Goal: Task Accomplishment & Management: Complete application form

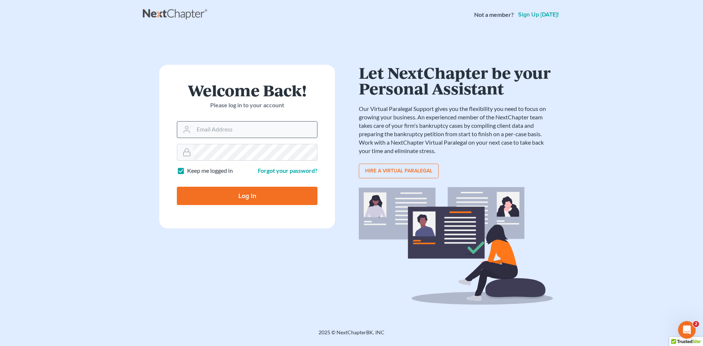
click at [201, 135] on input "Email Address" at bounding box center [255, 130] width 123 height 16
type input "[EMAIL_ADDRESS][DOMAIN_NAME]"
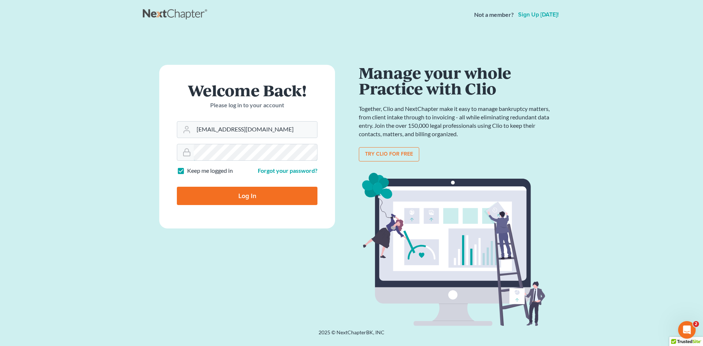
click at [177, 187] on input "Log In" at bounding box center [247, 196] width 141 height 18
type input "Thinking..."
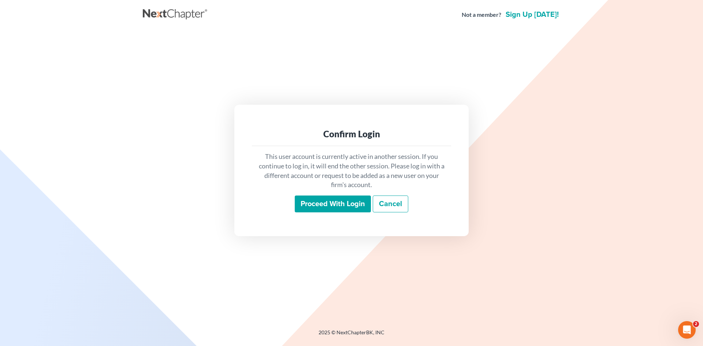
click at [311, 204] on input "Proceed with login" at bounding box center [333, 204] width 76 height 17
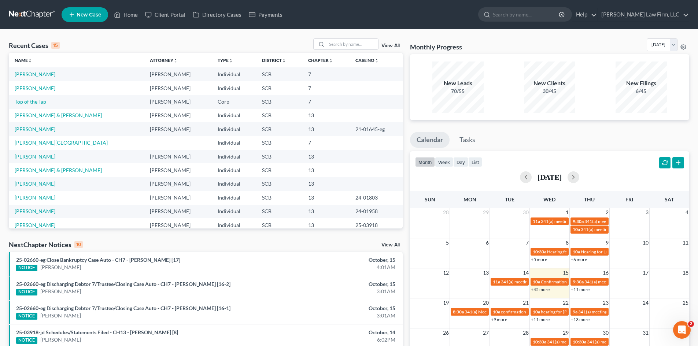
click at [71, 15] on icon at bounding box center [71, 14] width 7 height 9
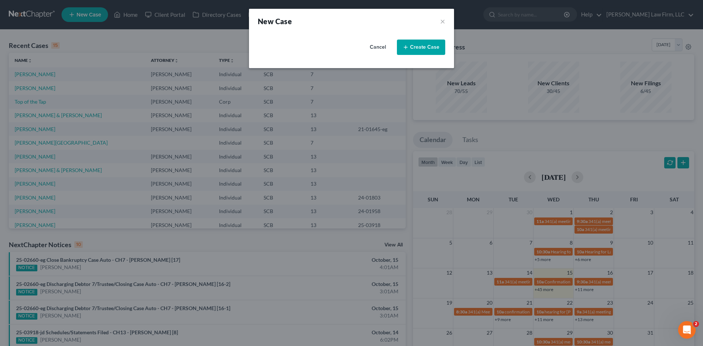
select select "72"
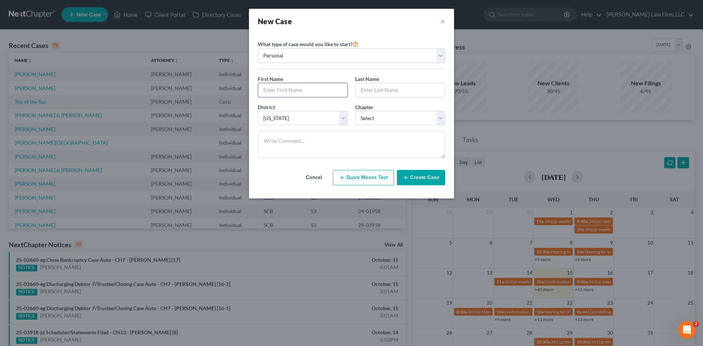
click at [306, 88] on input "text" at bounding box center [302, 90] width 89 height 14
type input "Steven"
type input "Pulley"
click at [379, 119] on select "Select 7 11 12 13" at bounding box center [400, 118] width 90 height 15
select select "3"
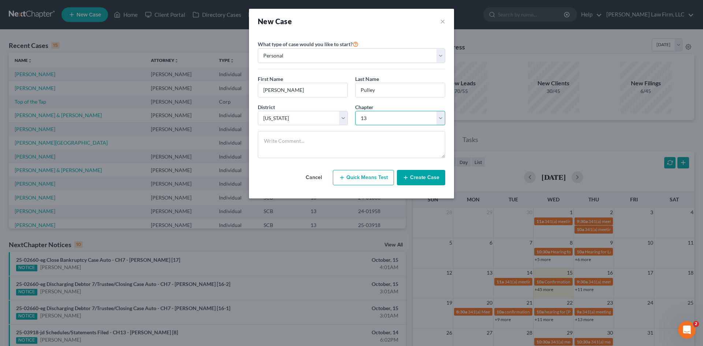
click at [355, 111] on select "Select 7 11 12 13" at bounding box center [400, 118] width 90 height 15
click at [418, 177] on button "Create Case" at bounding box center [421, 177] width 48 height 15
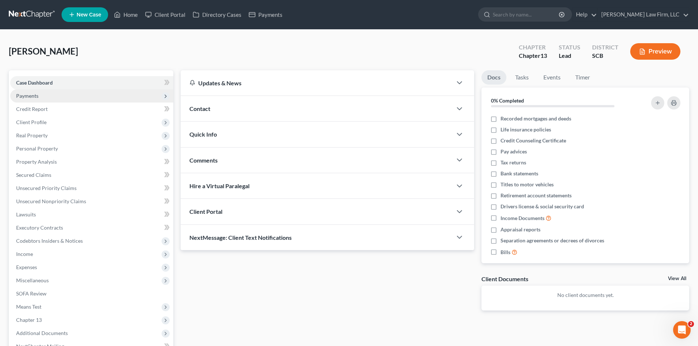
click at [91, 96] on span "Payments" at bounding box center [91, 95] width 163 height 13
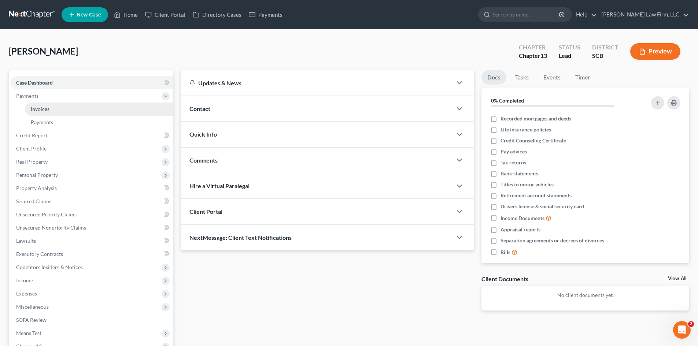
click at [105, 111] on link "Invoices" at bounding box center [99, 109] width 148 height 13
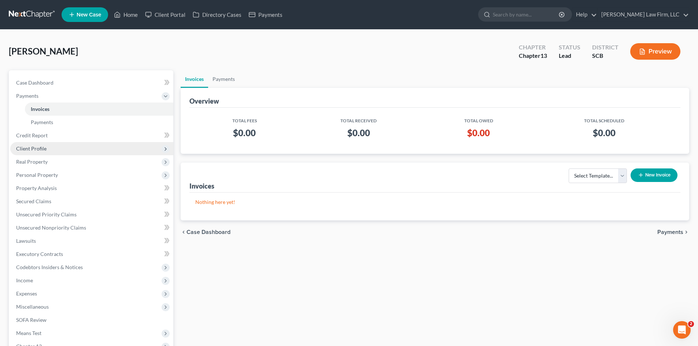
click at [57, 149] on span "Client Profile" at bounding box center [91, 148] width 163 height 13
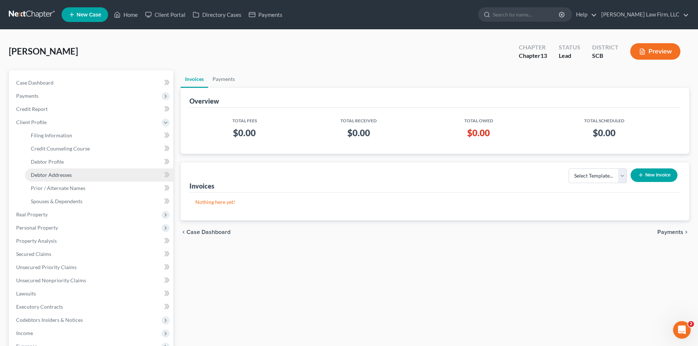
click at [71, 172] on span "Debtor Addresses" at bounding box center [51, 175] width 41 height 6
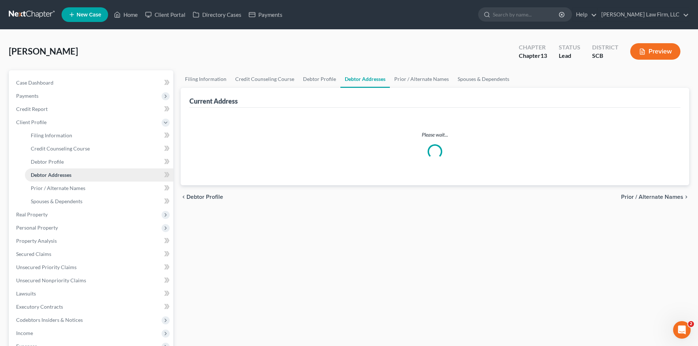
select select "0"
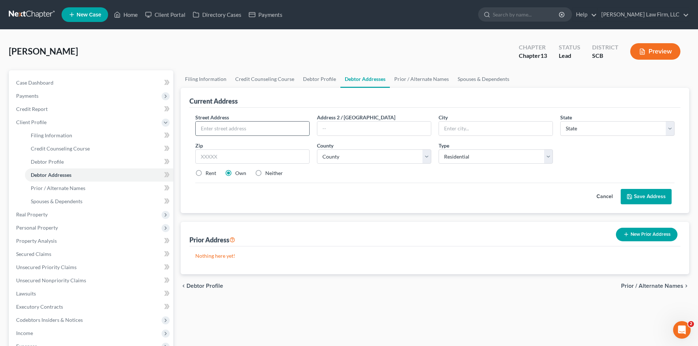
click at [244, 130] on input "text" at bounding box center [253, 129] width 114 height 14
type input "401 Maingate"
click at [499, 129] on input "text" at bounding box center [496, 129] width 114 height 14
type input "Columbia"
click at [624, 133] on select "State AL AK AR AZ CA CO CT DE DC FL GA GU HI ID IL IN IA KS KY LA ME MD MA MI M…" at bounding box center [617, 128] width 114 height 15
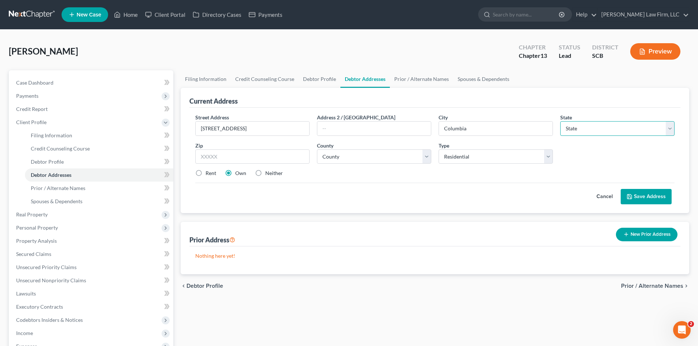
select select "42"
click at [560, 121] on select "State AL AK AR AZ CA CO CT DE DC FL GA GU HI ID IL IN IA KS KY LA ME MD MA MI M…" at bounding box center [617, 128] width 114 height 15
click at [388, 152] on select "County Abbeville County Aiken County Allendale County Anderson County Bamberg C…" at bounding box center [374, 156] width 114 height 15
select select "39"
click at [317, 149] on select "County Abbeville County Aiken County Allendale County Anderson County Bamberg C…" at bounding box center [374, 156] width 114 height 15
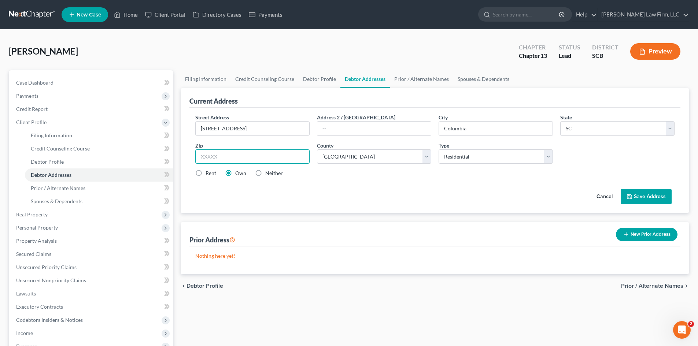
click at [252, 160] on input "text" at bounding box center [252, 156] width 114 height 15
type input "29223"
click at [241, 127] on input "401 Maingate" at bounding box center [253, 129] width 114 height 14
type input "401 Maingate Dr"
click at [641, 197] on button "Save Address" at bounding box center [645, 196] width 51 height 15
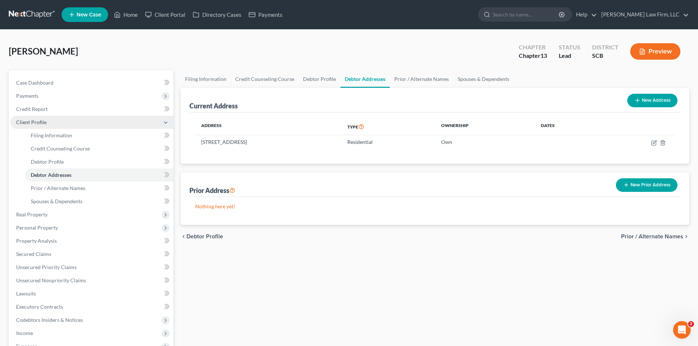
click at [60, 123] on span "Client Profile" at bounding box center [91, 122] width 163 height 13
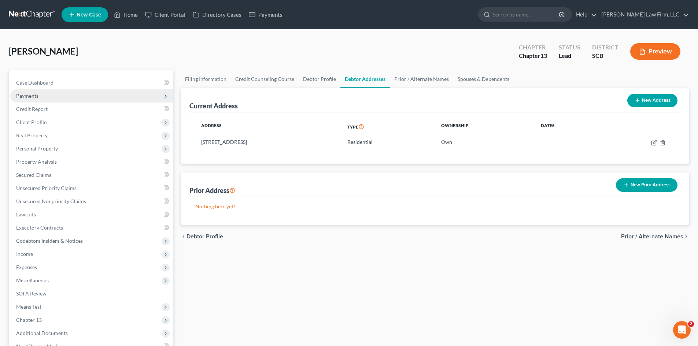
click at [63, 96] on span "Payments" at bounding box center [91, 95] width 163 height 13
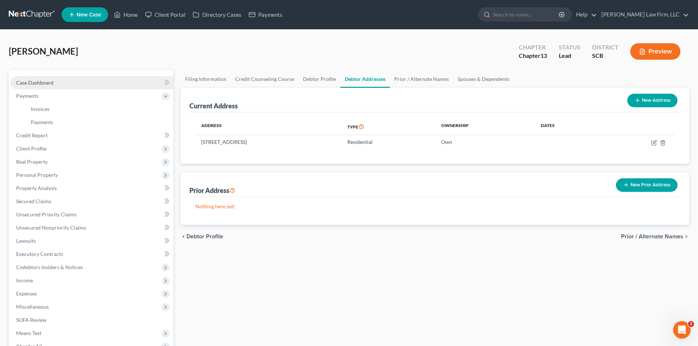
click at [64, 79] on link "Case Dashboard" at bounding box center [91, 82] width 163 height 13
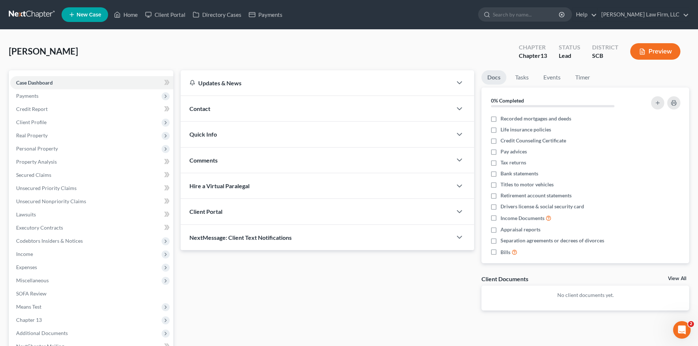
click at [252, 106] on div "Contact" at bounding box center [316, 108] width 271 height 25
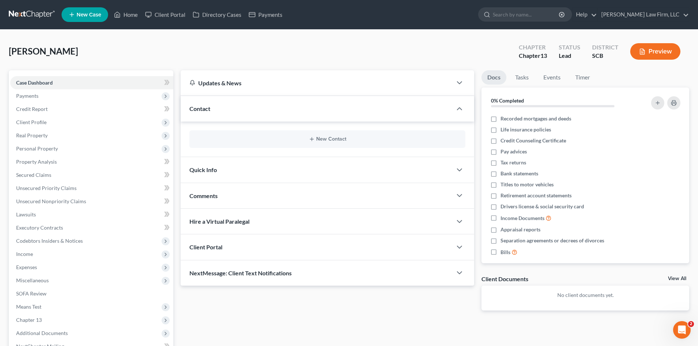
click at [277, 176] on div "Quick Info" at bounding box center [316, 169] width 271 height 25
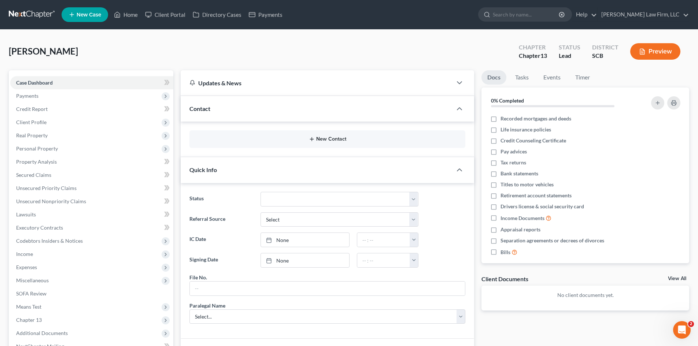
click at [297, 140] on button "New Contact" at bounding box center [327, 139] width 264 height 6
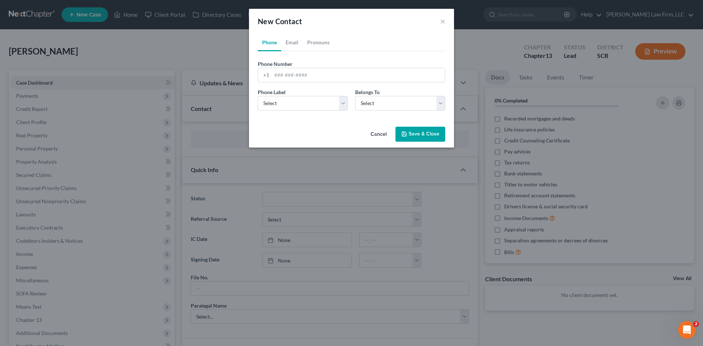
click at [384, 135] on button "Cancel" at bounding box center [379, 134] width 28 height 15
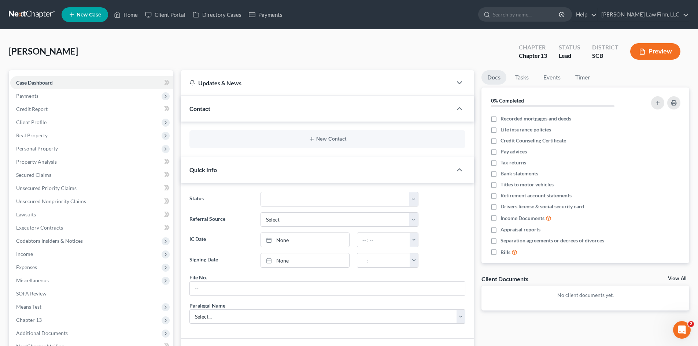
click at [250, 105] on div "Contact" at bounding box center [316, 108] width 271 height 25
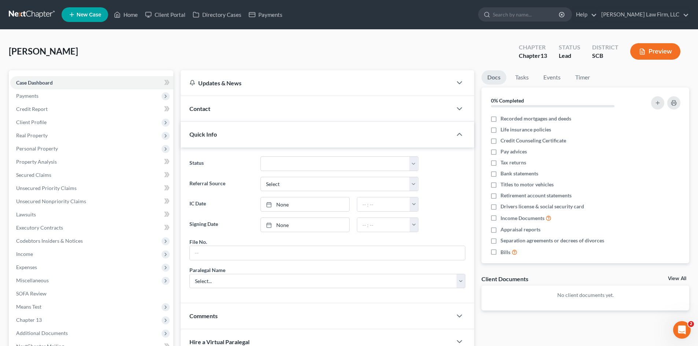
click at [250, 105] on div "Contact" at bounding box center [316, 108] width 271 height 25
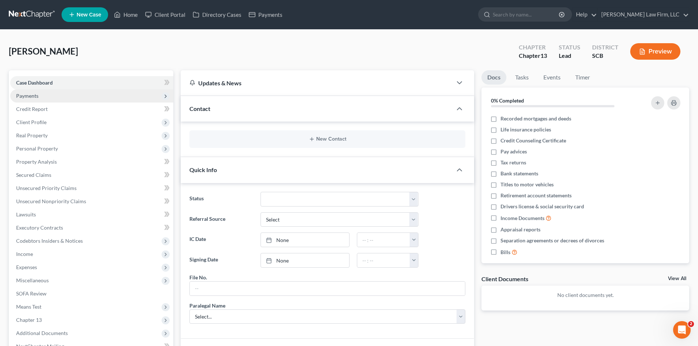
click at [51, 97] on span "Payments" at bounding box center [91, 95] width 163 height 13
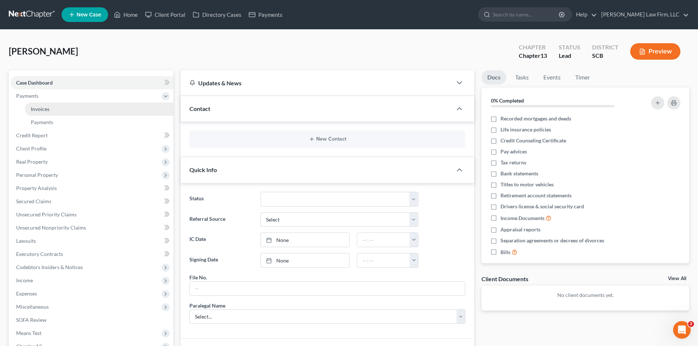
click at [60, 108] on link "Invoices" at bounding box center [99, 109] width 148 height 13
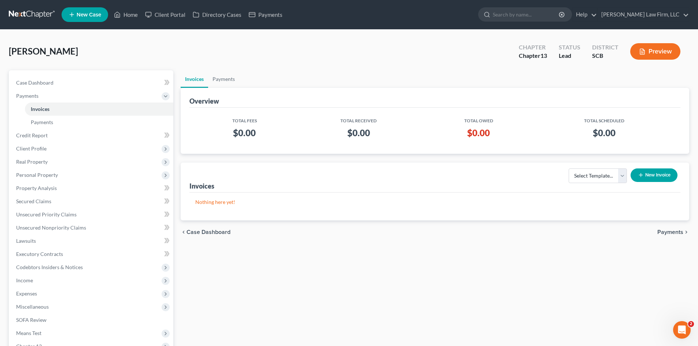
click at [652, 178] on button "New Invoice" at bounding box center [653, 175] width 47 height 14
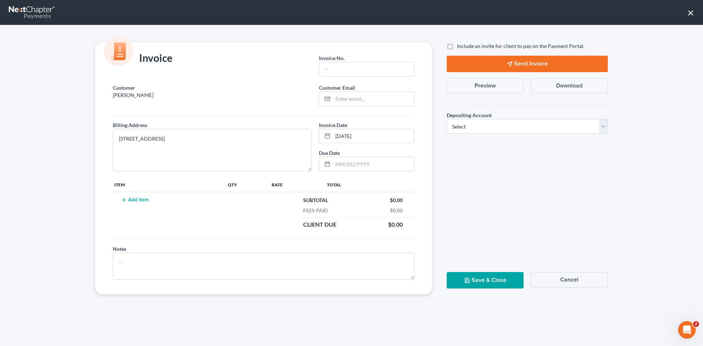
click at [566, 279] on button "Cancel" at bounding box center [569, 279] width 77 height 15
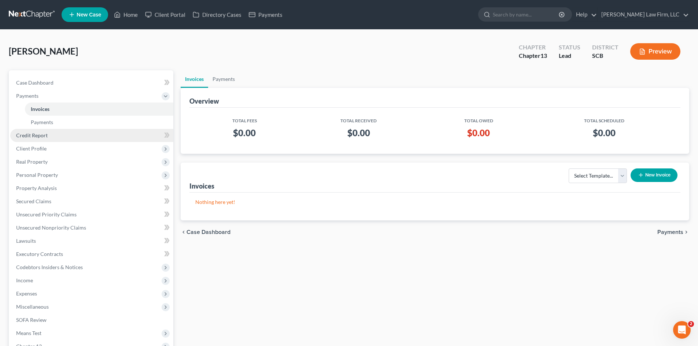
click at [55, 135] on link "Credit Report" at bounding box center [91, 135] width 163 height 13
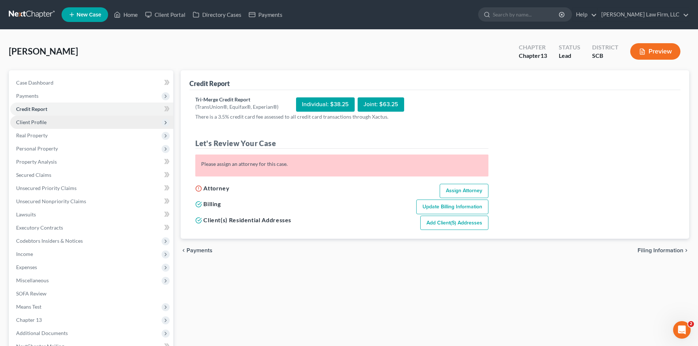
click at [44, 122] on span "Client Profile" at bounding box center [31, 122] width 30 height 6
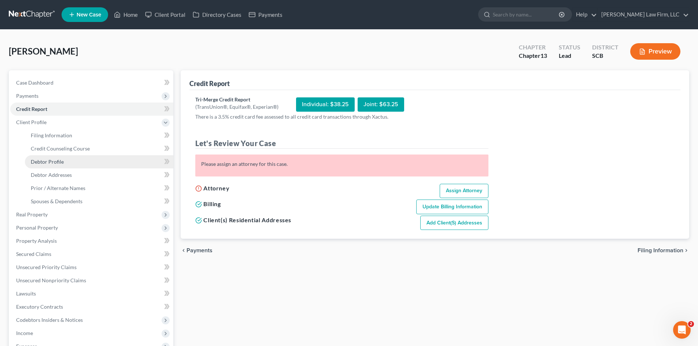
click at [56, 163] on span "Debtor Profile" at bounding box center [47, 162] width 33 height 6
select select "0"
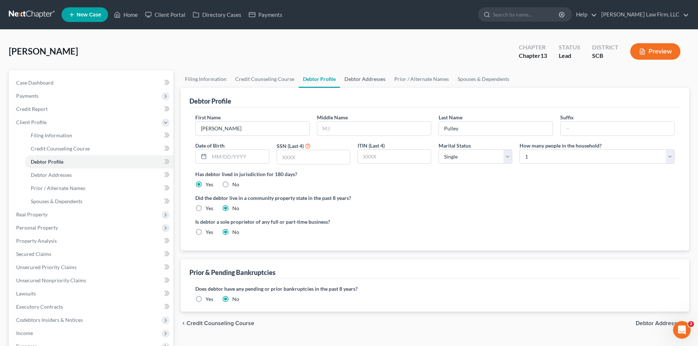
click at [360, 82] on link "Debtor Addresses" at bounding box center [365, 79] width 50 height 18
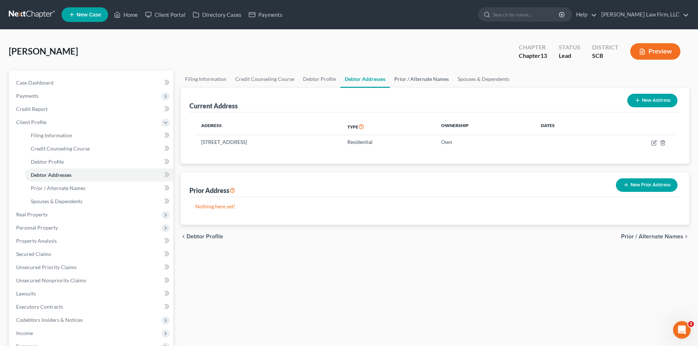
click at [408, 78] on link "Prior / Alternate Names" at bounding box center [421, 79] width 63 height 18
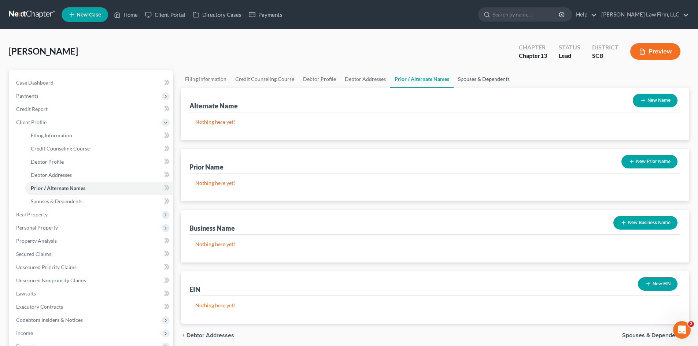
click at [468, 80] on link "Spouses & Dependents" at bounding box center [483, 79] width 60 height 18
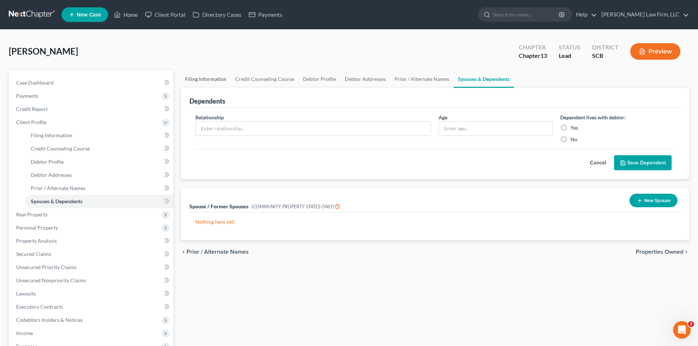
click at [216, 79] on link "Filing Information" at bounding box center [206, 79] width 50 height 18
select select "1"
select select "0"
select select "3"
select select "72"
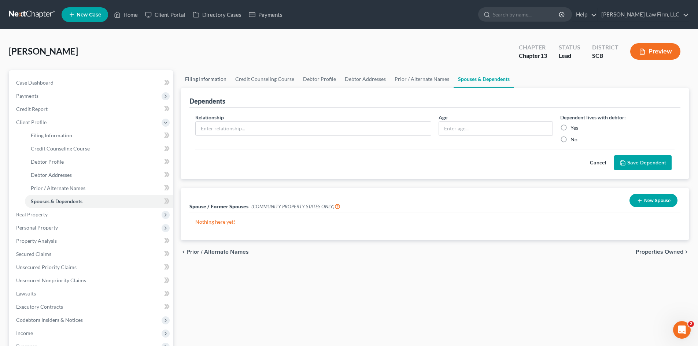
select select "42"
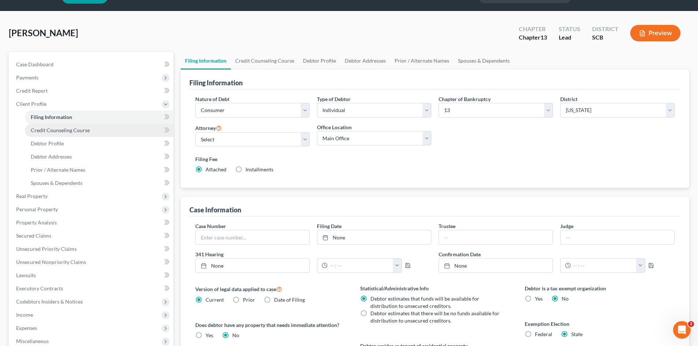
scroll to position [15, 0]
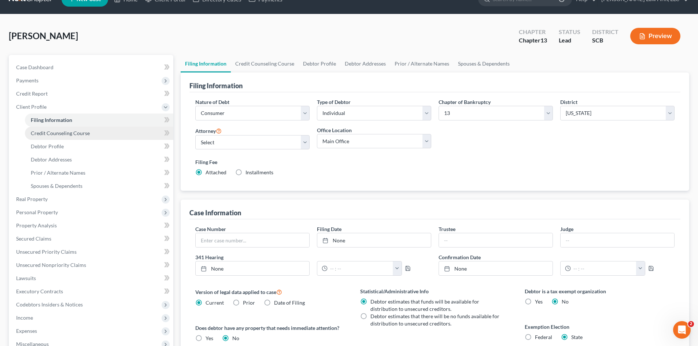
click at [80, 135] on span "Credit Counseling Course" at bounding box center [60, 133] width 59 height 6
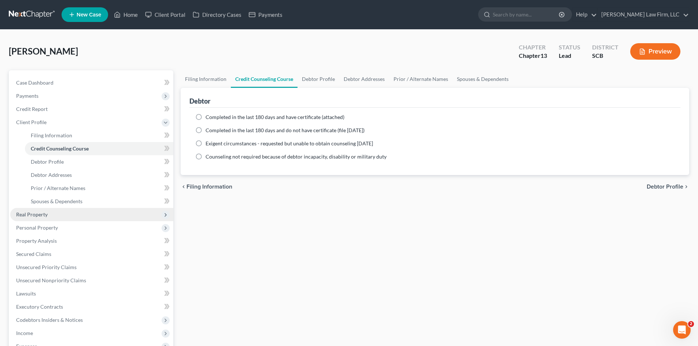
click at [52, 208] on span "Real Property" at bounding box center [91, 214] width 163 height 13
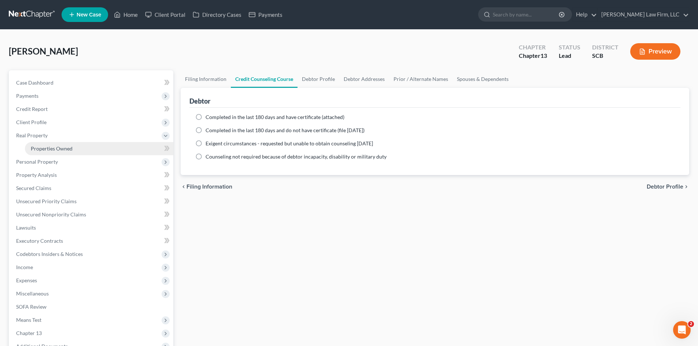
click at [42, 149] on span "Properties Owned" at bounding box center [52, 148] width 42 height 6
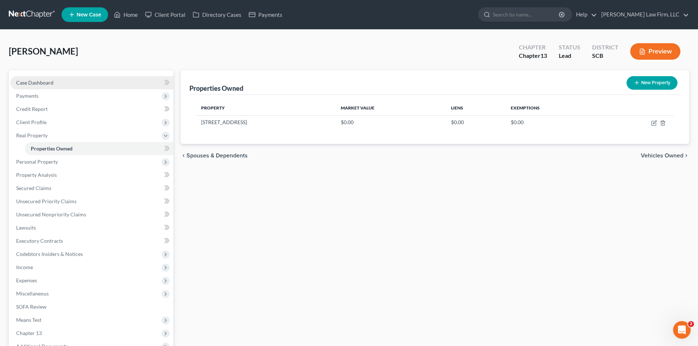
click at [36, 82] on span "Case Dashboard" at bounding box center [34, 82] width 37 height 6
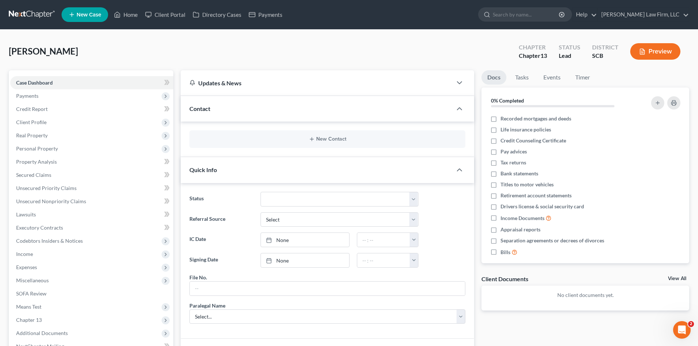
click at [288, 106] on div "Contact" at bounding box center [316, 108] width 271 height 25
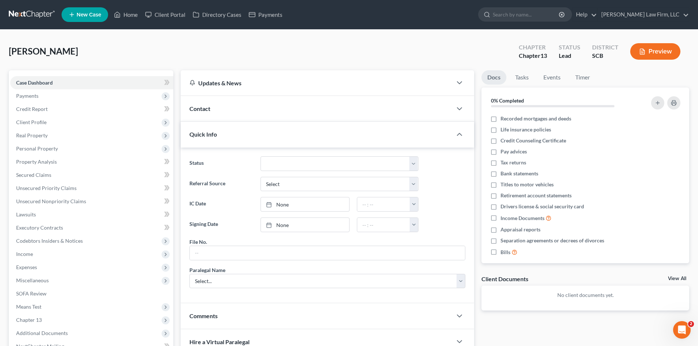
click at [287, 106] on div "Contact" at bounding box center [316, 108] width 271 height 25
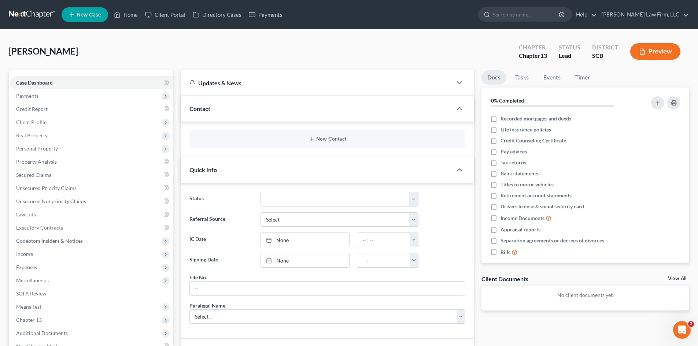
click at [287, 106] on div "Contact" at bounding box center [316, 108] width 271 height 25
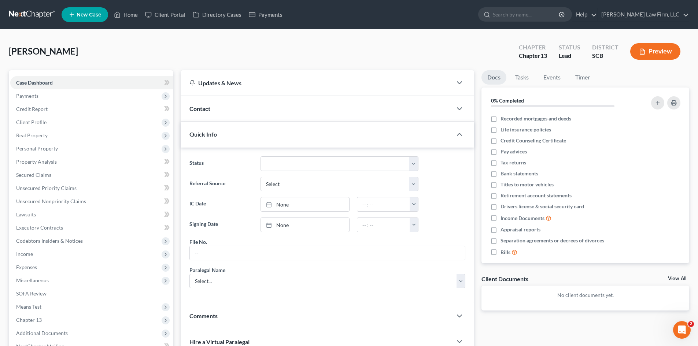
click at [294, 82] on div "Updates & News" at bounding box center [316, 83] width 254 height 8
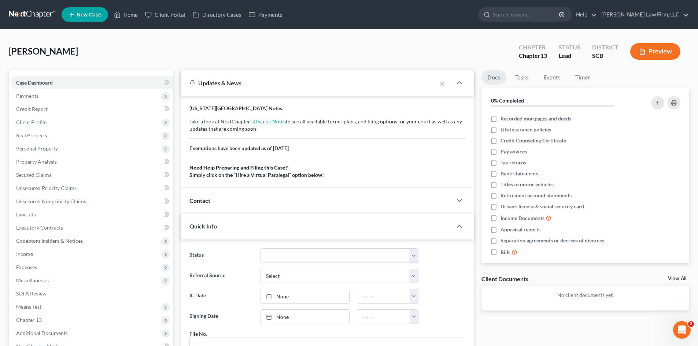
click at [294, 82] on div "Updates & News" at bounding box center [308, 83] width 238 height 8
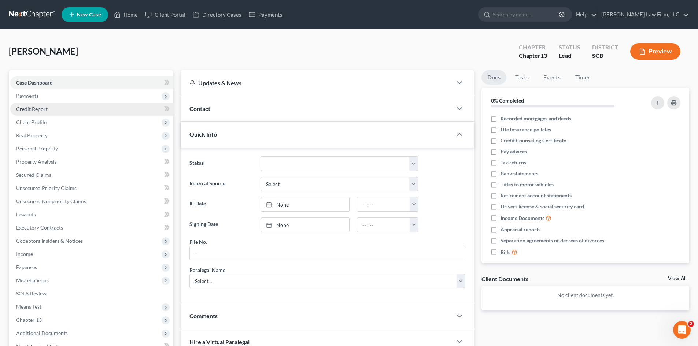
click at [59, 109] on link "Credit Report" at bounding box center [91, 109] width 163 height 13
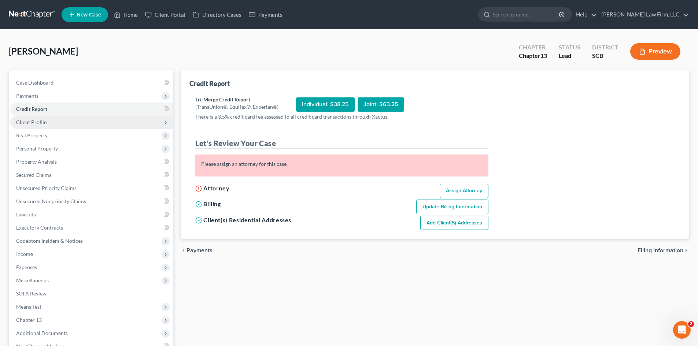
click at [56, 122] on span "Client Profile" at bounding box center [91, 122] width 163 height 13
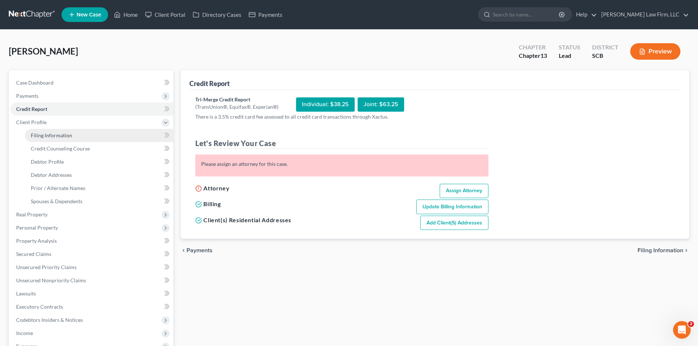
click at [58, 132] on span "Filing Information" at bounding box center [51, 135] width 41 height 6
select select "1"
select select "0"
select select "3"
select select "72"
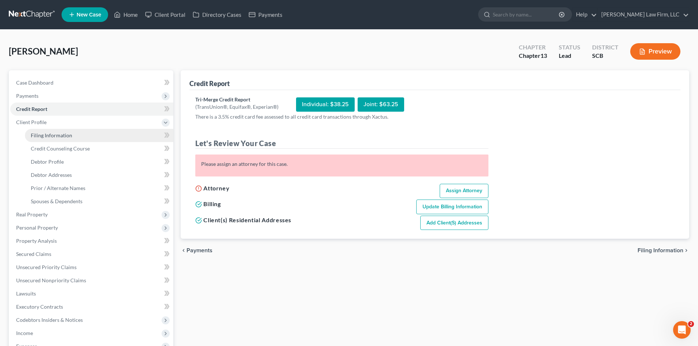
select select "42"
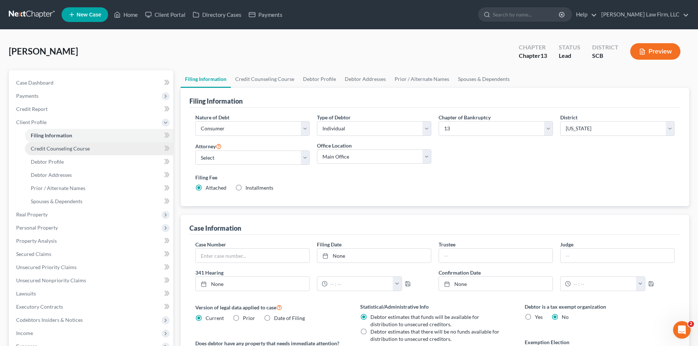
click at [55, 143] on link "Credit Counseling Course" at bounding box center [99, 148] width 148 height 13
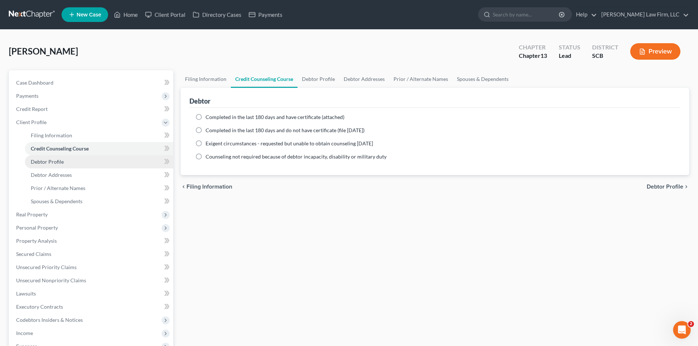
click at [51, 156] on link "Debtor Profile" at bounding box center [99, 161] width 148 height 13
select select "0"
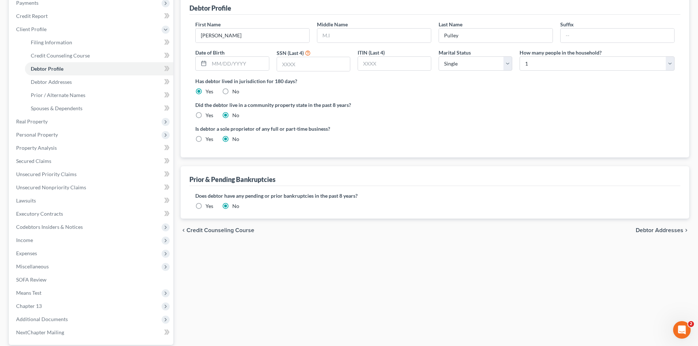
scroll to position [110, 0]
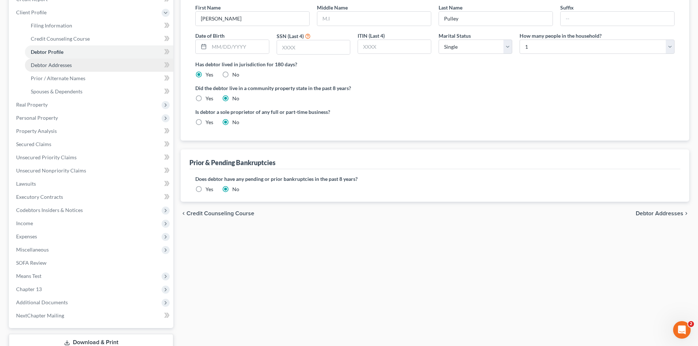
click at [67, 61] on link "Debtor Addresses" at bounding box center [99, 65] width 148 height 13
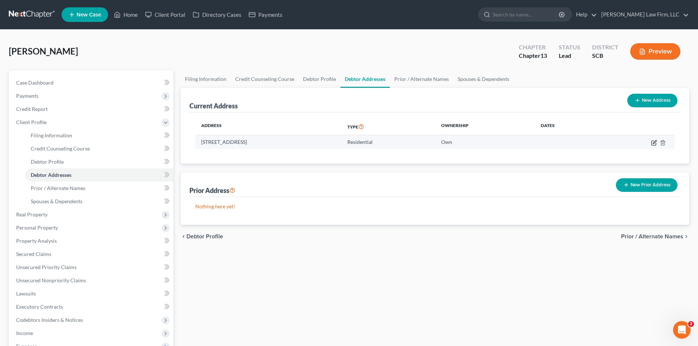
click at [653, 140] on icon "button" at bounding box center [654, 143] width 6 height 6
select select "42"
select select "39"
select select "0"
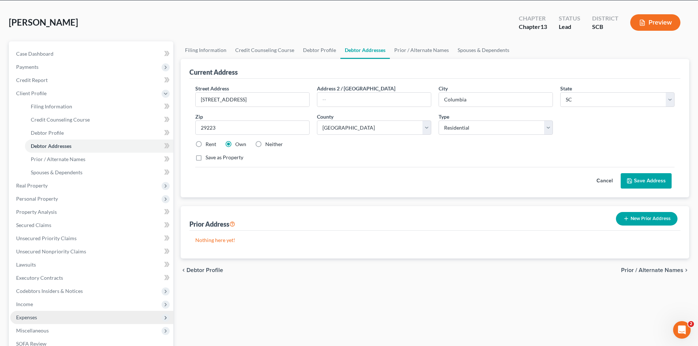
scroll to position [73, 0]
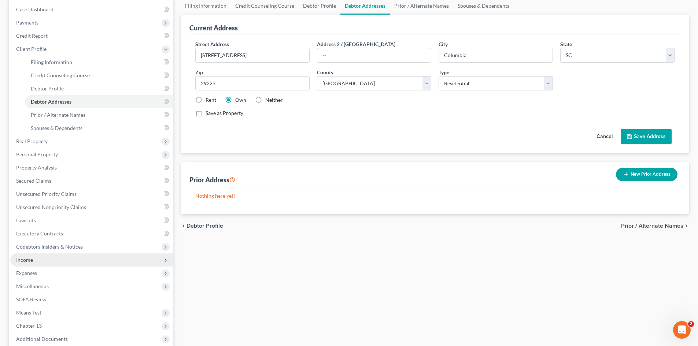
click at [49, 264] on span "Income" at bounding box center [91, 259] width 163 height 13
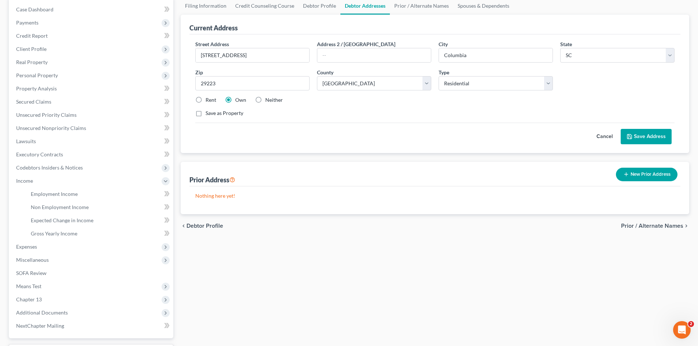
click at [418, 289] on div "Filing Information Credit Counseling Course Debtor Profile Debtor Addresses Pri…" at bounding box center [435, 188] width 516 height 383
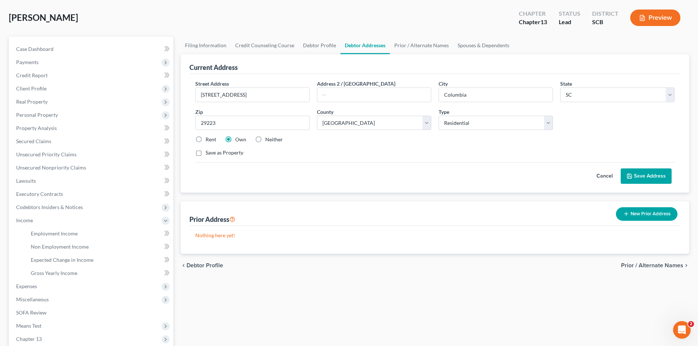
scroll to position [0, 0]
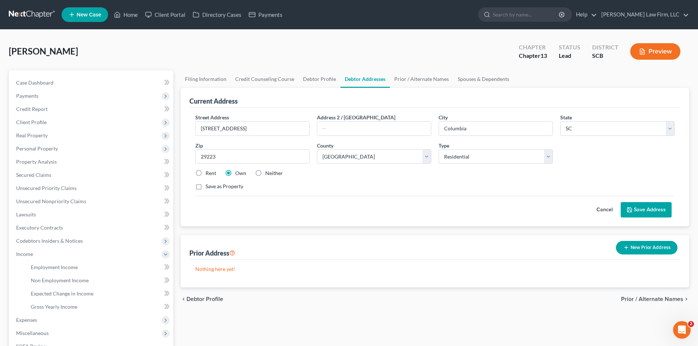
click at [199, 301] on span "Debtor Profile" at bounding box center [204, 299] width 37 height 6
select select "0"
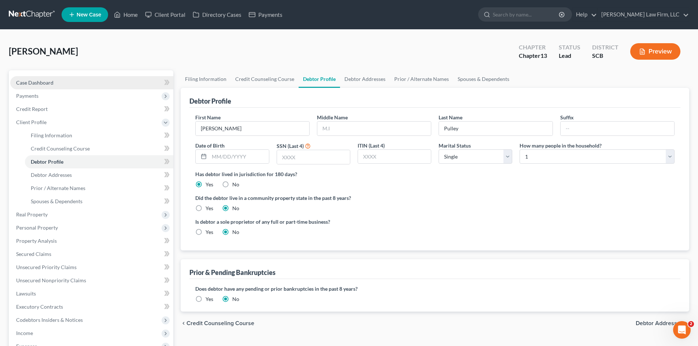
click at [64, 80] on link "Case Dashboard" at bounding box center [91, 82] width 163 height 13
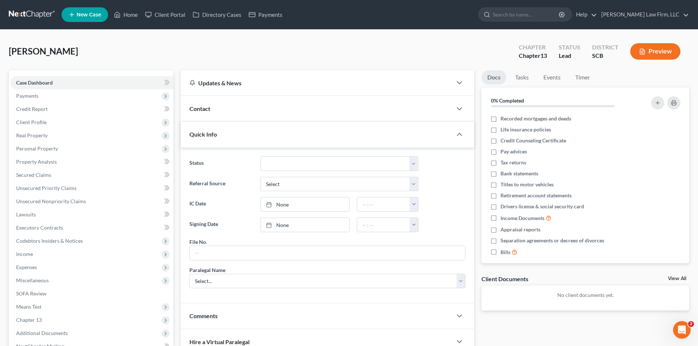
click at [282, 111] on div "Contact" at bounding box center [316, 108] width 271 height 25
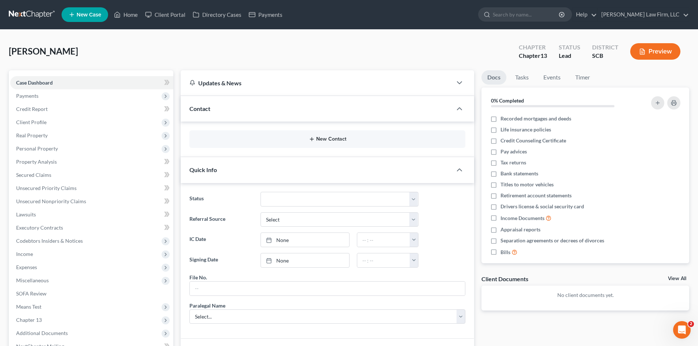
click at [308, 139] on button "New Contact" at bounding box center [327, 139] width 264 height 6
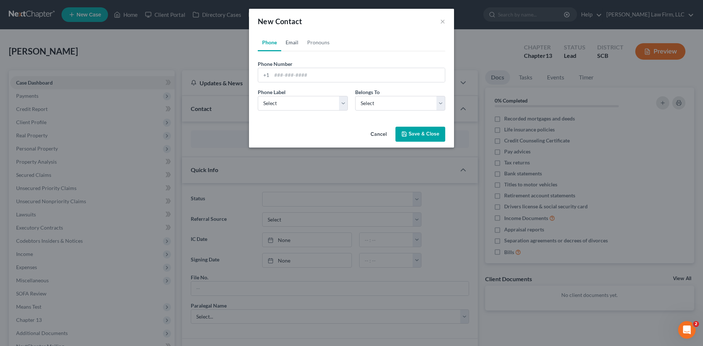
drag, startPoint x: 292, startPoint y: 40, endPoint x: 304, endPoint y: 56, distance: 20.6
click at [292, 40] on link "Email" at bounding box center [292, 43] width 22 height 18
click at [304, 64] on div "Email Address" at bounding box center [351, 71] width 187 height 22
click at [301, 78] on input "email" at bounding box center [358, 75] width 173 height 14
type input "skegee15@gmail.com"
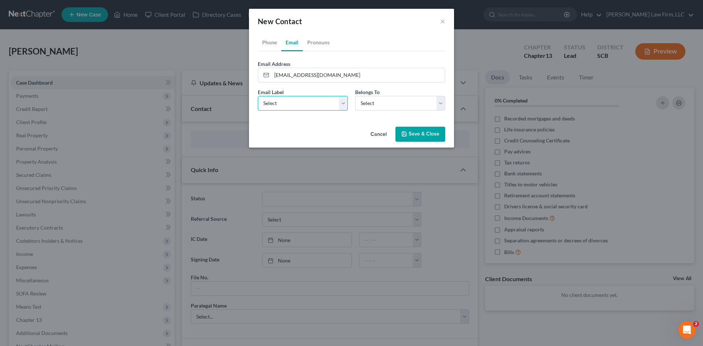
click at [323, 107] on select "Select Home Work Other" at bounding box center [303, 103] width 90 height 15
select select "0"
click at [258, 96] on select "Select Home Work Other" at bounding box center [303, 103] width 90 height 15
click at [393, 104] on select "Select Client Other" at bounding box center [400, 103] width 90 height 15
select select "0"
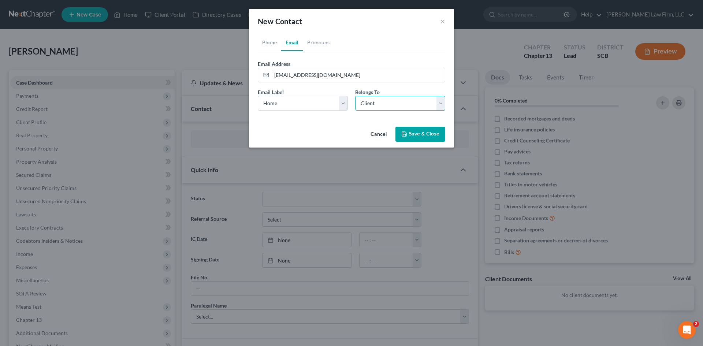
click at [355, 96] on select "Select Client Other" at bounding box center [400, 103] width 90 height 15
click at [423, 135] on button "Save & Close" at bounding box center [421, 134] width 50 height 15
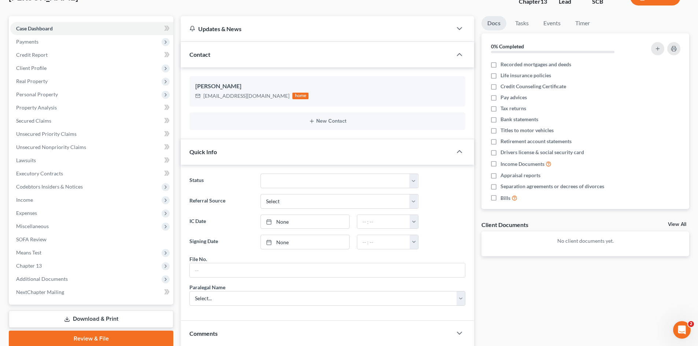
scroll to position [160, 0]
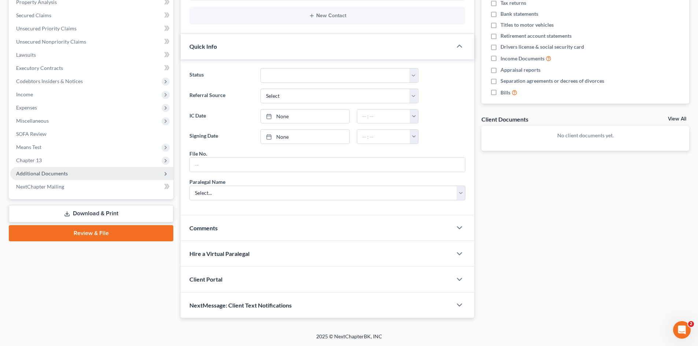
click at [37, 168] on span "Additional Documents" at bounding box center [91, 173] width 163 height 13
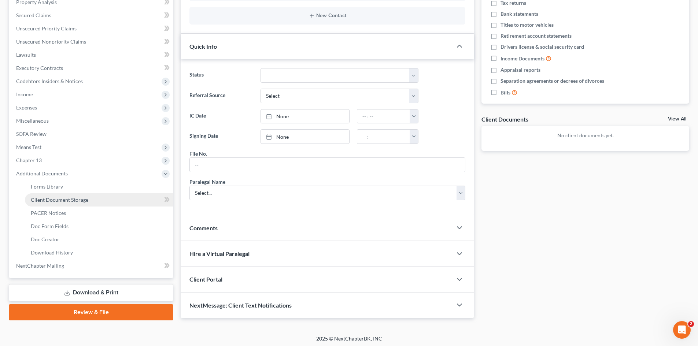
click at [81, 200] on span "Client Document Storage" at bounding box center [59, 200] width 57 height 6
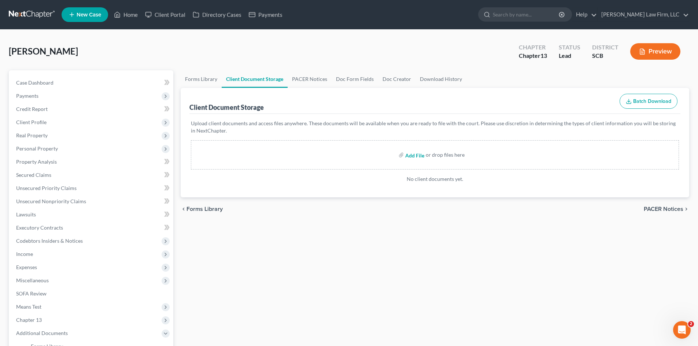
click at [417, 154] on input "file" at bounding box center [414, 154] width 18 height 13
type input "C:\fakepath\Steven Puilley NB Sheet.pdf"
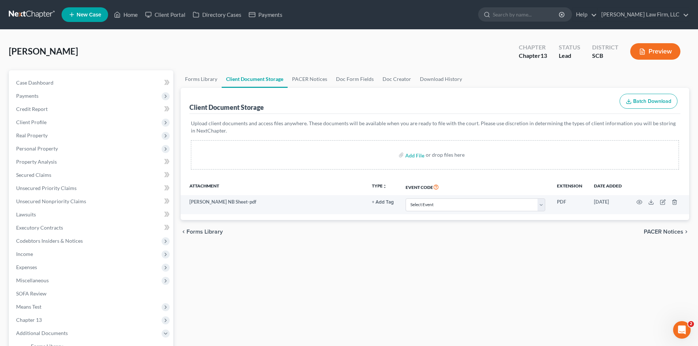
click at [21, 9] on link at bounding box center [32, 14] width 47 height 13
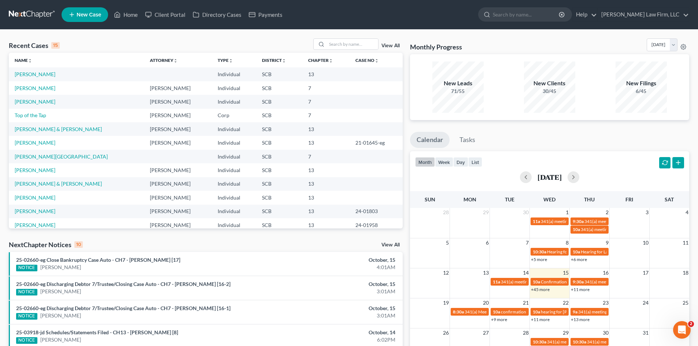
click at [85, 12] on span "New Case" at bounding box center [89, 14] width 25 height 5
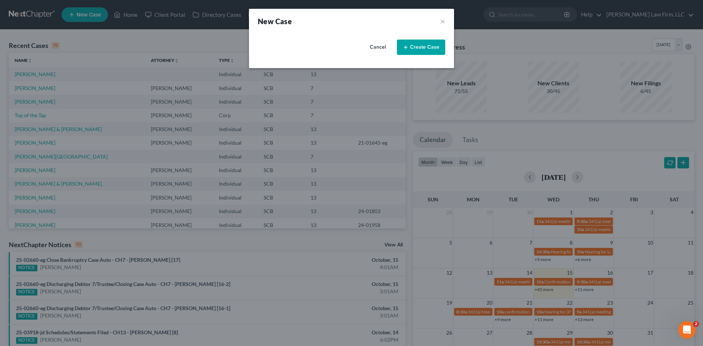
select select "72"
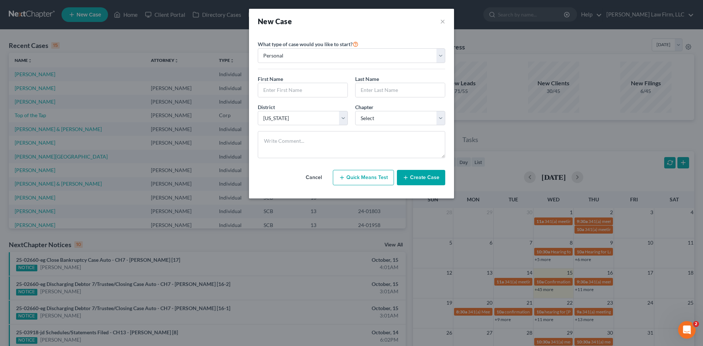
click at [313, 81] on div "First Name *" at bounding box center [302, 86] width 97 height 22
click at [315, 90] on input "text" at bounding box center [302, 90] width 89 height 14
type input ":"
type input "Perry"
click at [379, 94] on input "text" at bounding box center [400, 90] width 89 height 14
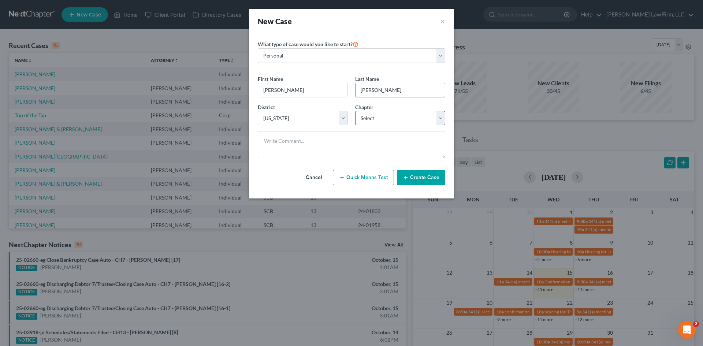
type input "Smith"
click at [389, 120] on select "Select 7 11 12 13" at bounding box center [400, 118] width 90 height 15
select select "3"
click at [355, 111] on select "Select 7 11 12 13" at bounding box center [400, 118] width 90 height 15
click at [431, 174] on button "Create Case" at bounding box center [421, 177] width 48 height 15
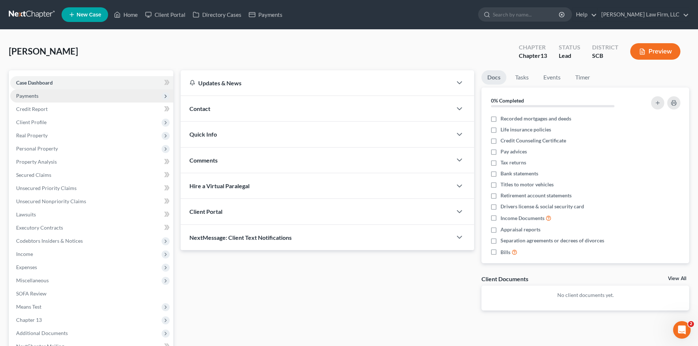
click at [81, 100] on span "Payments" at bounding box center [91, 95] width 163 height 13
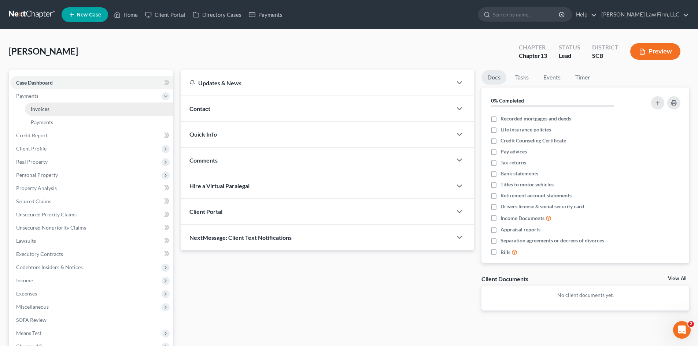
click at [90, 109] on link "Invoices" at bounding box center [99, 109] width 148 height 13
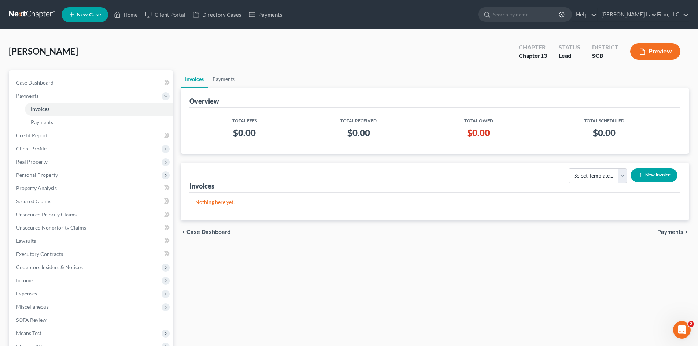
click at [642, 174] on icon "button" at bounding box center [641, 175] width 6 height 6
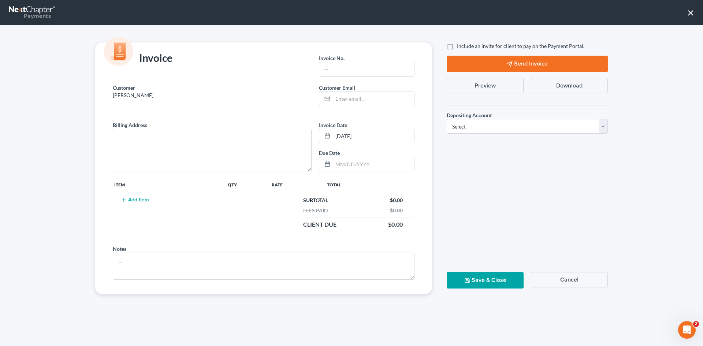
click at [561, 283] on button "Cancel" at bounding box center [569, 279] width 77 height 15
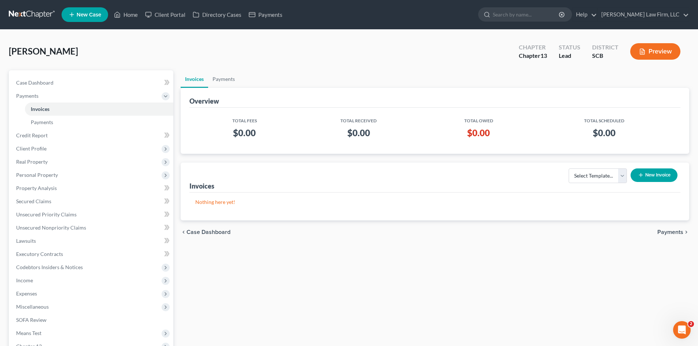
click at [306, 55] on div "Smith, Perry Upgraded Chapter Chapter 13 Status Lead District SCB Preview" at bounding box center [349, 54] width 680 height 32
click at [376, 86] on ul "Invoices Payments" at bounding box center [435, 79] width 508 height 18
click at [379, 74] on ul "Invoices Payments" at bounding box center [435, 79] width 508 height 18
click at [93, 150] on span "Client Profile" at bounding box center [91, 148] width 163 height 13
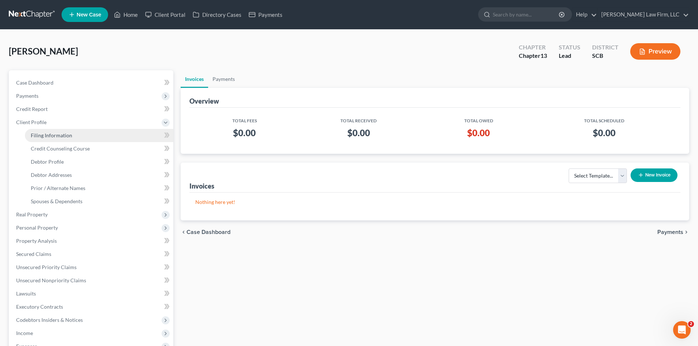
click at [87, 137] on link "Filing Information" at bounding box center [99, 135] width 148 height 13
select select "1"
select select "0"
select select "3"
select select "72"
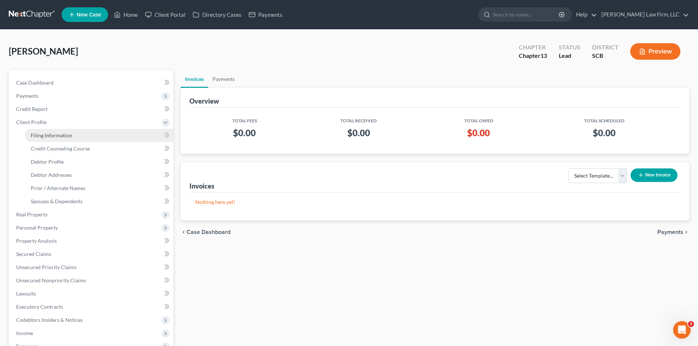
select select "42"
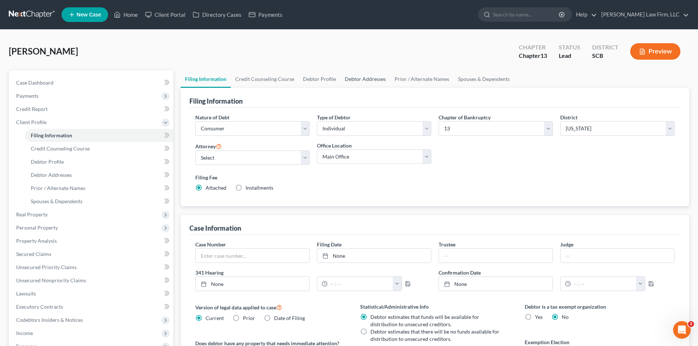
click at [357, 80] on link "Debtor Addresses" at bounding box center [365, 79] width 50 height 18
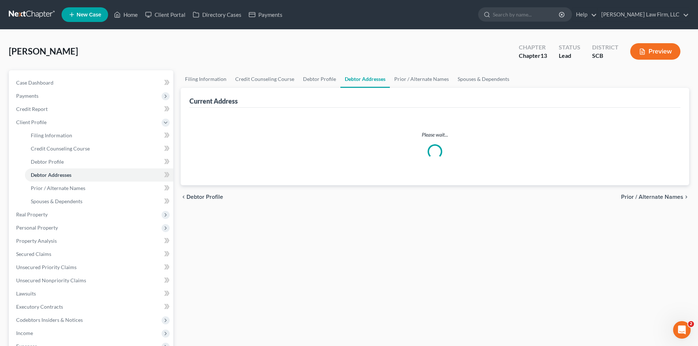
select select "0"
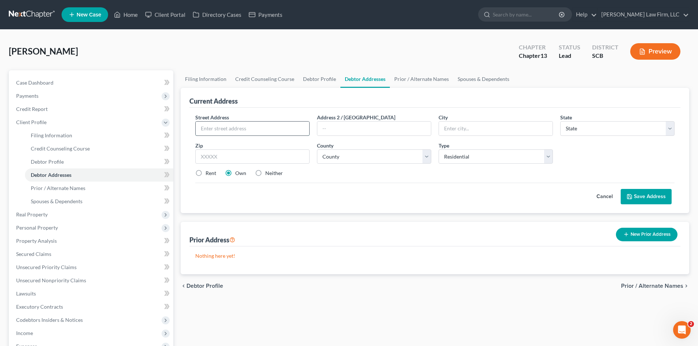
click at [267, 126] on input "text" at bounding box center [253, 129] width 114 height 14
type input "828 Old Scout Ct"
click at [472, 132] on input "text" at bounding box center [496, 129] width 114 height 14
type input "Gaston"
click at [575, 125] on select "State AL AK AR AZ CA CO CT DE DC FL GA GU HI ID IL IN IA KS KY LA ME MD MA MI M…" at bounding box center [617, 128] width 114 height 15
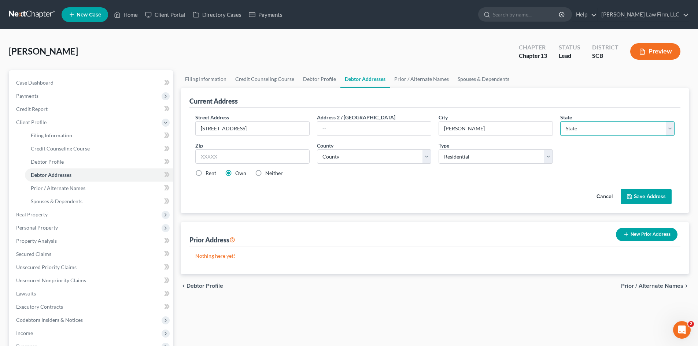
select select "42"
click at [560, 121] on select "State AL AK AR AZ CA CO CT DE DC FL GA GU HI ID IL IN IA KS KY LA ME MD MA MI M…" at bounding box center [617, 128] width 114 height 15
click at [371, 158] on select "County Abbeville County Aiken County Allendale County Anderson County Bamberg C…" at bounding box center [374, 156] width 114 height 15
select select "31"
click at [317, 149] on select "County Abbeville County Aiken County Allendale County Anderson County Bamberg C…" at bounding box center [374, 156] width 114 height 15
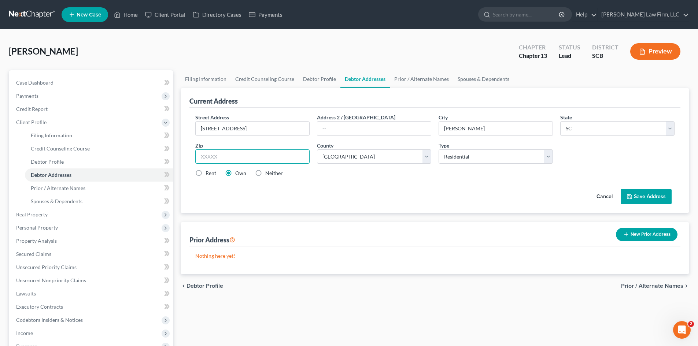
click at [274, 157] on input "text" at bounding box center [252, 156] width 114 height 15
type input "29054"
type input "Gilbert"
click at [652, 199] on button "Save Address" at bounding box center [645, 196] width 51 height 15
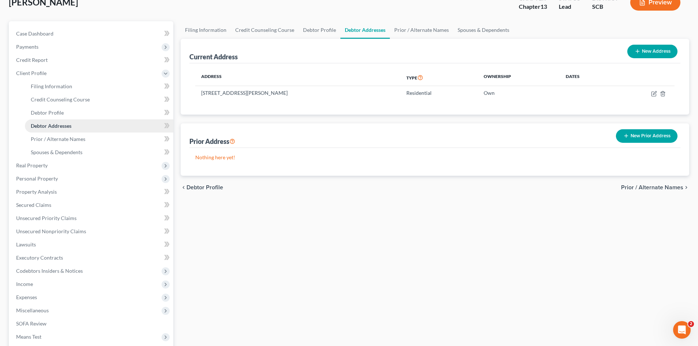
scroll to position [37, 0]
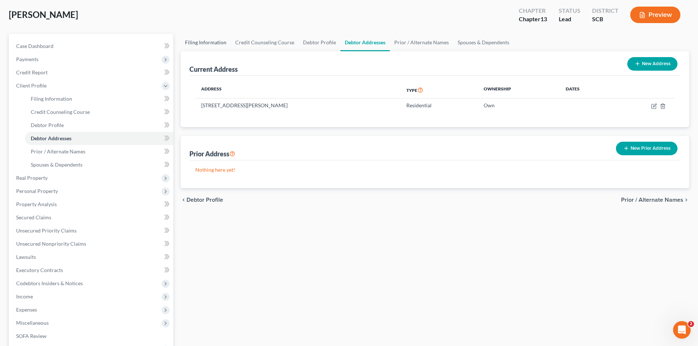
click at [219, 38] on link "Filing Information" at bounding box center [206, 43] width 50 height 18
select select "1"
select select "0"
select select "3"
select select "72"
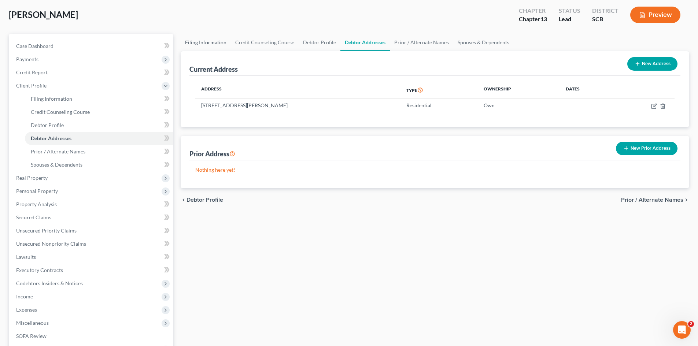
select select "42"
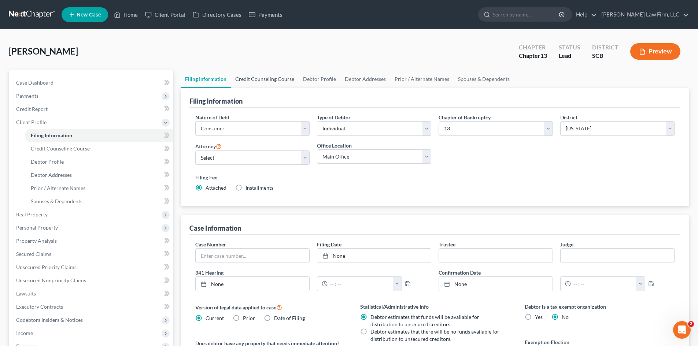
click at [287, 82] on link "Credit Counseling Course" at bounding box center [265, 79] width 68 height 18
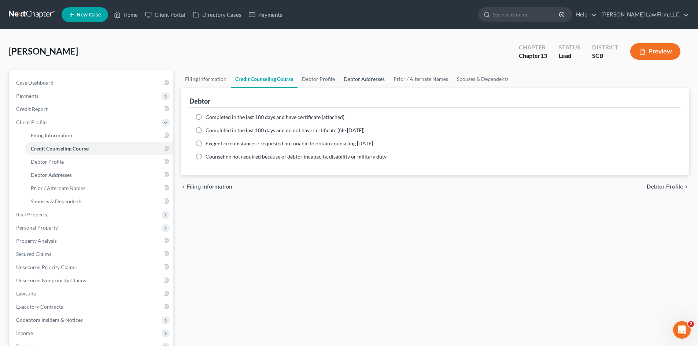
click at [382, 81] on link "Debtor Addresses" at bounding box center [364, 79] width 50 height 18
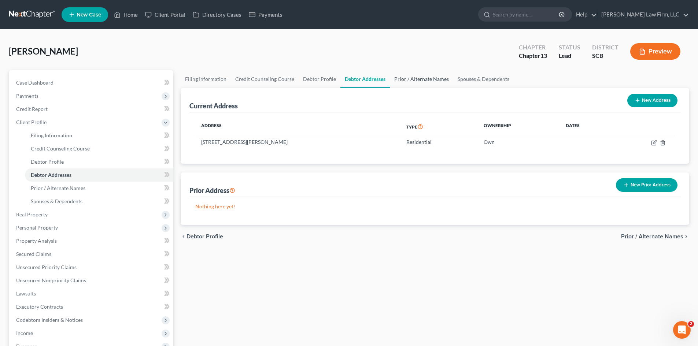
click at [426, 82] on link "Prior / Alternate Names" at bounding box center [421, 79] width 63 height 18
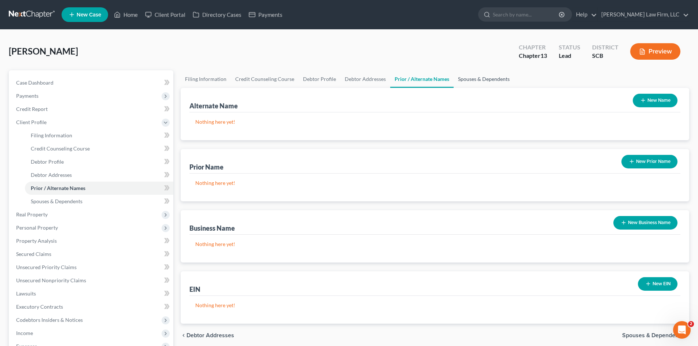
drag, startPoint x: 471, startPoint y: 81, endPoint x: 460, endPoint y: 81, distance: 11.4
click at [470, 82] on link "Spouses & Dependents" at bounding box center [483, 79] width 60 height 18
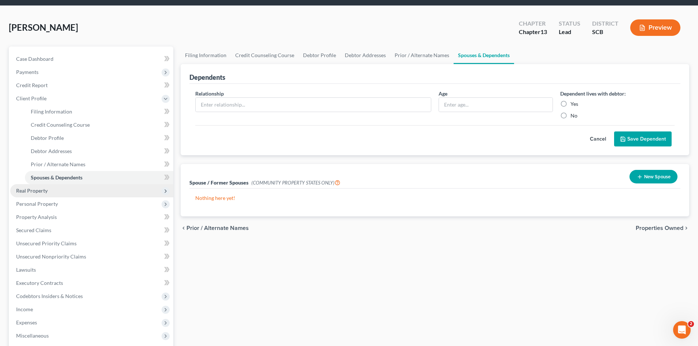
scroll to position [37, 0]
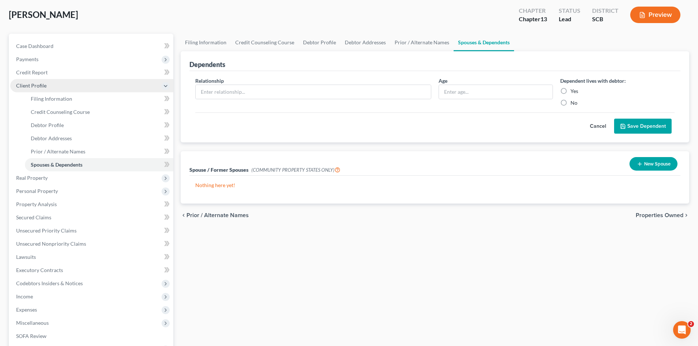
click at [23, 81] on span "Client Profile" at bounding box center [91, 85] width 163 height 13
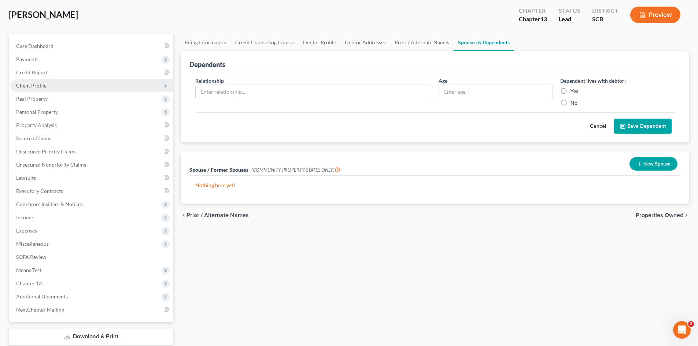
click at [26, 81] on span "Client Profile" at bounding box center [91, 85] width 163 height 13
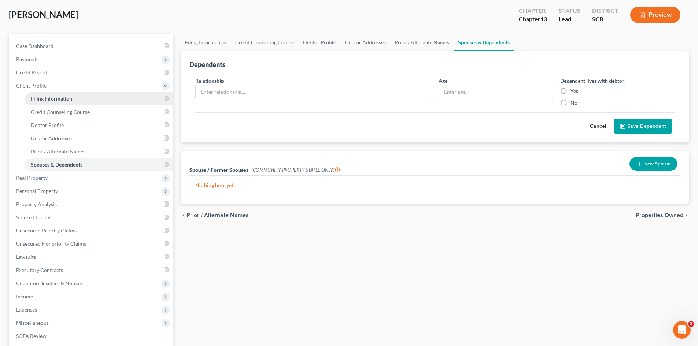
click at [43, 97] on span "Filing Information" at bounding box center [51, 99] width 41 height 6
select select "1"
select select "0"
select select "3"
select select "72"
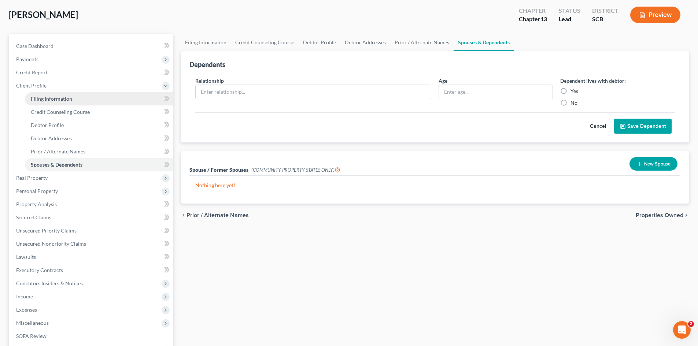
select select "42"
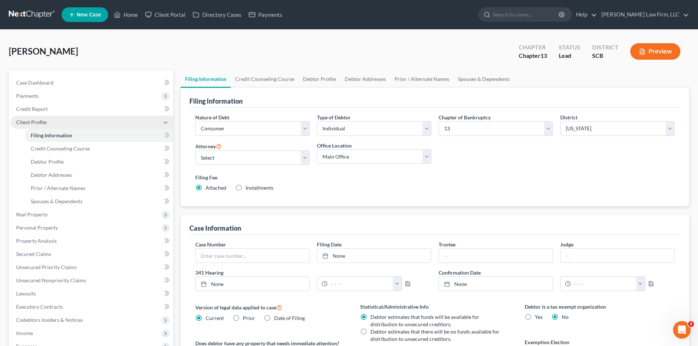
click at [64, 119] on span "Client Profile" at bounding box center [91, 122] width 163 height 13
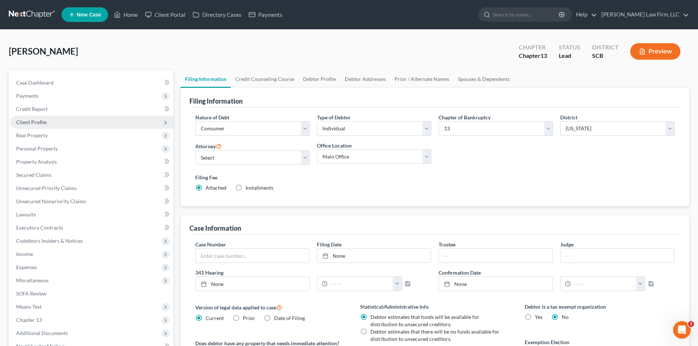
click at [64, 120] on span "Client Profile" at bounding box center [91, 122] width 163 height 13
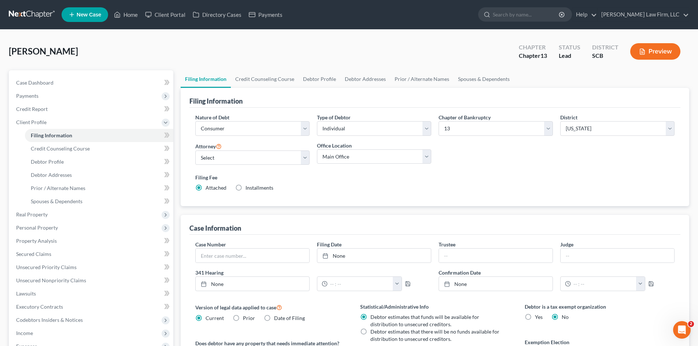
click at [209, 55] on div "Smith, Perry Upgraded Chapter Chapter 13 Status Lead District SCB Preview" at bounding box center [349, 54] width 680 height 32
click at [317, 77] on link "Debtor Profile" at bounding box center [319, 79] width 42 height 18
select select "0"
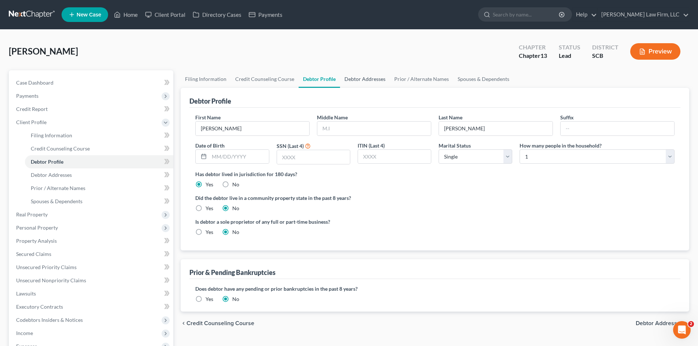
click at [351, 81] on link "Debtor Addresses" at bounding box center [365, 79] width 50 height 18
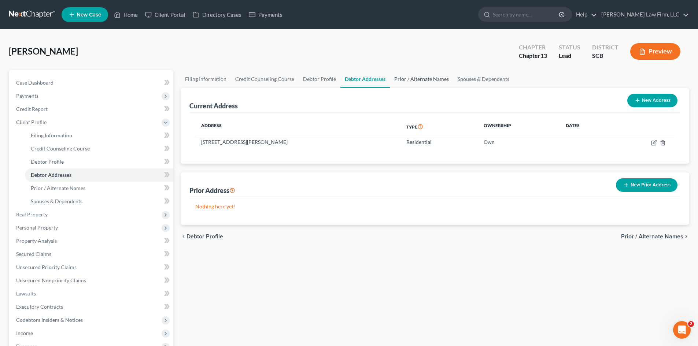
click at [404, 78] on link "Prior / Alternate Names" at bounding box center [421, 79] width 63 height 18
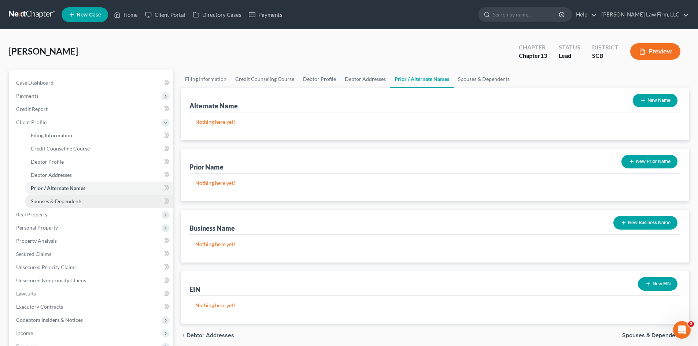
click at [101, 200] on link "Spouses & Dependents" at bounding box center [99, 201] width 148 height 13
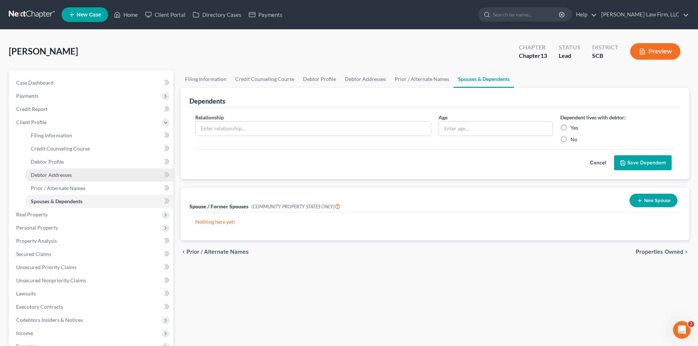
click at [79, 177] on link "Debtor Addresses" at bounding box center [99, 174] width 148 height 13
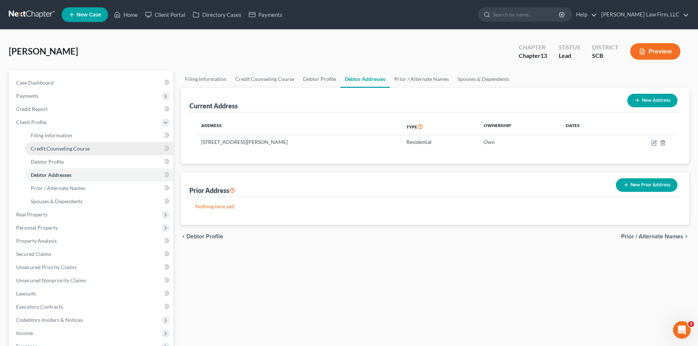
click at [62, 153] on link "Credit Counseling Course" at bounding box center [99, 148] width 148 height 13
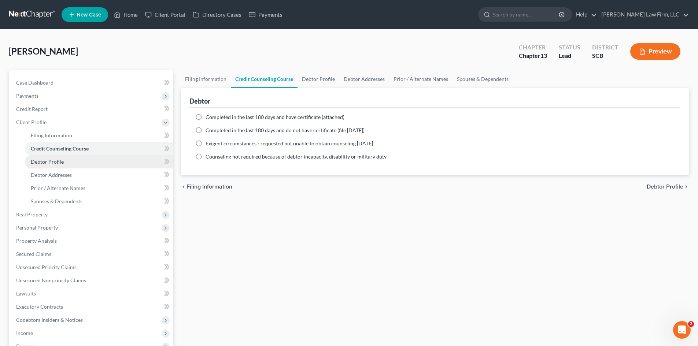
click at [66, 161] on link "Debtor Profile" at bounding box center [99, 161] width 148 height 13
select select "0"
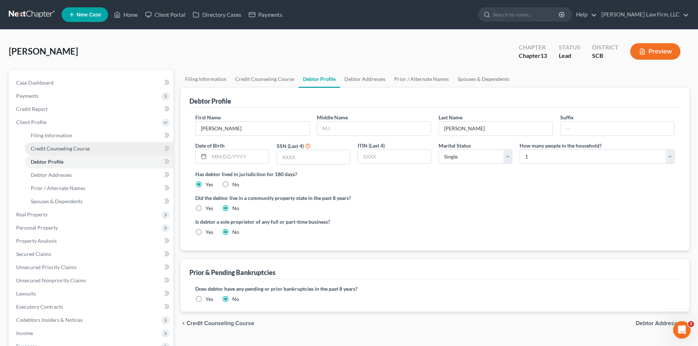
click at [64, 149] on span "Credit Counseling Course" at bounding box center [60, 148] width 59 height 6
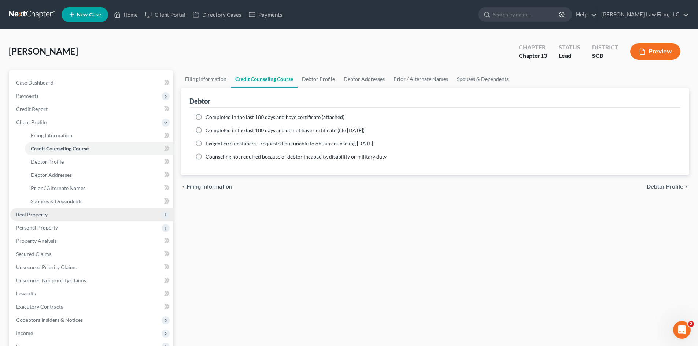
click at [49, 209] on span "Real Property" at bounding box center [91, 214] width 163 height 13
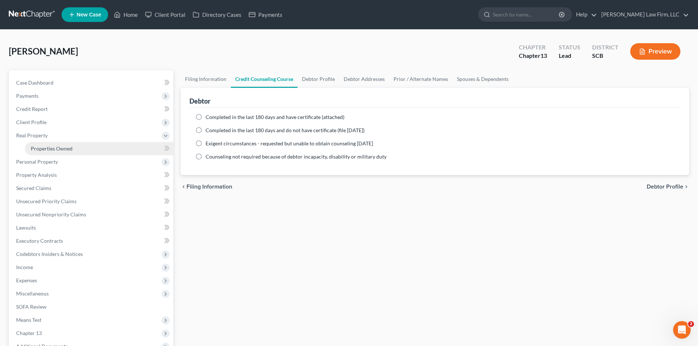
click at [43, 144] on link "Properties Owned" at bounding box center [99, 148] width 148 height 13
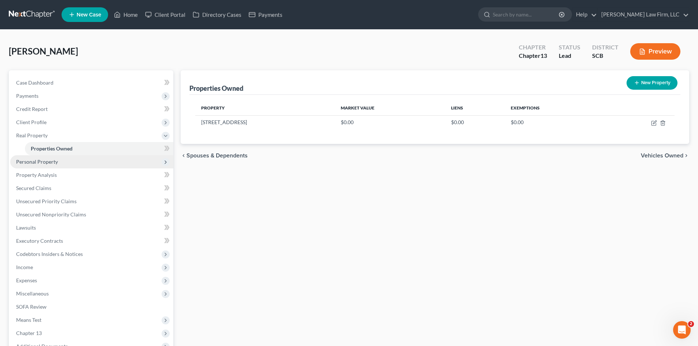
click at [54, 157] on span "Personal Property" at bounding box center [91, 161] width 163 height 13
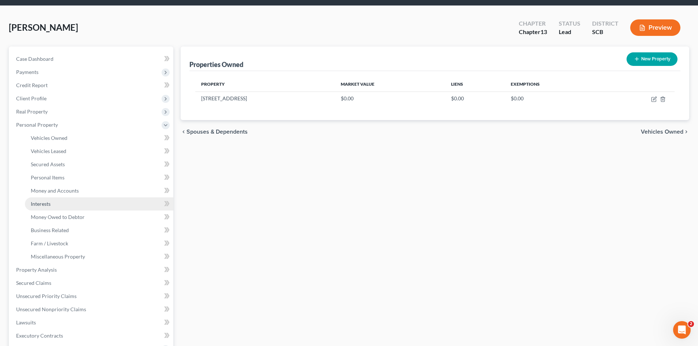
scroll to position [37, 0]
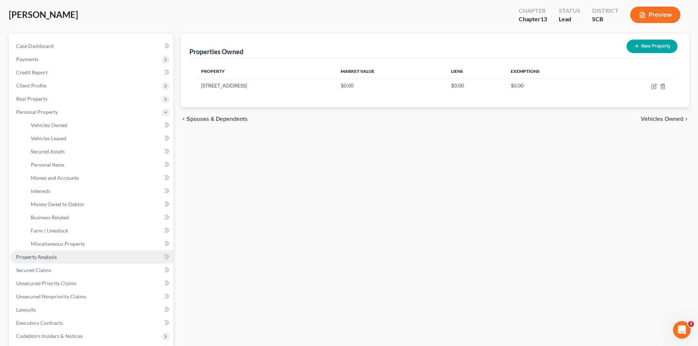
click at [74, 259] on link "Property Analysis" at bounding box center [91, 256] width 163 height 13
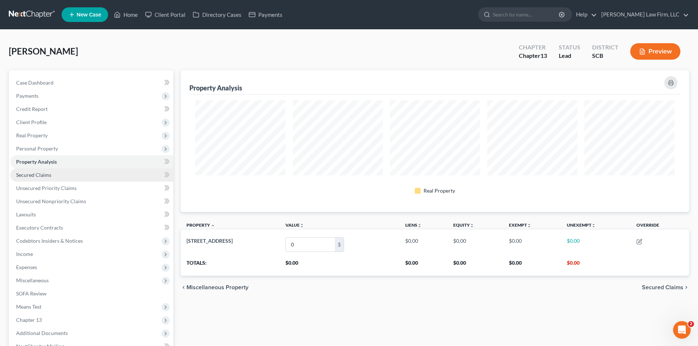
click at [30, 177] on span "Secured Claims" at bounding box center [33, 175] width 35 height 6
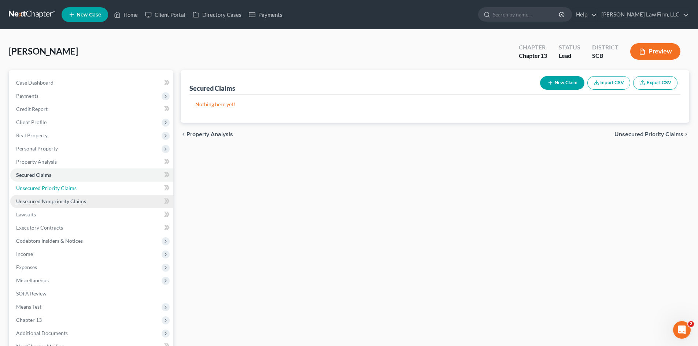
drag, startPoint x: 40, startPoint y: 190, endPoint x: 42, endPoint y: 198, distance: 8.8
click at [40, 191] on span "Unsecured Priority Claims" at bounding box center [46, 188] width 60 height 6
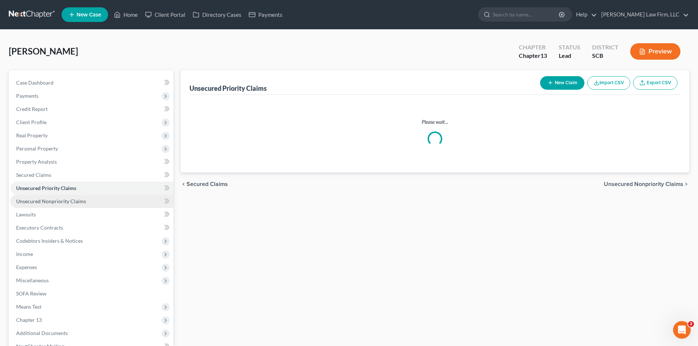
click at [44, 205] on link "Unsecured Nonpriority Claims" at bounding box center [91, 201] width 163 height 13
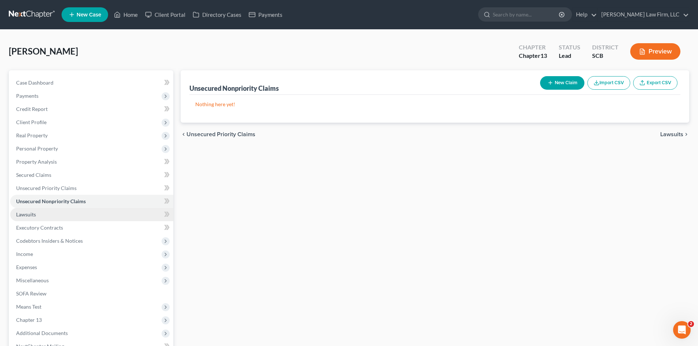
drag, startPoint x: 43, startPoint y: 218, endPoint x: 42, endPoint y: 231, distance: 12.9
click at [43, 219] on link "Lawsuits" at bounding box center [91, 214] width 163 height 13
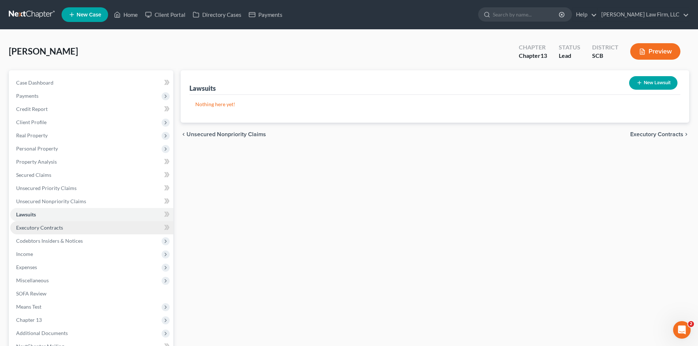
click at [40, 233] on link "Executory Contracts" at bounding box center [91, 227] width 163 height 13
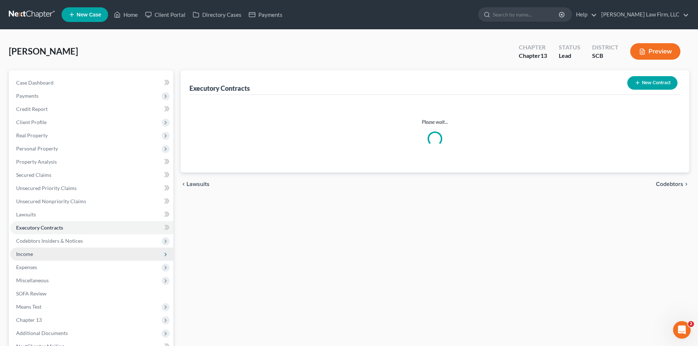
click at [51, 250] on span "Income" at bounding box center [91, 254] width 163 height 13
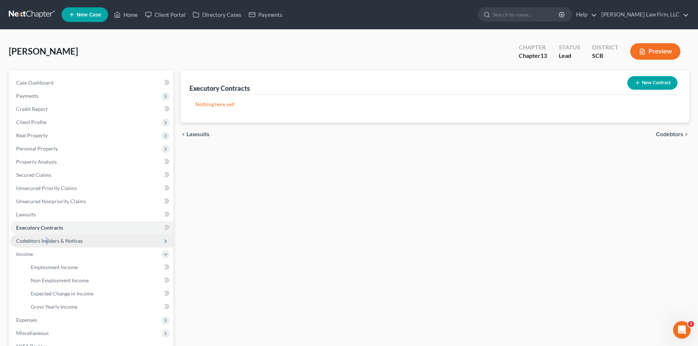
click at [46, 246] on span "Codebtors Insiders & Notices" at bounding box center [91, 240] width 163 height 13
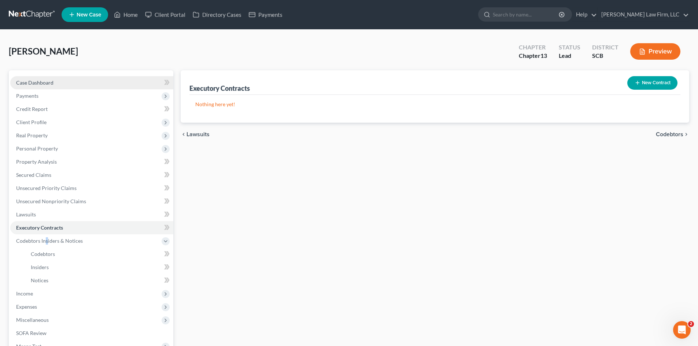
click at [38, 83] on span "Case Dashboard" at bounding box center [34, 82] width 37 height 6
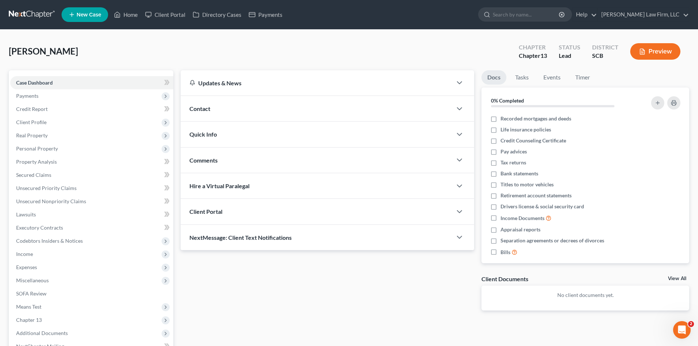
click at [271, 117] on div "Contact" at bounding box center [316, 108] width 271 height 25
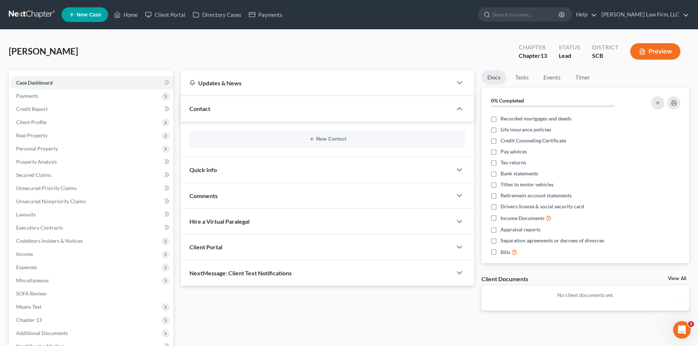
click at [292, 148] on div "New Contact" at bounding box center [327, 139] width 276 height 18
click at [286, 140] on button "New Contact" at bounding box center [327, 139] width 264 height 6
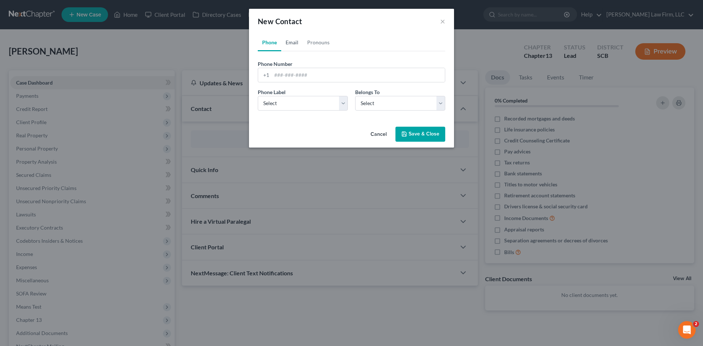
click at [290, 40] on link "Email" at bounding box center [292, 43] width 22 height 18
click at [301, 83] on form "Email Address Email Label Select Home Work Other Belongs To * Select Client Oth…" at bounding box center [351, 88] width 187 height 56
click at [299, 79] on input "email" at bounding box center [358, 75] width 173 height 14
type input "perrysmith595@gmail.com"
drag, startPoint x: 316, startPoint y: 98, endPoint x: 328, endPoint y: 109, distance: 16.9
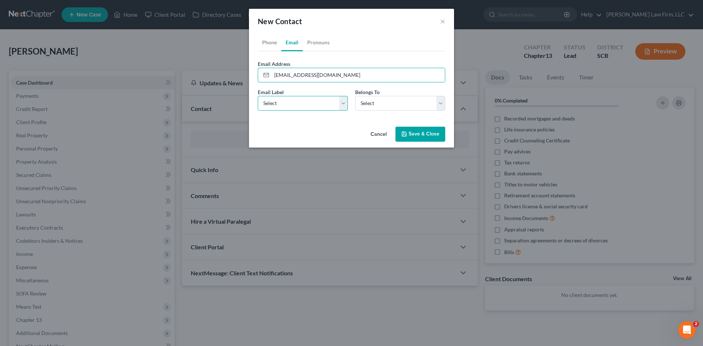
click at [316, 98] on select "Select Home Work Other" at bounding box center [303, 103] width 90 height 15
select select "0"
click at [258, 96] on select "Select Home Work Other" at bounding box center [303, 103] width 90 height 15
click at [412, 109] on select "Select Client Other" at bounding box center [400, 103] width 90 height 15
select select "0"
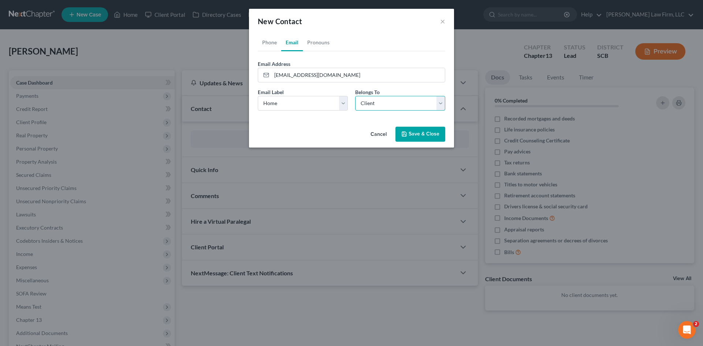
click at [355, 96] on select "Select Client Other" at bounding box center [400, 103] width 90 height 15
click at [419, 132] on button "Save & Close" at bounding box center [421, 134] width 50 height 15
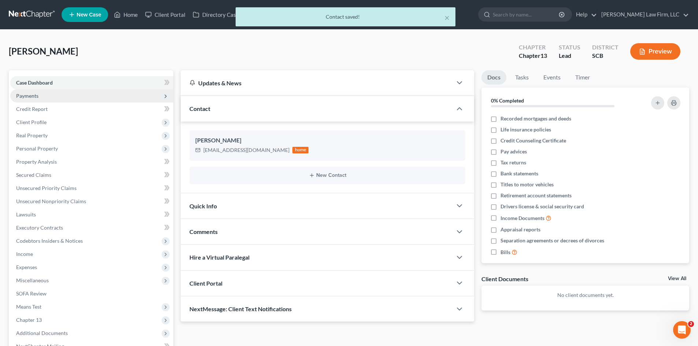
click at [56, 97] on span "Payments" at bounding box center [91, 95] width 163 height 13
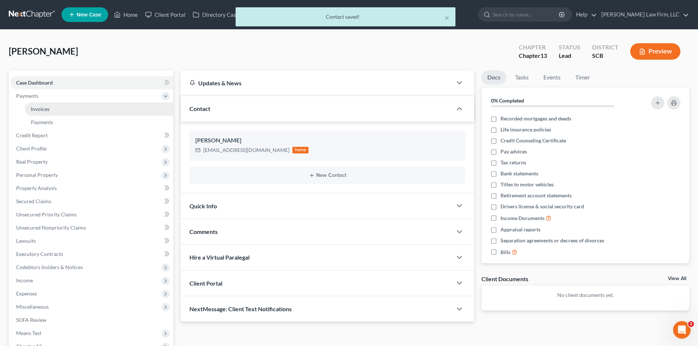
click at [61, 111] on link "Invoices" at bounding box center [99, 109] width 148 height 13
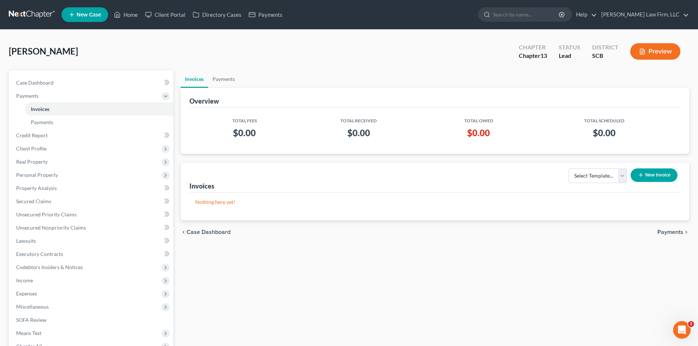
click at [669, 175] on button "New Invoice" at bounding box center [653, 175] width 47 height 14
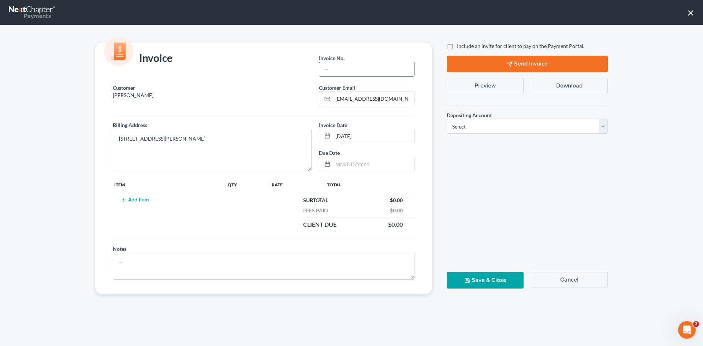
click at [335, 69] on input "text" at bounding box center [366, 69] width 95 height 14
type input "Cola"
click at [143, 198] on td "Add Item" at bounding box center [170, 212] width 114 height 41
click at [142, 198] on button "Add Item" at bounding box center [135, 200] width 32 height 6
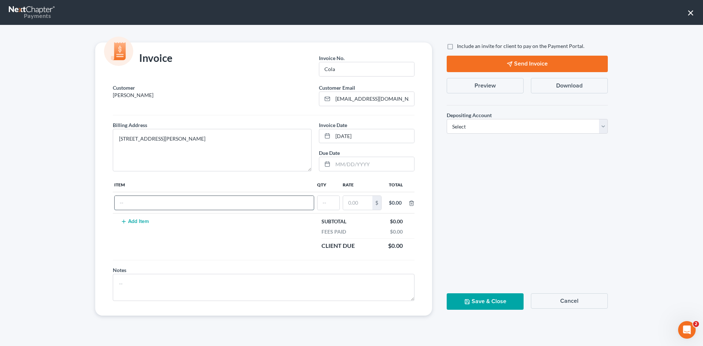
click at [173, 204] on input "text" at bounding box center [214, 203] width 199 height 14
type input "Chapter 13"
click at [327, 207] on input "text" at bounding box center [329, 203] width 22 height 14
type input "1"
click at [370, 199] on input "text" at bounding box center [357, 203] width 29 height 14
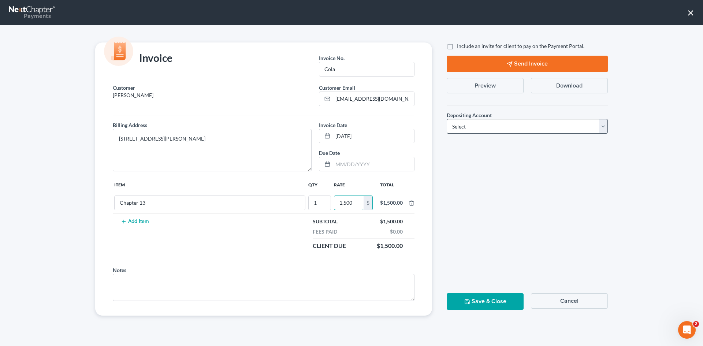
type input "1,500"
click at [465, 125] on select "Select Operation Trust" at bounding box center [527, 126] width 161 height 15
select select "1"
click at [447, 119] on select "Select Operation Trust" at bounding box center [527, 126] width 161 height 15
click at [468, 300] on icon "button" at bounding box center [467, 302] width 4 height 4
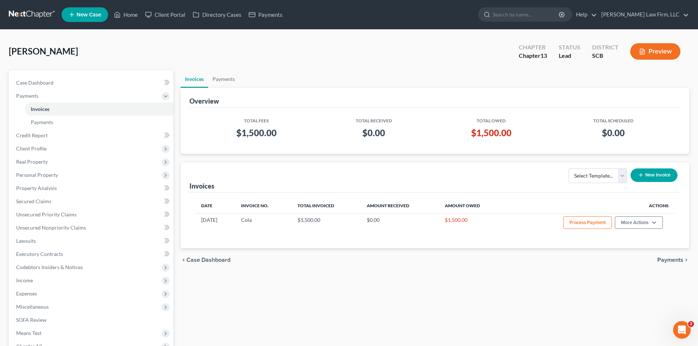
click at [25, 9] on link at bounding box center [32, 14] width 47 height 13
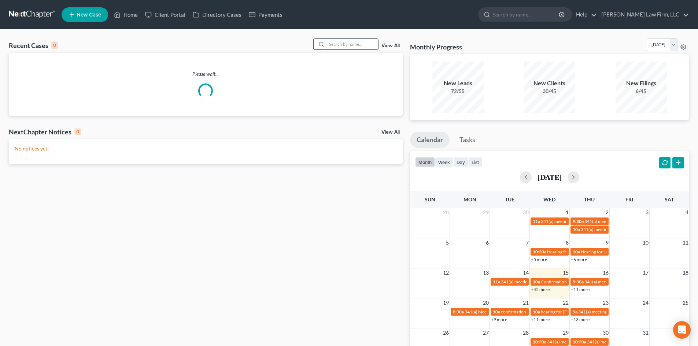
click at [346, 42] on input "search" at bounding box center [352, 44] width 51 height 11
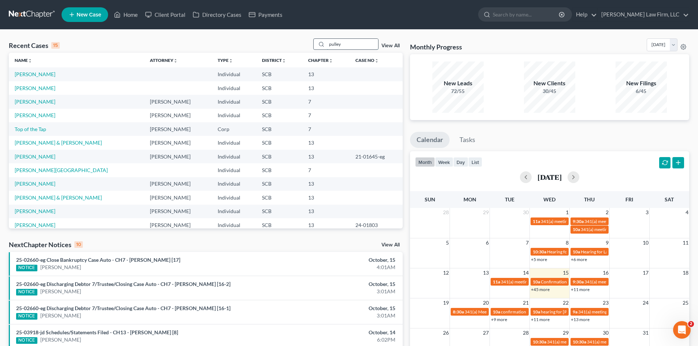
type input "pulley"
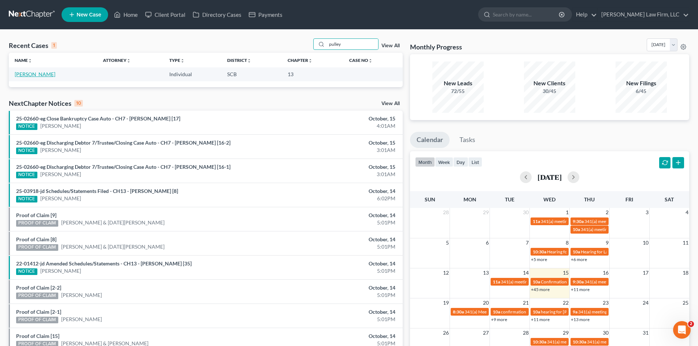
click at [37, 74] on link "[PERSON_NAME]" at bounding box center [35, 74] width 41 height 6
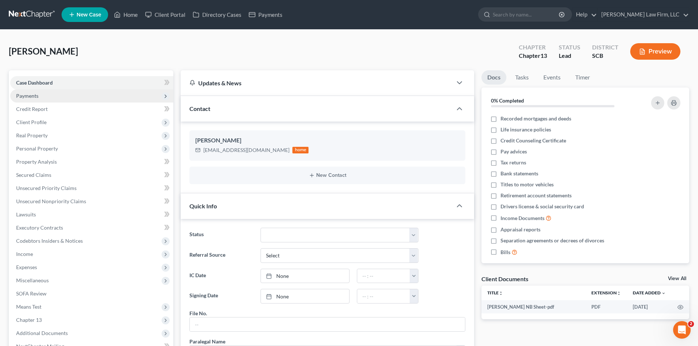
click at [62, 94] on span "Payments" at bounding box center [91, 95] width 163 height 13
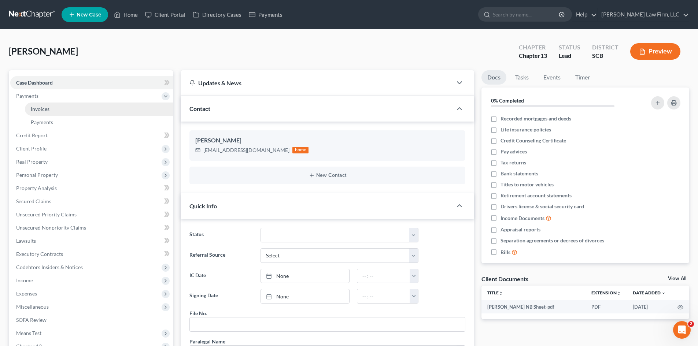
click at [65, 104] on link "Invoices" at bounding box center [99, 109] width 148 height 13
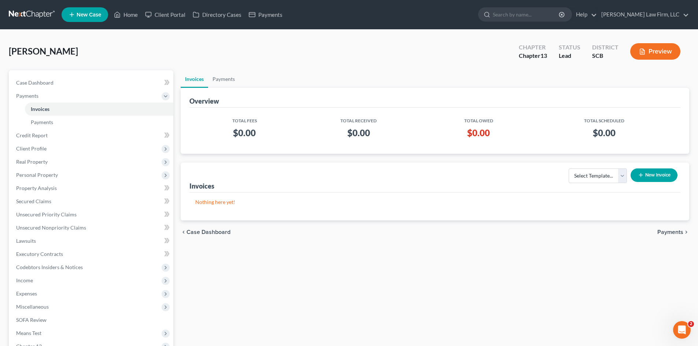
click at [666, 178] on button "New Invoice" at bounding box center [653, 175] width 47 height 14
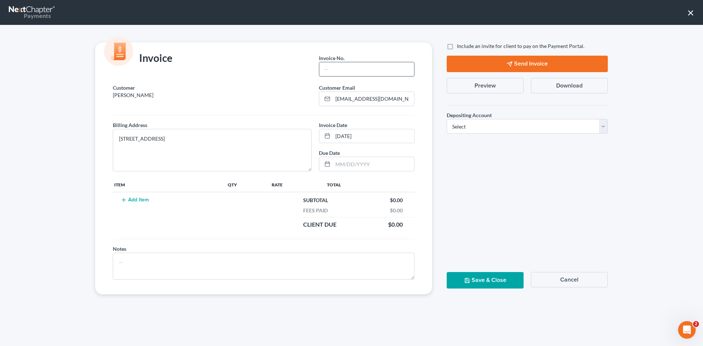
drag, startPoint x: 341, startPoint y: 70, endPoint x: 341, endPoint y: 74, distance: 3.7
click at [341, 70] on input "text" at bounding box center [366, 69] width 95 height 14
type input "Cola"
click at [132, 199] on button "Add Item" at bounding box center [135, 200] width 32 height 6
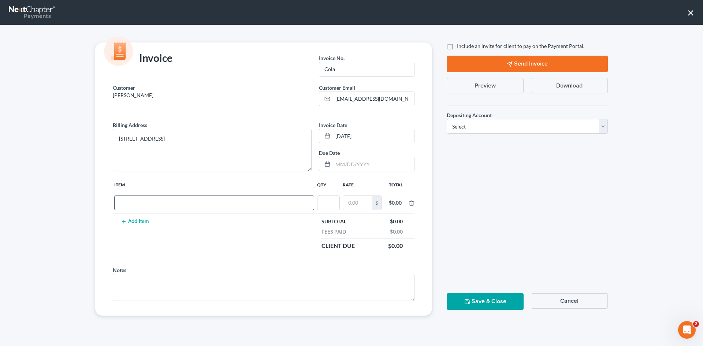
drag, startPoint x: 164, startPoint y: 194, endPoint x: 161, endPoint y: 200, distance: 6.3
click at [164, 196] on td at bounding box center [214, 202] width 203 height 21
click at [161, 203] on input "text" at bounding box center [214, 203] width 199 height 14
type input "chapter 13"
click at [323, 200] on input "text" at bounding box center [329, 203] width 22 height 14
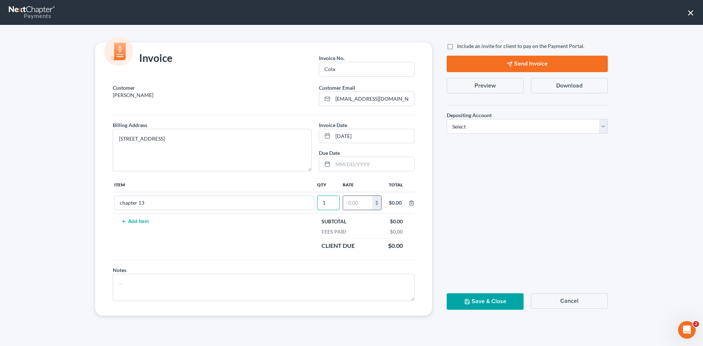
type input "1"
click at [360, 201] on input "text" at bounding box center [357, 203] width 29 height 14
type input "1,500"
drag, startPoint x: 480, startPoint y: 125, endPoint x: 480, endPoint y: 130, distance: 5.5
click at [480, 125] on select "Select Operation Trust" at bounding box center [527, 126] width 161 height 15
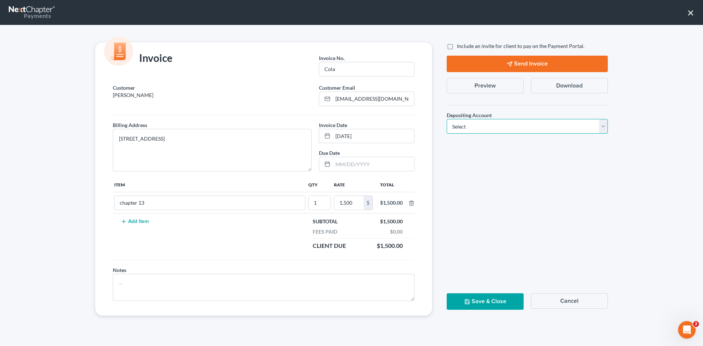
select select "1"
click at [447, 119] on select "Select Operation Trust" at bounding box center [527, 126] width 161 height 15
click at [496, 302] on button "Save & Close" at bounding box center [485, 301] width 77 height 16
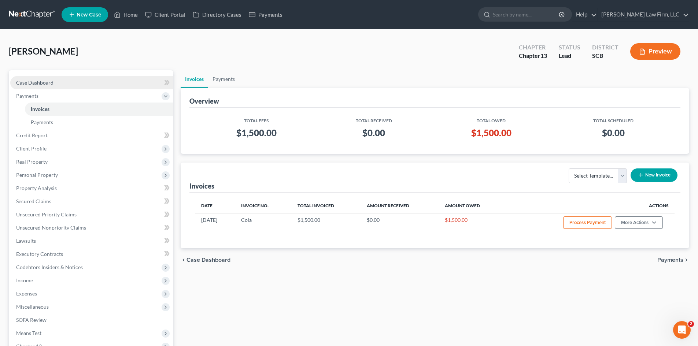
click at [40, 79] on span "Case Dashboard" at bounding box center [34, 82] width 37 height 6
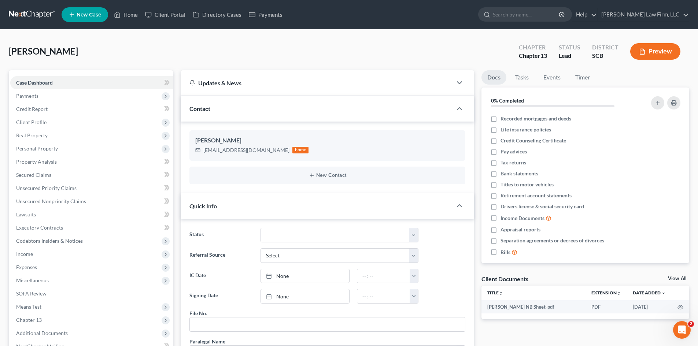
click at [75, 12] on icon at bounding box center [71, 14] width 7 height 9
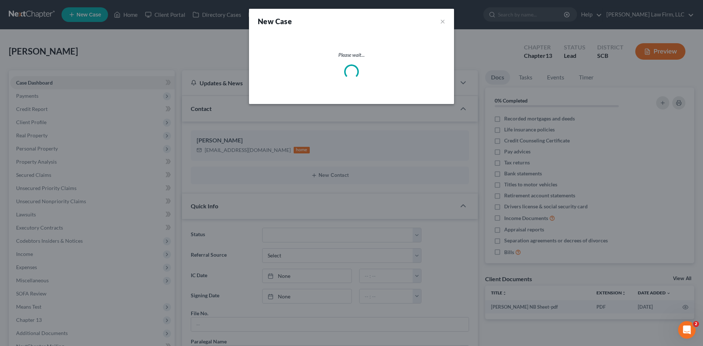
select select "72"
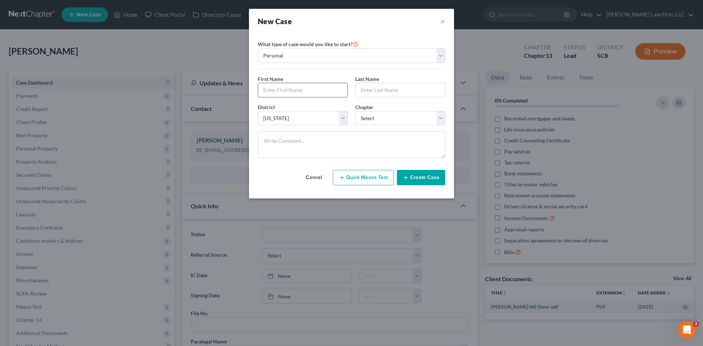
click at [300, 92] on input "text" at bounding box center [302, 90] width 89 height 14
type input "M"
click at [313, 174] on button "Cancel" at bounding box center [314, 177] width 32 height 15
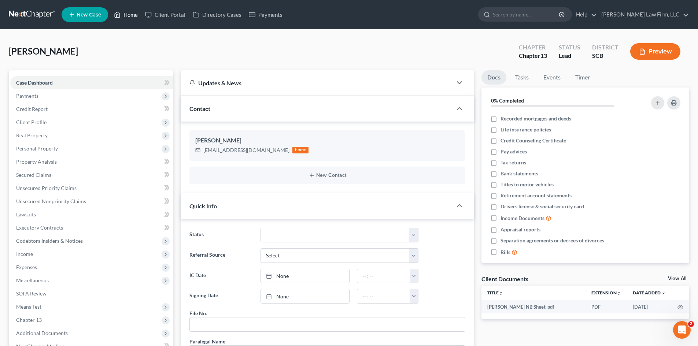
click at [120, 18] on icon at bounding box center [117, 14] width 7 height 9
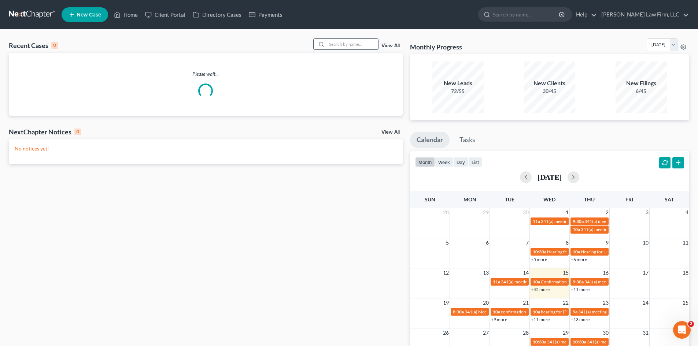
click at [342, 48] on input "search" at bounding box center [352, 44] width 51 height 11
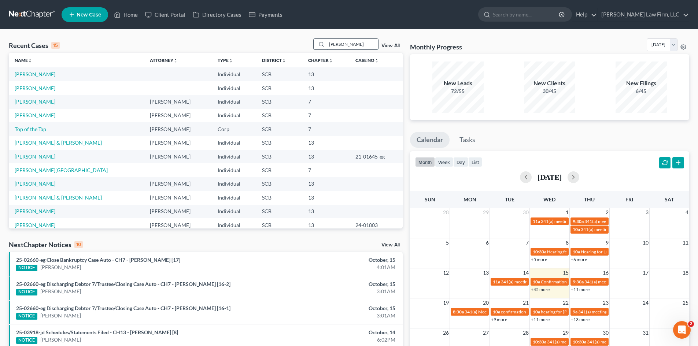
type input "McNaughton"
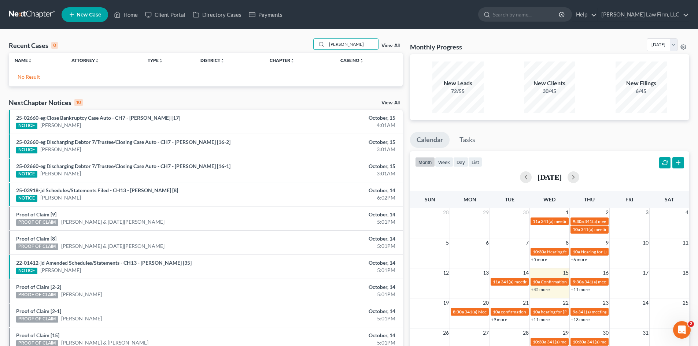
click at [82, 12] on span "New Case" at bounding box center [89, 14] width 25 height 5
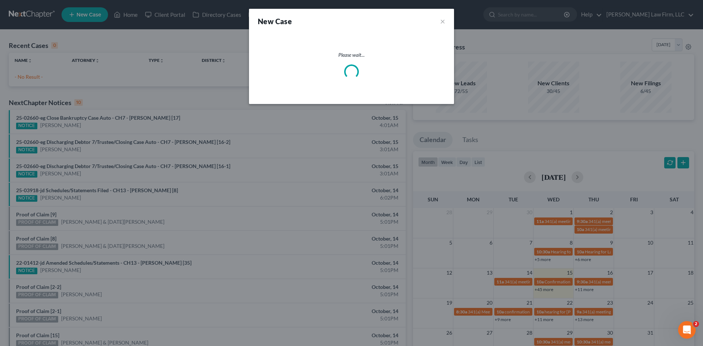
select select "72"
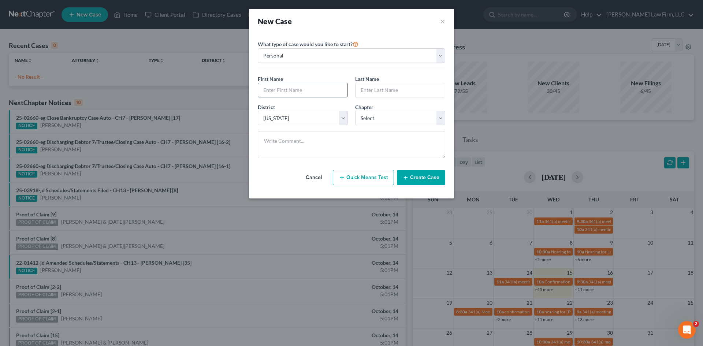
click at [296, 93] on input "text" at bounding box center [302, 90] width 89 height 14
drag, startPoint x: 287, startPoint y: 88, endPoint x: 331, endPoint y: 92, distance: 44.5
click at [337, 94] on input "Makenzie McNaughton" at bounding box center [302, 90] width 89 height 14
type input "Makenzie McNaughton"
click at [378, 90] on input "text" at bounding box center [400, 90] width 89 height 14
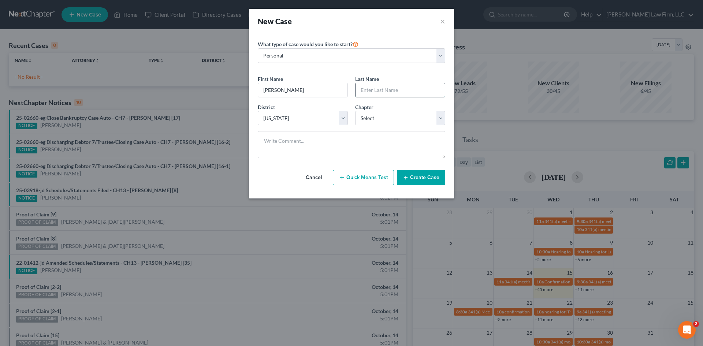
paste input "McNaughton"
type input "McNaughton"
drag, startPoint x: 323, startPoint y: 88, endPoint x: 291, endPoint y: 84, distance: 32.5
click at [288, 91] on input "Makenzie McNaughton" at bounding box center [302, 90] width 89 height 14
type input "Makenzie"
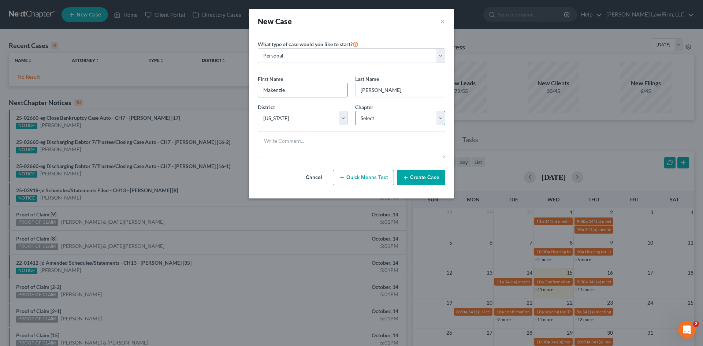
click at [382, 119] on select "Select 7 11 12 13" at bounding box center [400, 118] width 90 height 15
select select "0"
click at [355, 111] on select "Select 7 11 12 13" at bounding box center [400, 118] width 90 height 15
click at [441, 181] on button "Create Case" at bounding box center [421, 177] width 48 height 15
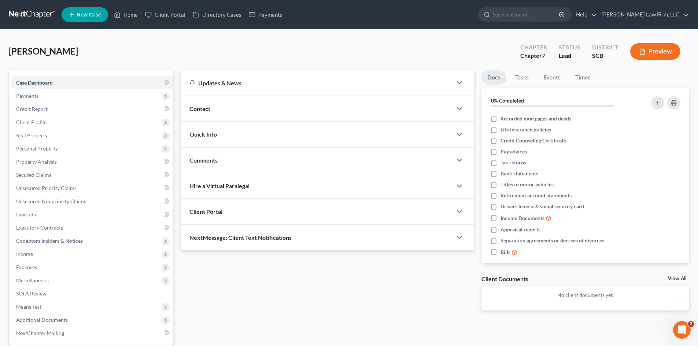
click at [219, 109] on div "Contact" at bounding box center [316, 108] width 271 height 25
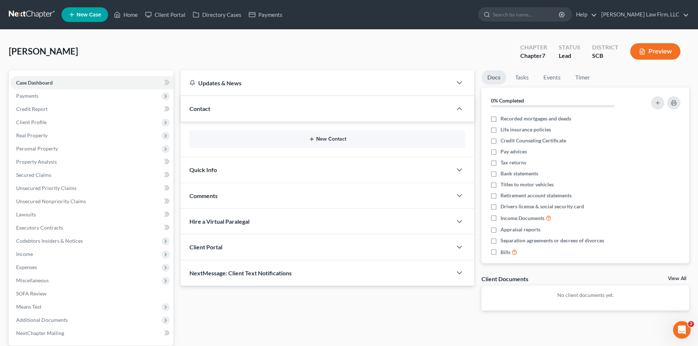
click at [231, 141] on button "New Contact" at bounding box center [327, 139] width 264 height 6
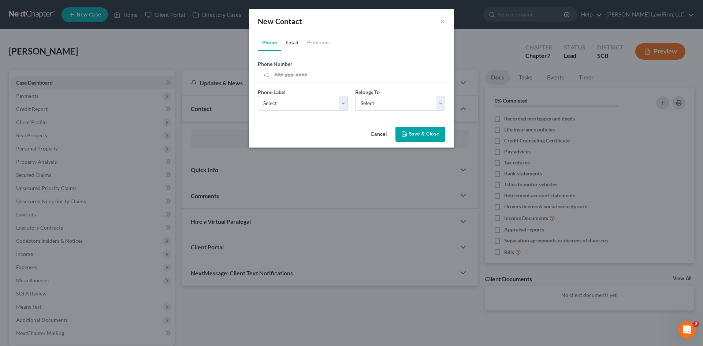
click at [286, 47] on link "Email" at bounding box center [292, 43] width 22 height 18
drag, startPoint x: 288, startPoint y: 64, endPoint x: 289, endPoint y: 71, distance: 6.7
click at [288, 65] on label "Email Address" at bounding box center [274, 64] width 33 height 8
click at [289, 73] on input "email" at bounding box center [358, 75] width 173 height 14
type input "mcnaughton1030@gmail.com"
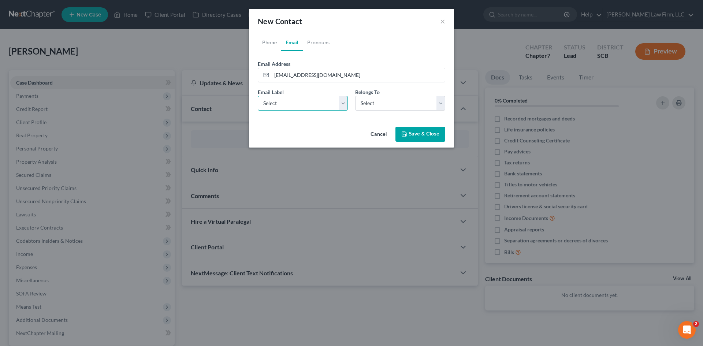
drag, startPoint x: 289, startPoint y: 100, endPoint x: 286, endPoint y: 108, distance: 8.7
click at [289, 101] on select "Select Home Work Other" at bounding box center [303, 103] width 90 height 15
select select "0"
click at [258, 96] on select "Select Home Work Other" at bounding box center [303, 103] width 90 height 15
click at [374, 105] on select "Select Client Other" at bounding box center [400, 103] width 90 height 15
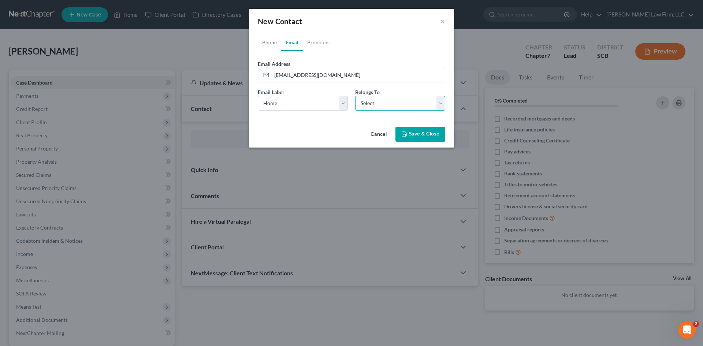
select select "0"
click at [355, 96] on select "Select Client Other" at bounding box center [400, 103] width 90 height 15
click at [424, 136] on button "Save & Close" at bounding box center [421, 134] width 50 height 15
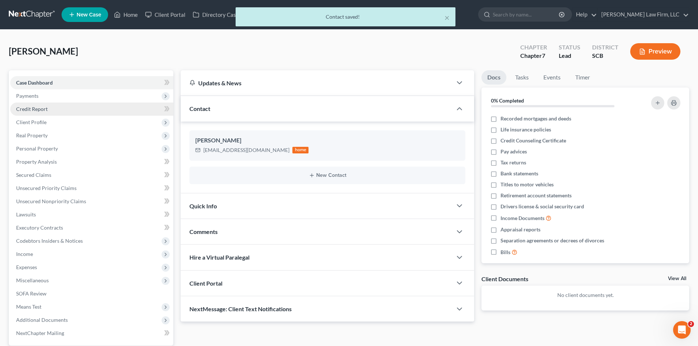
click at [51, 107] on link "Credit Report" at bounding box center [91, 109] width 163 height 13
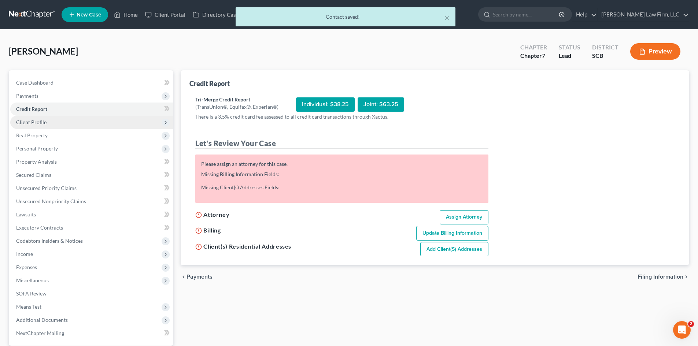
click at [54, 120] on span "Client Profile" at bounding box center [91, 122] width 163 height 13
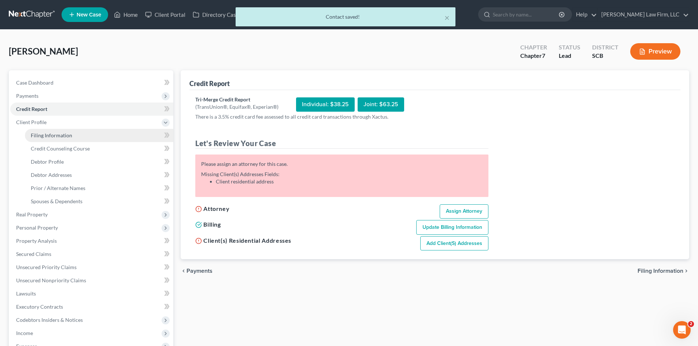
click at [64, 131] on link "Filing Information" at bounding box center [99, 135] width 148 height 13
select select "1"
select select "0"
select select "72"
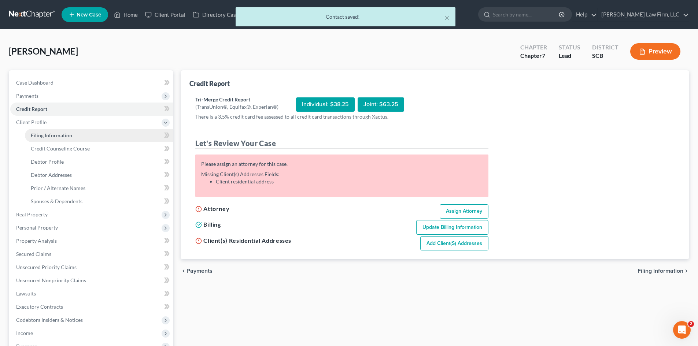
select select "42"
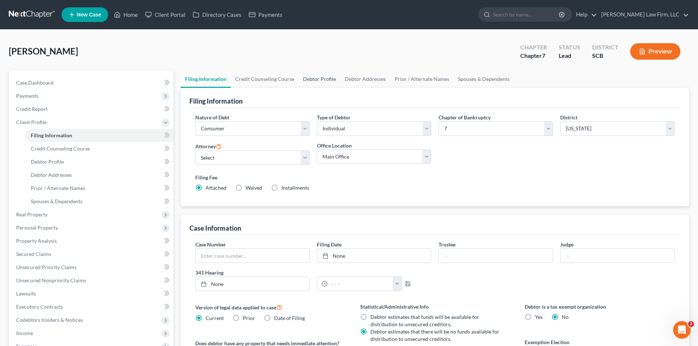
click at [310, 80] on link "Debtor Profile" at bounding box center [319, 79] width 42 height 18
select select "0"
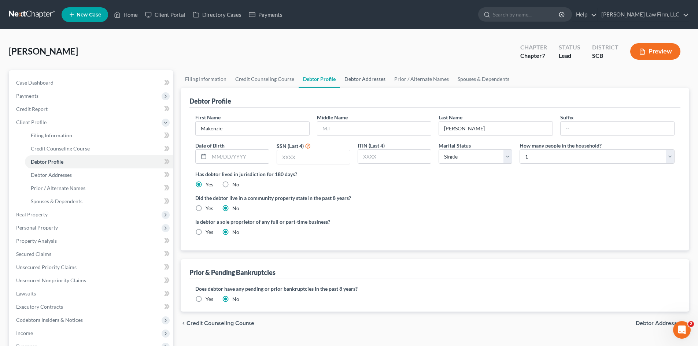
click at [372, 84] on link "Debtor Addresses" at bounding box center [365, 79] width 50 height 18
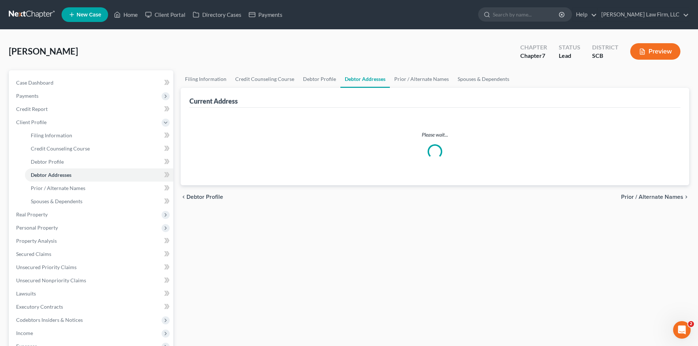
select select "0"
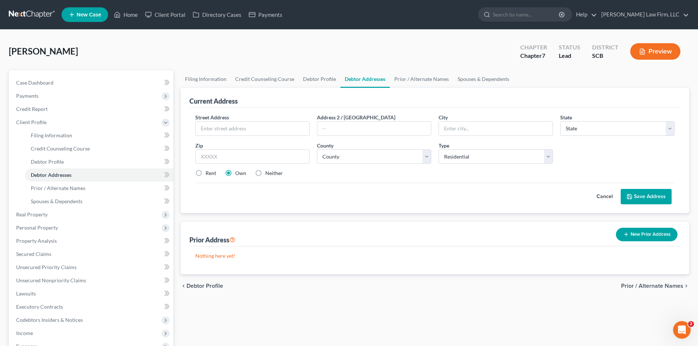
click at [263, 120] on div "Street Address *" at bounding box center [253, 125] width 122 height 22
click at [265, 133] on input "text" at bounding box center [253, 129] width 114 height 14
type input "611 Olympia St"
click at [456, 122] on input "text" at bounding box center [496, 129] width 114 height 14
click at [456, 123] on input "text" at bounding box center [496, 129] width 114 height 14
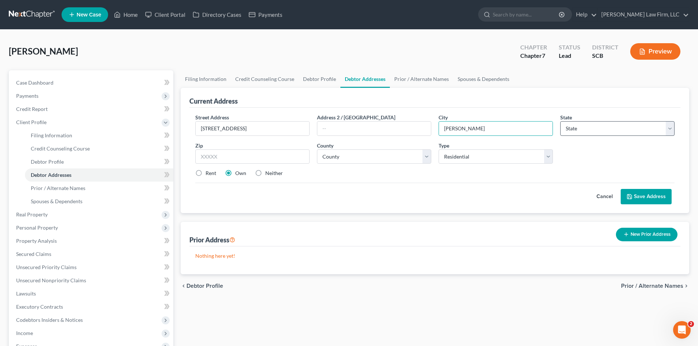
type input "Gilbert"
click at [593, 129] on select "State [US_STATE] AK AR AZ CA CO CT DE DC [GEOGRAPHIC_DATA] [GEOGRAPHIC_DATA] GU…" at bounding box center [617, 128] width 114 height 15
click at [588, 130] on select "State [US_STATE] AK AR AZ CA CO CT DE DC [GEOGRAPHIC_DATA] [GEOGRAPHIC_DATA] GU…" at bounding box center [617, 128] width 114 height 15
select select "42"
click at [560, 121] on select "State [US_STATE] AK AR AZ CA CO CT DE DC [GEOGRAPHIC_DATA] [GEOGRAPHIC_DATA] GU…" at bounding box center [617, 128] width 114 height 15
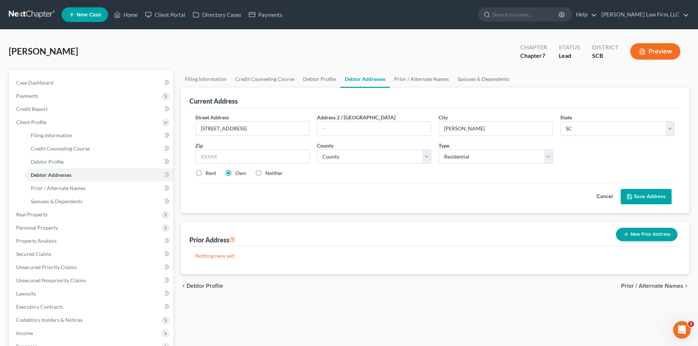
click at [498, 177] on div "Rent Own Neither" at bounding box center [435, 173] width 486 height 7
click at [267, 149] on div "Zip *" at bounding box center [253, 153] width 122 height 22
click at [269, 156] on input "text" at bounding box center [252, 156] width 114 height 15
type input "29054"
click at [364, 189] on div "Cancel Save Address" at bounding box center [434, 194] width 479 height 22
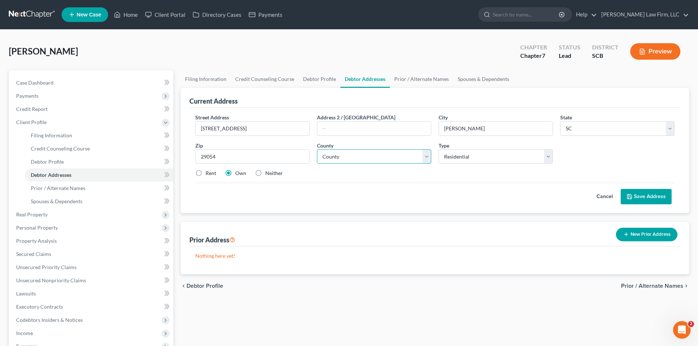
click at [357, 157] on select "County Abbeville County Aiken County Allendale County Anderson County Bamberg C…" at bounding box center [374, 156] width 114 height 15
select select "31"
click at [317, 149] on select "County Abbeville County Aiken County Allendale County Anderson County Bamberg C…" at bounding box center [374, 156] width 114 height 15
click at [644, 200] on button "Save Address" at bounding box center [645, 196] width 51 height 15
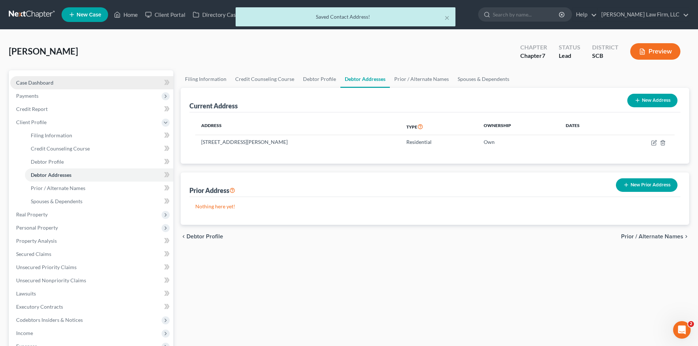
drag, startPoint x: 45, startPoint y: 92, endPoint x: 44, endPoint y: 87, distance: 4.5
click at [45, 92] on span "Payments" at bounding box center [91, 95] width 163 height 13
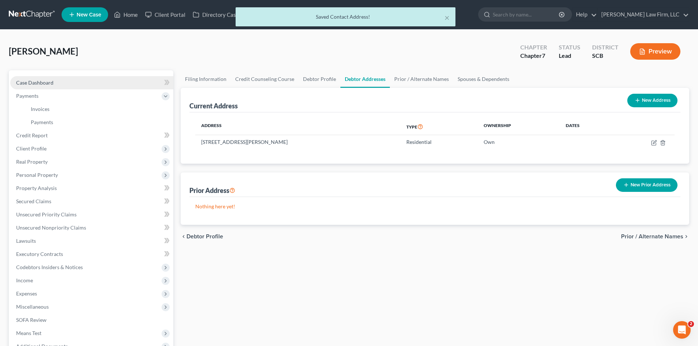
click at [44, 78] on link "Case Dashboard" at bounding box center [91, 82] width 163 height 13
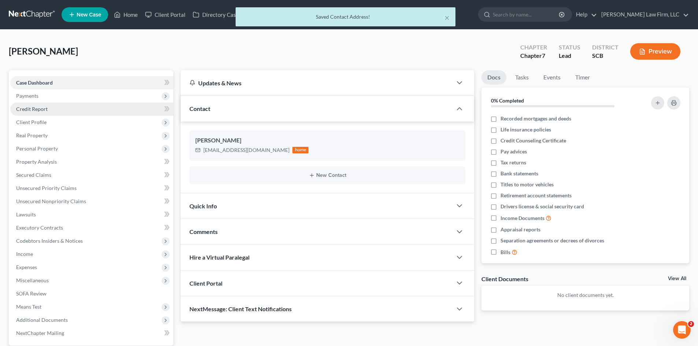
click at [53, 107] on link "Credit Report" at bounding box center [91, 109] width 163 height 13
click at [48, 83] on span "Case Dashboard" at bounding box center [34, 82] width 37 height 6
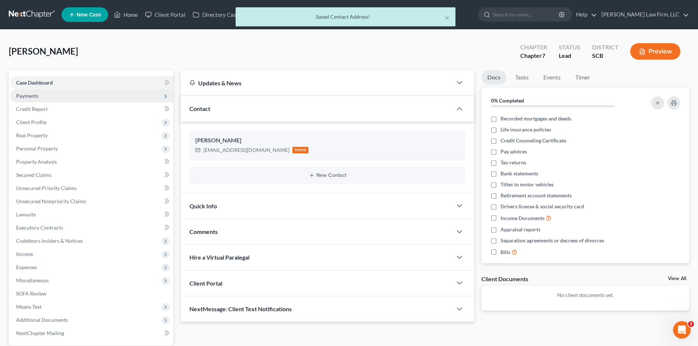
click at [43, 93] on span "Payments" at bounding box center [91, 95] width 163 height 13
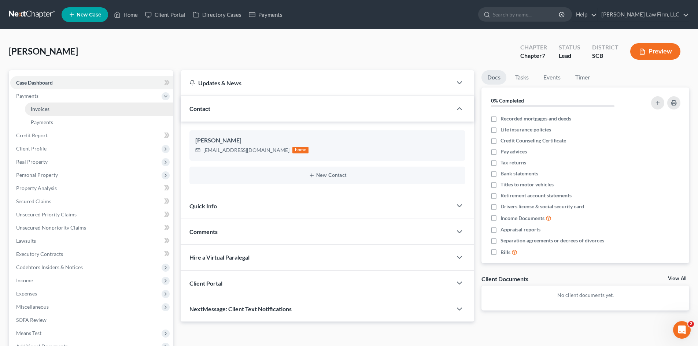
click at [48, 112] on link "Invoices" at bounding box center [99, 109] width 148 height 13
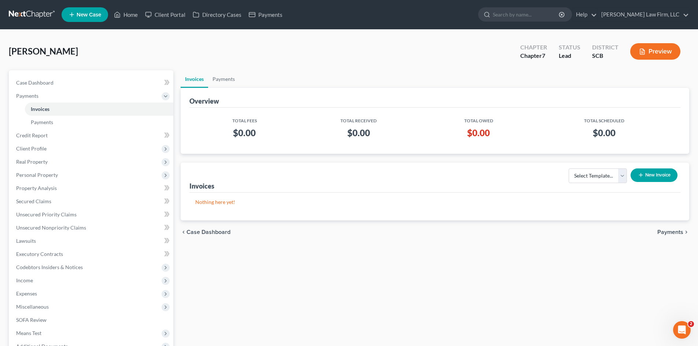
click at [646, 174] on button "New Invoice" at bounding box center [653, 175] width 47 height 14
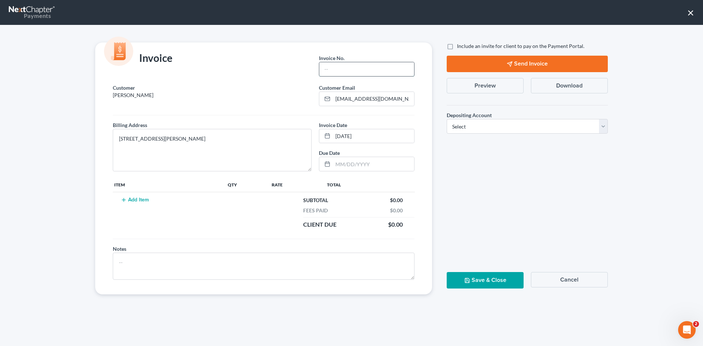
click at [353, 68] on input "text" at bounding box center [366, 69] width 95 height 14
type input "Cola"
click at [142, 201] on button "Add Item" at bounding box center [135, 200] width 32 height 6
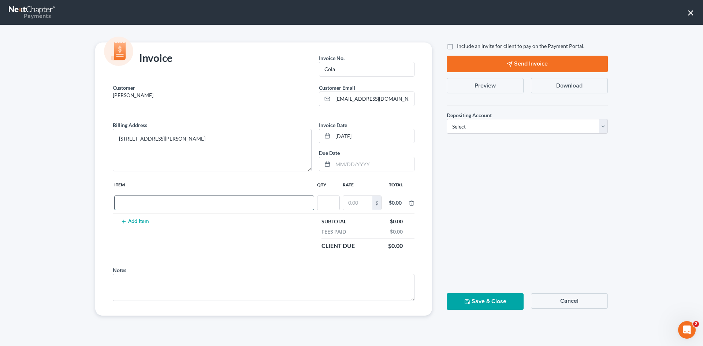
click at [164, 201] on input "text" at bounding box center [214, 203] width 199 height 14
type input "Chapter 7"
click at [327, 210] on td at bounding box center [329, 202] width 26 height 21
click at [327, 205] on input "text" at bounding box center [329, 203] width 22 height 14
type input "1"
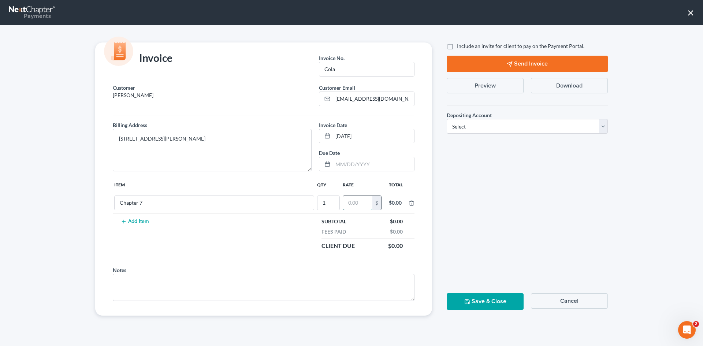
click at [361, 203] on input "text" at bounding box center [357, 203] width 29 height 14
type input "2,900"
click at [453, 118] on span "Depositing Account" at bounding box center [469, 115] width 45 height 6
click at [457, 132] on select "Select Operation Trust" at bounding box center [527, 126] width 161 height 15
select select "1"
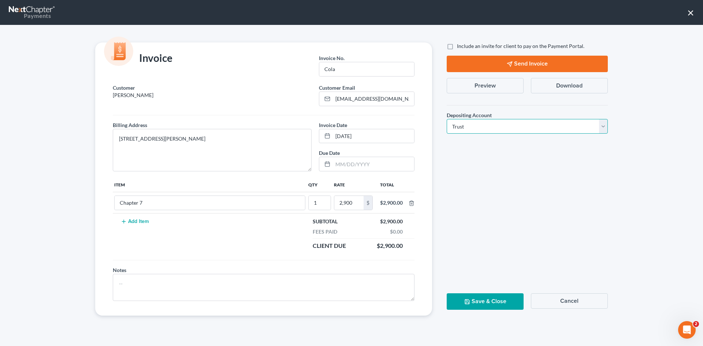
click at [447, 119] on select "Select Operation Trust" at bounding box center [527, 126] width 161 height 15
click at [493, 300] on button "Save & Close" at bounding box center [485, 301] width 77 height 16
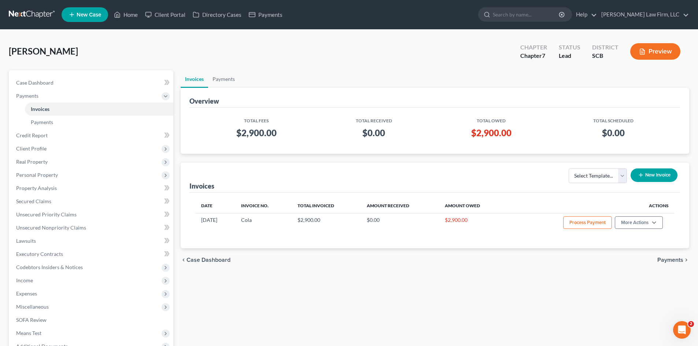
click at [26, 14] on link at bounding box center [32, 14] width 47 height 13
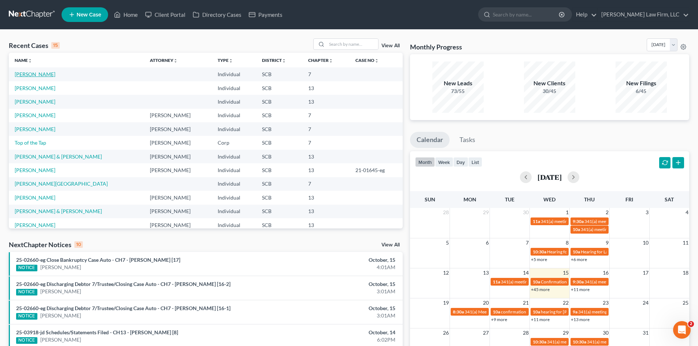
click at [46, 71] on td "[PERSON_NAME]" at bounding box center [76, 74] width 135 height 14
click at [46, 73] on link "[PERSON_NAME]" at bounding box center [35, 74] width 41 height 6
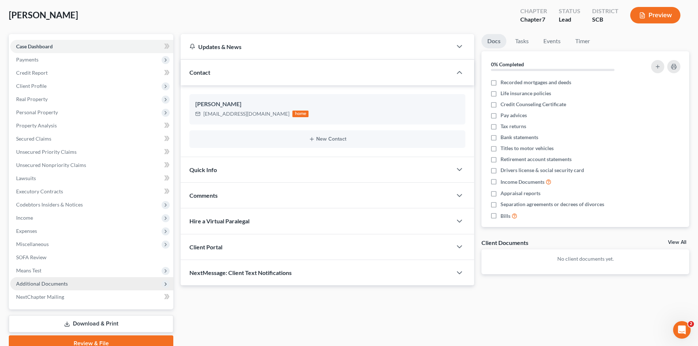
scroll to position [70, 0]
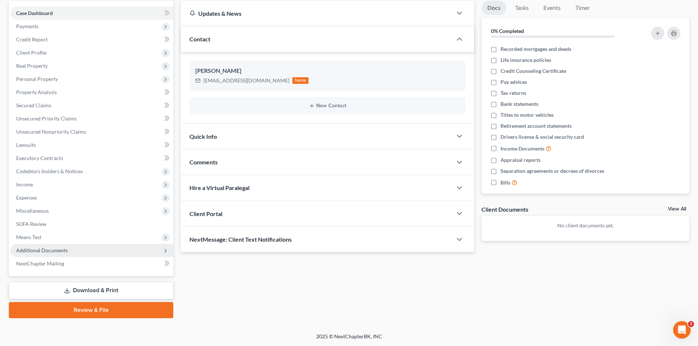
click at [56, 253] on span "Additional Documents" at bounding box center [42, 250] width 52 height 6
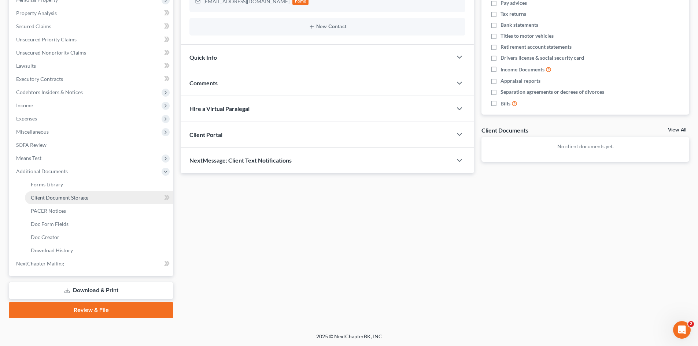
click at [41, 200] on span "Client Document Storage" at bounding box center [59, 197] width 57 height 6
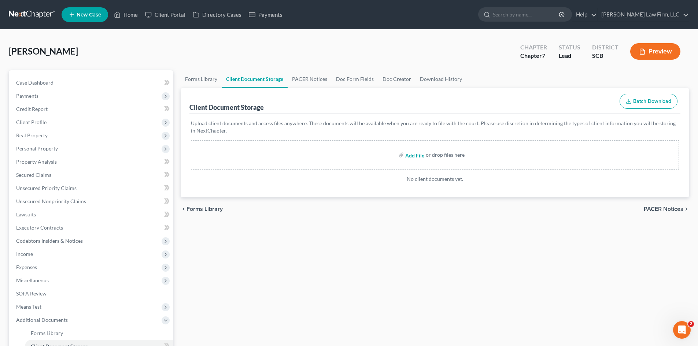
click at [414, 156] on input "file" at bounding box center [414, 154] width 18 height 13
type input "C:\fakepath\[PERSON_NAME] NB Sheet.pdf"
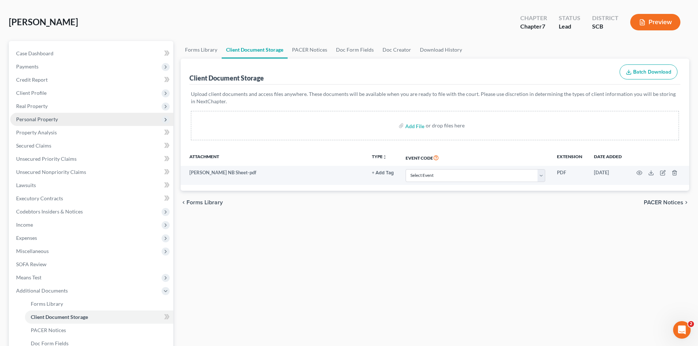
scroll to position [2, 0]
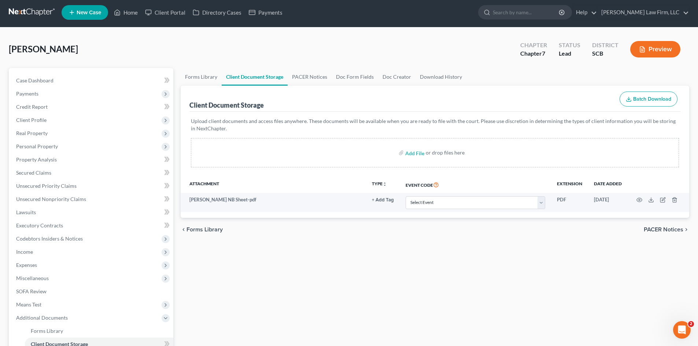
click at [24, 12] on link at bounding box center [32, 12] width 47 height 13
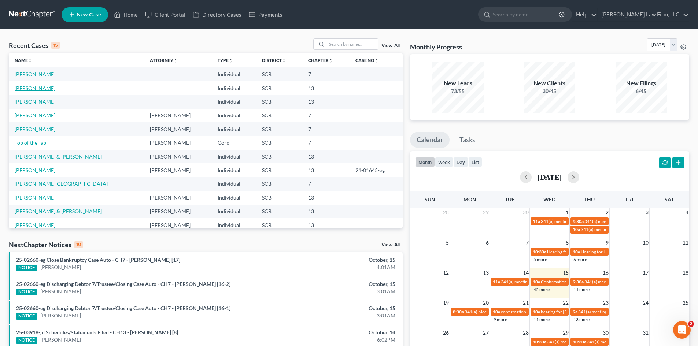
click at [33, 88] on link "[PERSON_NAME]" at bounding box center [35, 88] width 41 height 6
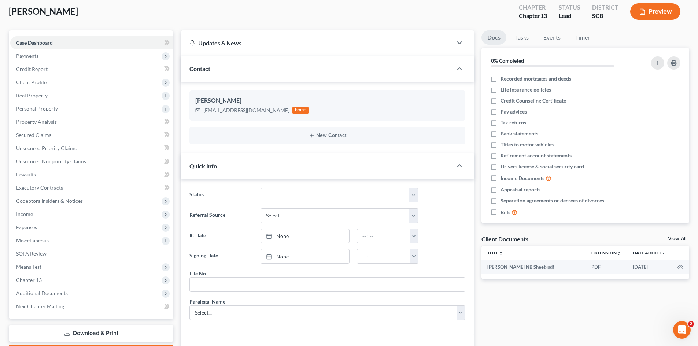
scroll to position [160, 0]
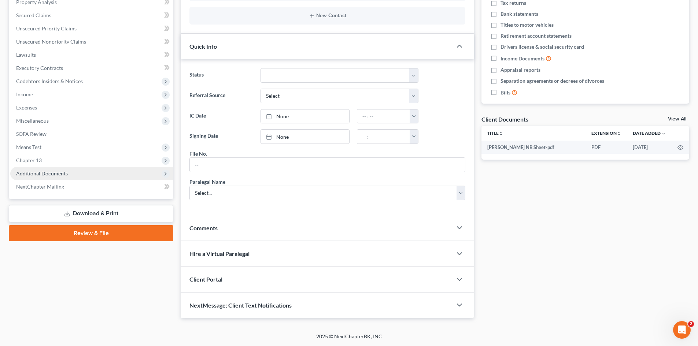
click at [50, 174] on span "Additional Documents" at bounding box center [42, 173] width 52 height 6
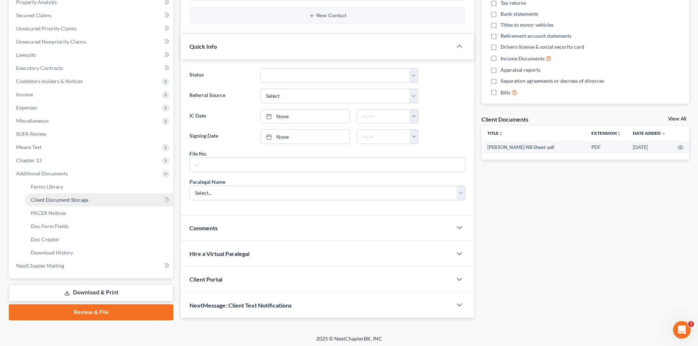
click at [73, 203] on link "Client Document Storage" at bounding box center [99, 199] width 148 height 13
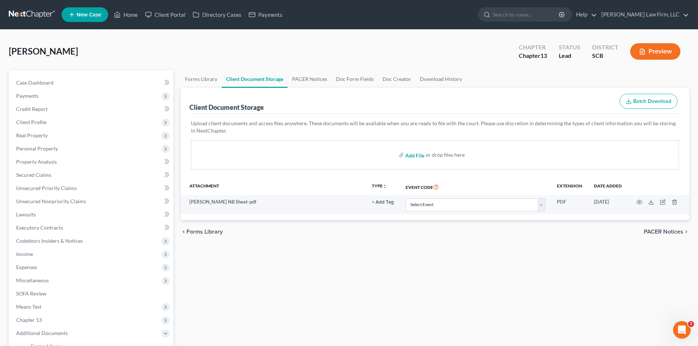
click at [421, 156] on input "file" at bounding box center [414, 154] width 18 height 13
type input "C:\fakepath\[PERSON_NAME] NB Sheet.pdf"
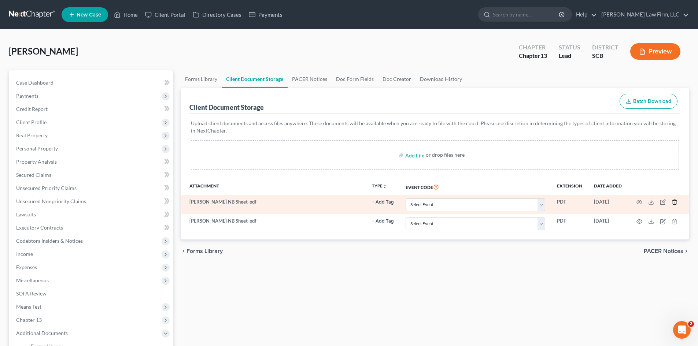
click at [675, 203] on line "button" at bounding box center [675, 202] width 0 height 1
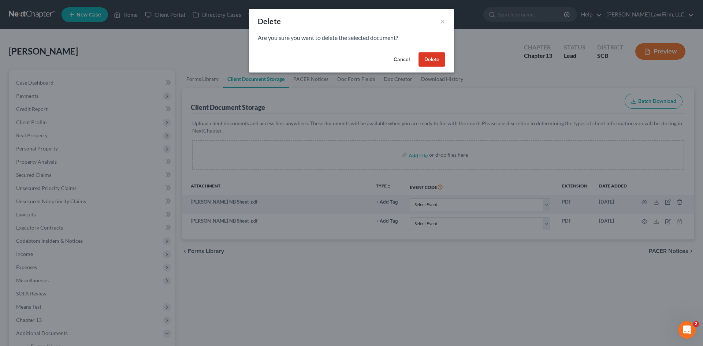
click at [426, 59] on button "Delete" at bounding box center [432, 59] width 27 height 15
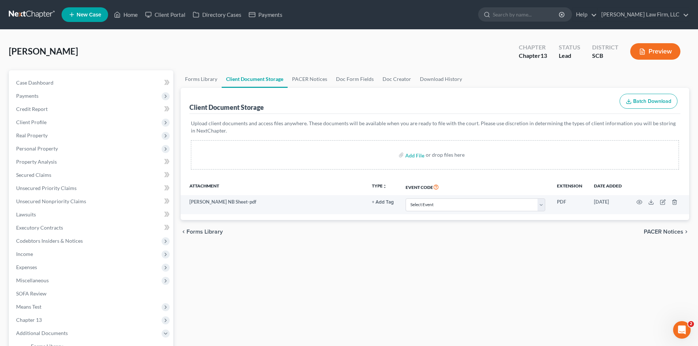
click at [40, 11] on link at bounding box center [32, 14] width 47 height 13
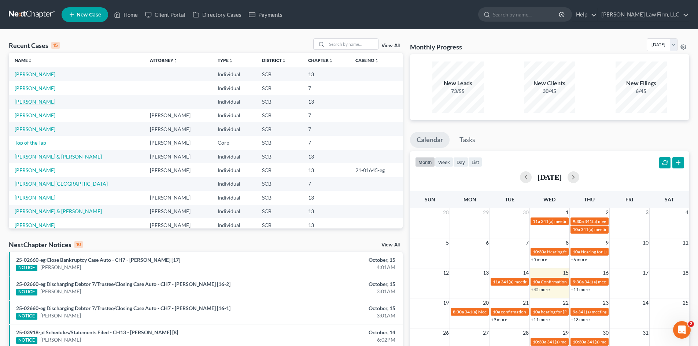
click at [27, 99] on link "[PERSON_NAME]" at bounding box center [35, 102] width 41 height 6
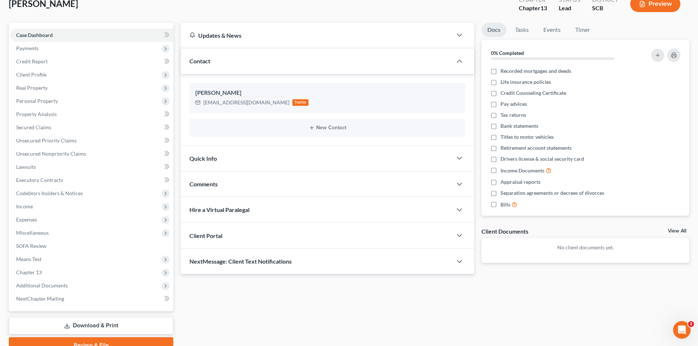
scroll to position [83, 0]
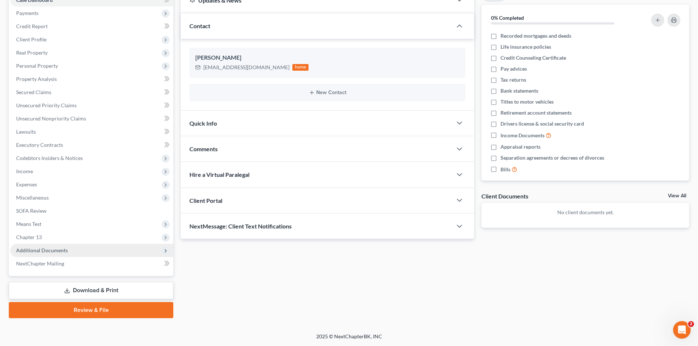
click at [40, 251] on span "Additional Documents" at bounding box center [42, 250] width 52 height 6
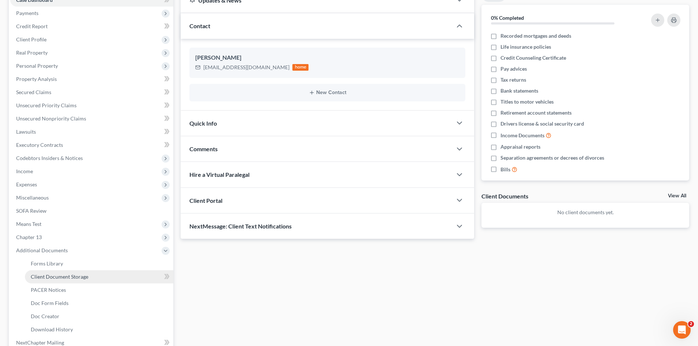
click at [60, 281] on link "Client Document Storage" at bounding box center [99, 276] width 148 height 13
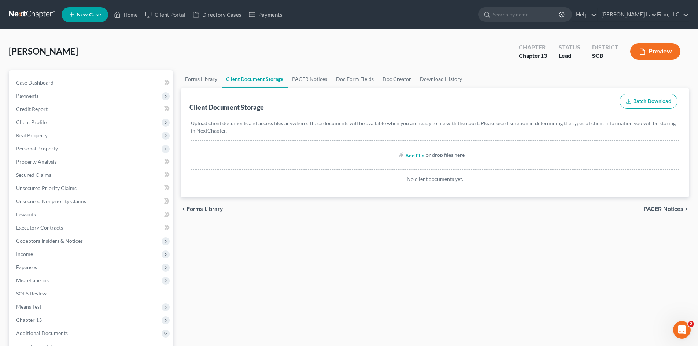
click at [412, 154] on input "file" at bounding box center [414, 154] width 18 height 13
type input "C:\fakepath\[PERSON_NAME] NB Sheet.pdf"
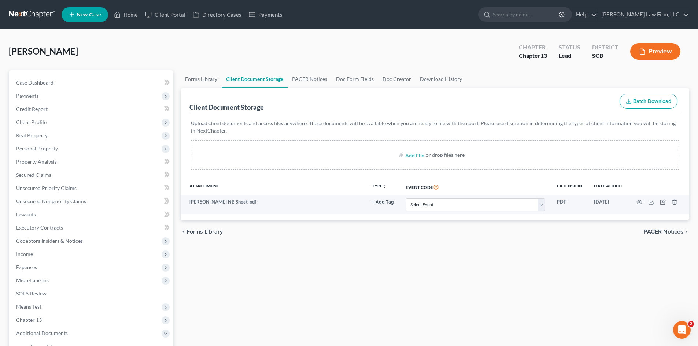
click at [37, 7] on nav "Home New Case Client Portal Directory Cases Payments [PERSON_NAME] Law Firm, LL…" at bounding box center [349, 14] width 698 height 29
click at [36, 15] on link at bounding box center [32, 14] width 47 height 13
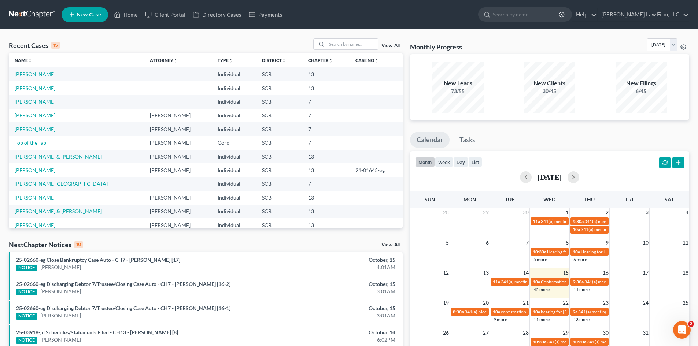
click at [26, 12] on link at bounding box center [32, 14] width 47 height 13
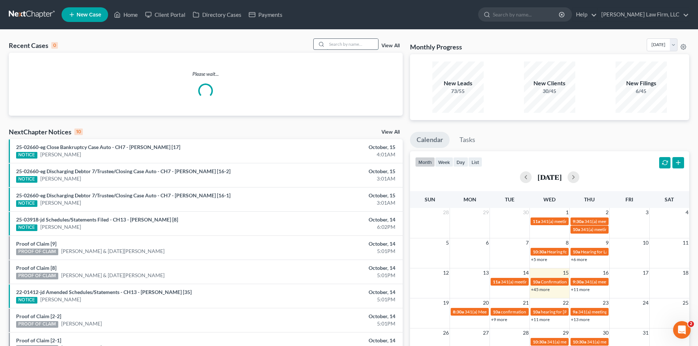
click at [355, 49] on input "search" at bounding box center [352, 44] width 51 height 11
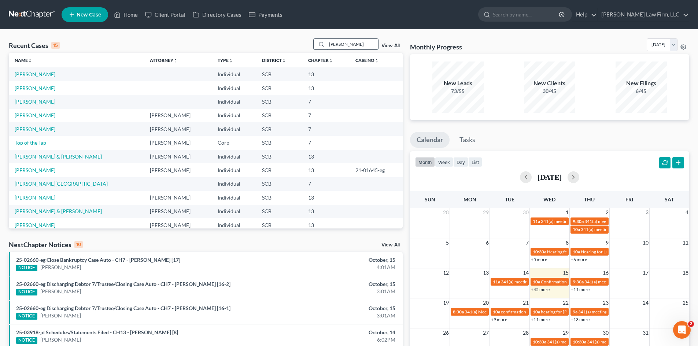
type input "[PERSON_NAME]"
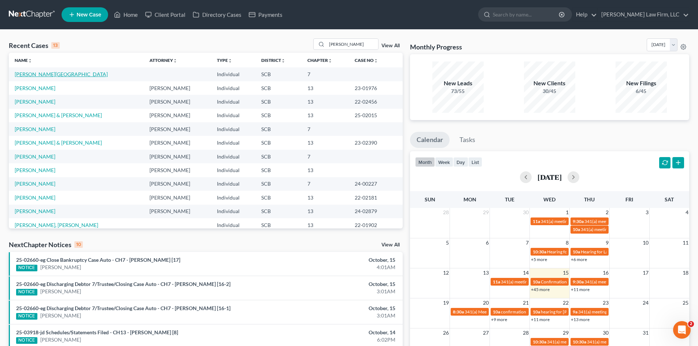
click at [30, 75] on link "[PERSON_NAME][GEOGRAPHIC_DATA]" at bounding box center [61, 74] width 93 height 6
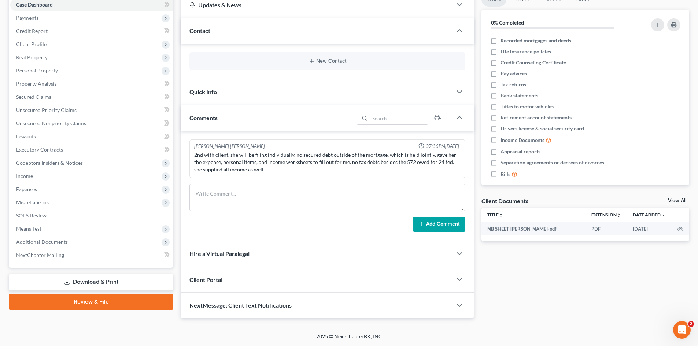
scroll to position [5, 0]
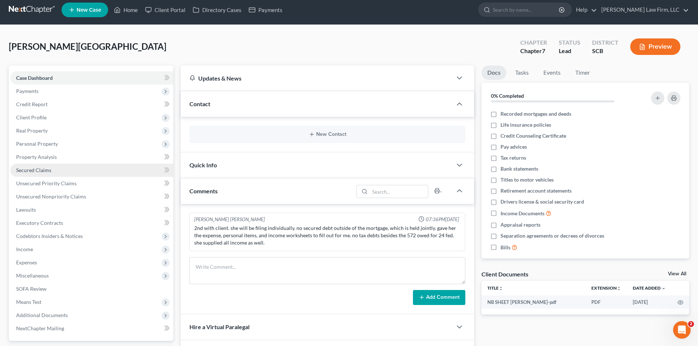
click at [44, 167] on span "Secured Claims" at bounding box center [33, 170] width 35 height 6
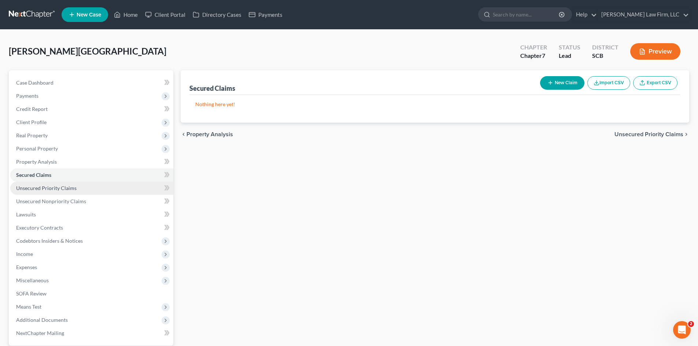
click at [46, 187] on span "Unsecured Priority Claims" at bounding box center [46, 188] width 60 height 6
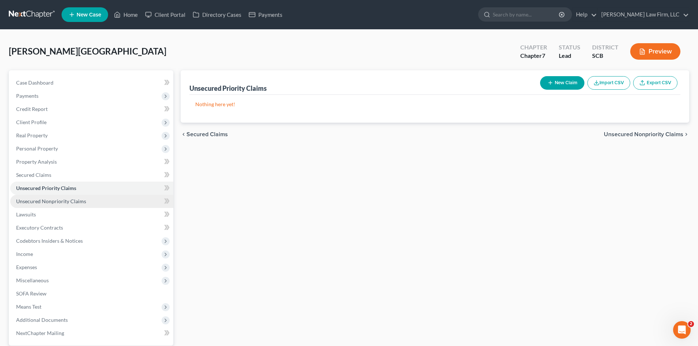
click at [45, 195] on link "Unsecured Nonpriority Claims" at bounding box center [91, 201] width 163 height 13
drag, startPoint x: 476, startPoint y: 229, endPoint x: 483, endPoint y: 227, distance: 6.7
click at [476, 229] on div "Unsecured Nonpriority Claims New Claim Import CSV Export CSV Nothing here yet! …" at bounding box center [435, 229] width 516 height 318
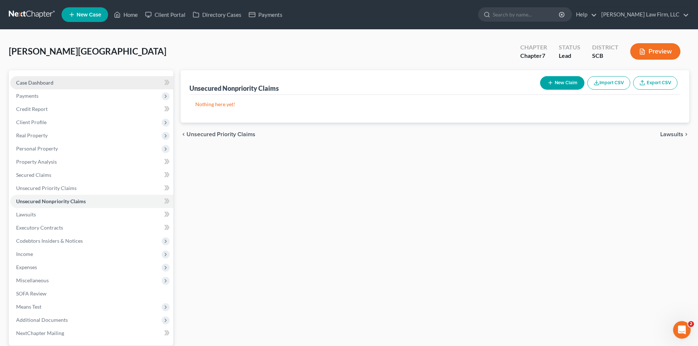
click at [66, 86] on link "Case Dashboard" at bounding box center [91, 82] width 163 height 13
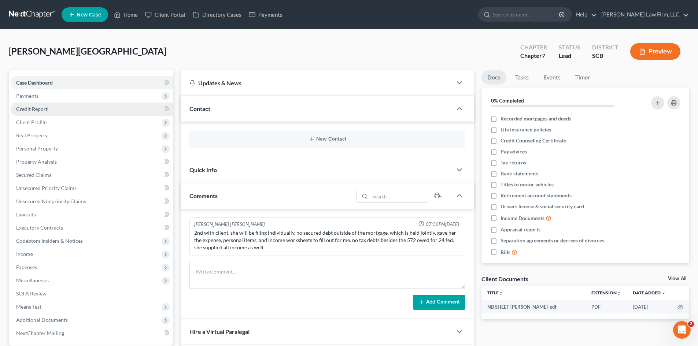
click at [67, 109] on link "Credit Report" at bounding box center [91, 109] width 163 height 13
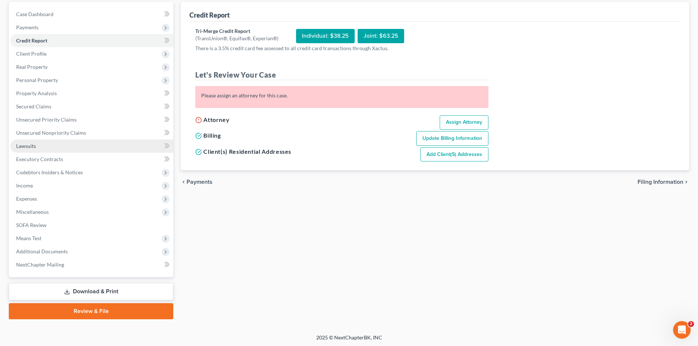
scroll to position [70, 0]
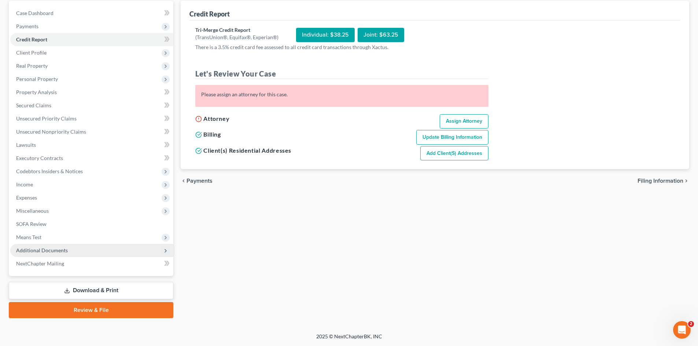
click at [66, 249] on span "Additional Documents" at bounding box center [42, 250] width 52 height 6
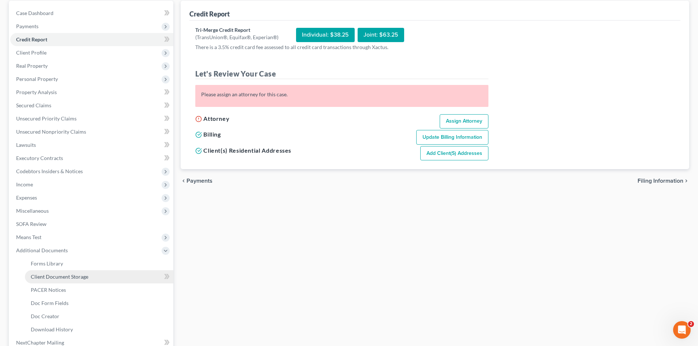
click at [77, 276] on span "Client Document Storage" at bounding box center [59, 277] width 57 height 6
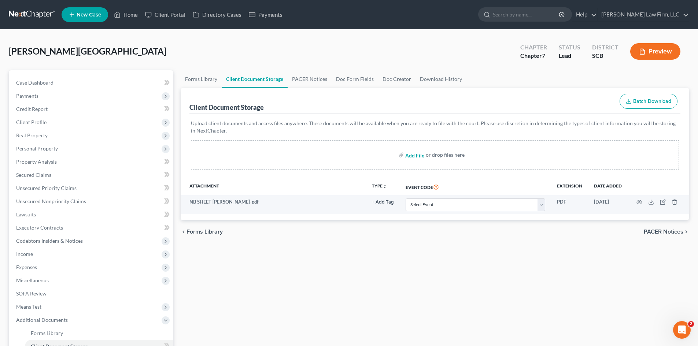
click at [421, 155] on input "file" at bounding box center [414, 154] width 18 height 13
type input "C:\fakepath\2024 Tax Return.pdf"
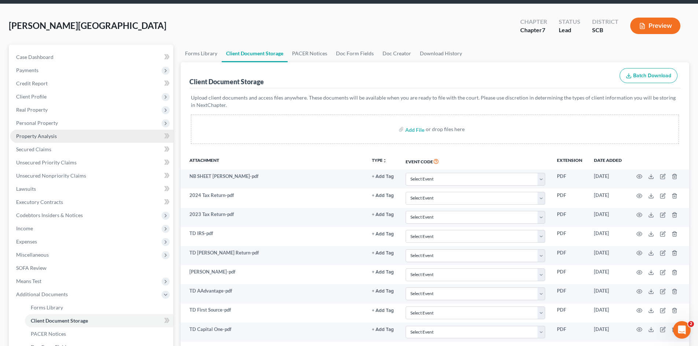
scroll to position [2, 0]
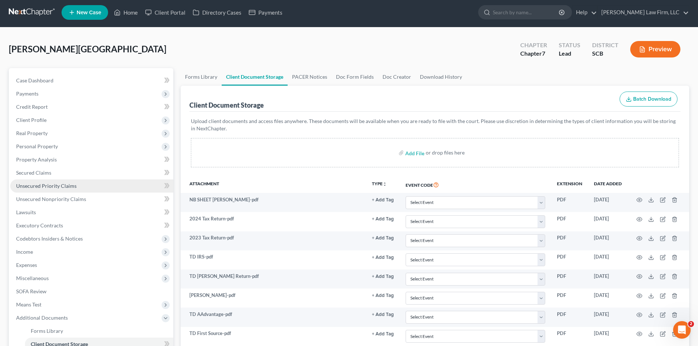
click at [56, 186] on span "Unsecured Priority Claims" at bounding box center [46, 186] width 60 height 6
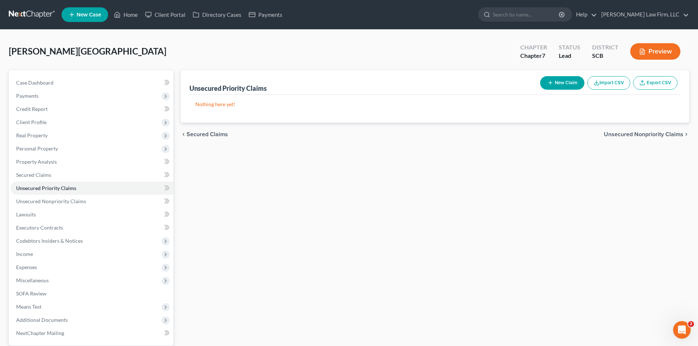
click at [564, 81] on button "New Claim" at bounding box center [562, 83] width 44 height 14
select select "0"
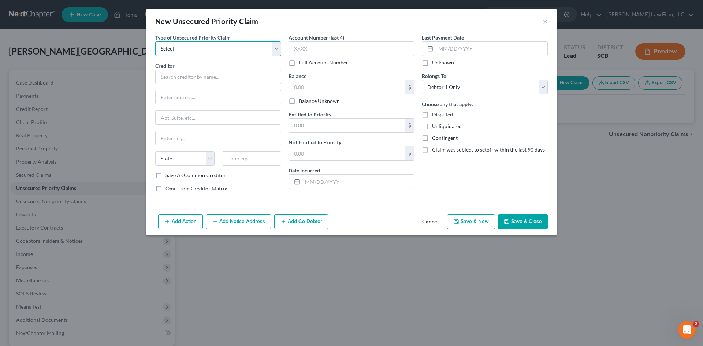
click at [197, 52] on select "Select Taxes & Other Government Units Domestic Support Obligations Extensions o…" at bounding box center [218, 48] width 126 height 15
select select "9"
click at [155, 41] on select "Select Taxes & Other Government Units Domestic Support Obligations Extensions o…" at bounding box center [218, 48] width 126 height 15
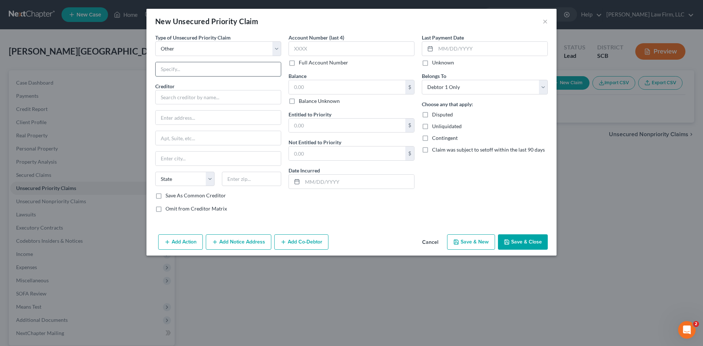
click at [194, 72] on input "text" at bounding box center [218, 69] width 125 height 14
click at [184, 96] on input "text" at bounding box center [218, 97] width 126 height 15
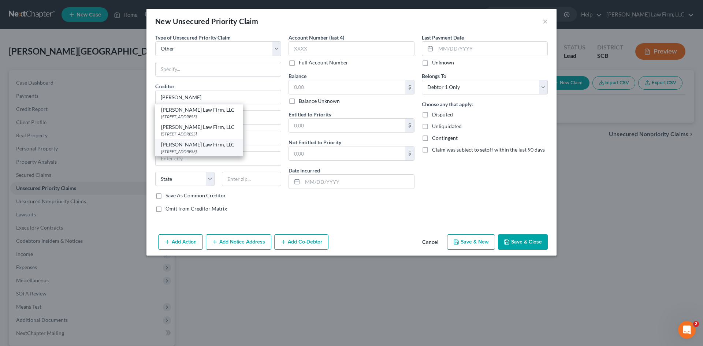
click at [223, 148] on div "[PERSON_NAME] Law Firm, LLC" at bounding box center [199, 144] width 76 height 7
type input "[PERSON_NAME] Law Firm, LLC"
type input "[STREET_ADDRESS]"
type input "Suite 360"
type input "Columbia"
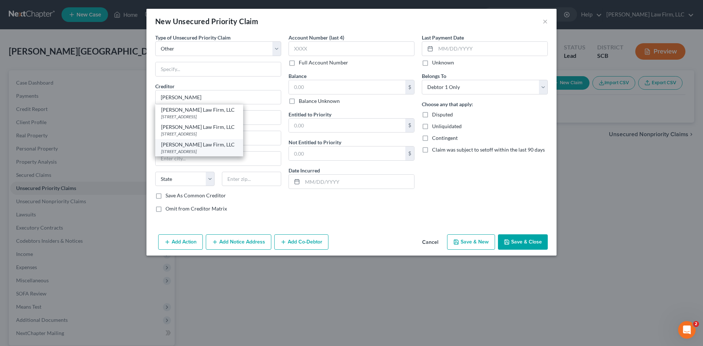
select select "42"
type input "29201"
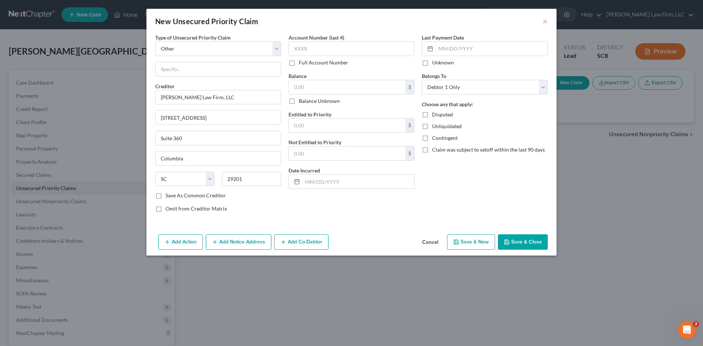
click at [515, 246] on button "Save & Close" at bounding box center [523, 241] width 50 height 15
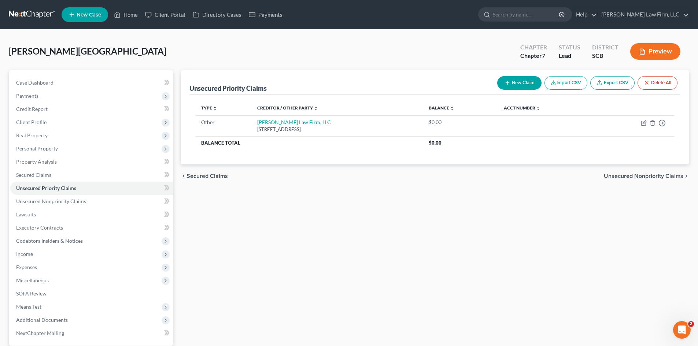
click at [506, 83] on icon "button" at bounding box center [507, 83] width 6 height 6
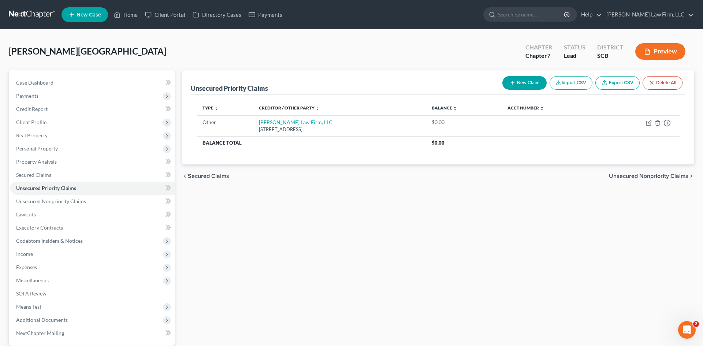
select select "0"
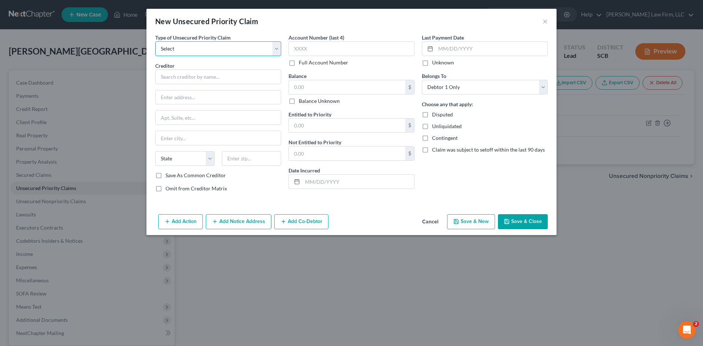
click at [193, 47] on select "Select Taxes & Other Government Units Domestic Support Obligations Extensions o…" at bounding box center [218, 48] width 126 height 15
click at [429, 220] on button "Cancel" at bounding box center [430, 222] width 28 height 15
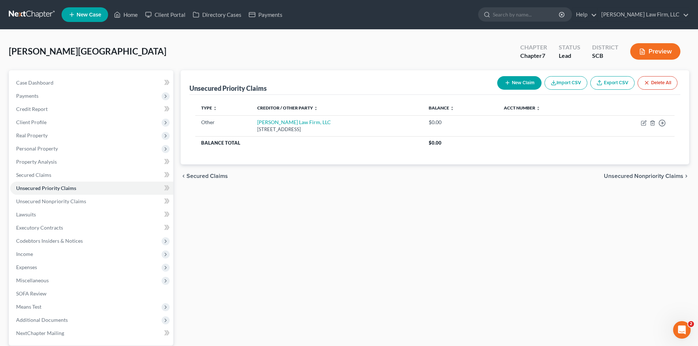
click at [519, 81] on button "New Claim" at bounding box center [519, 83] width 44 height 14
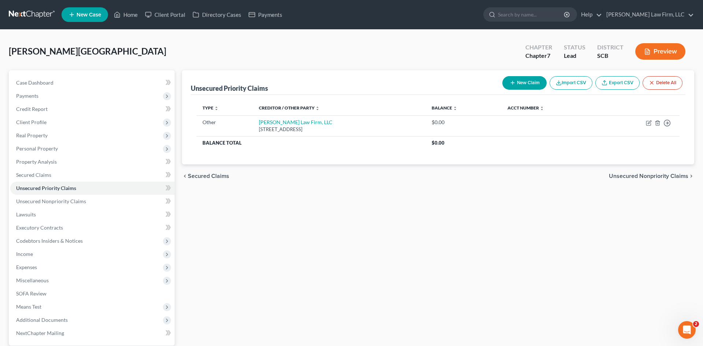
select select "0"
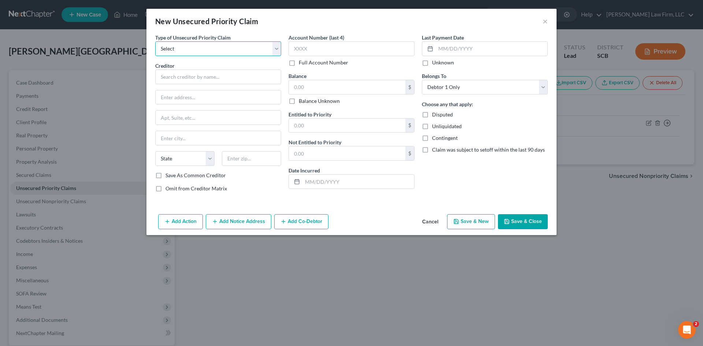
click at [252, 51] on select "Select Taxes & Other Government Units Domestic Support Obligations Extensions o…" at bounding box center [218, 48] width 126 height 15
click at [428, 222] on button "Cancel" at bounding box center [430, 222] width 28 height 15
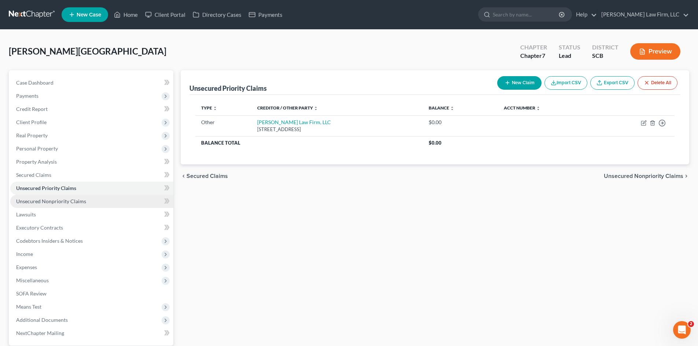
click at [106, 207] on link "Unsecured Nonpriority Claims" at bounding box center [91, 201] width 163 height 13
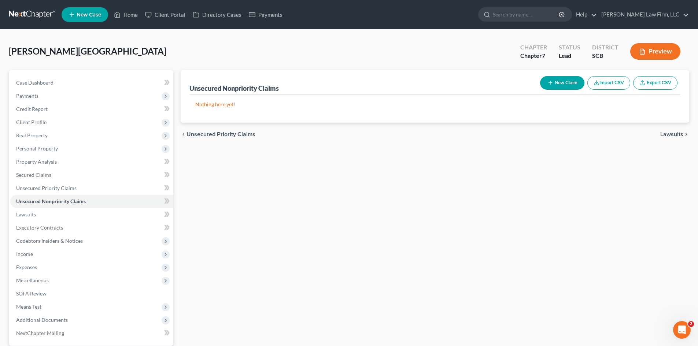
click at [548, 84] on icon "button" at bounding box center [550, 83] width 6 height 6
select select "0"
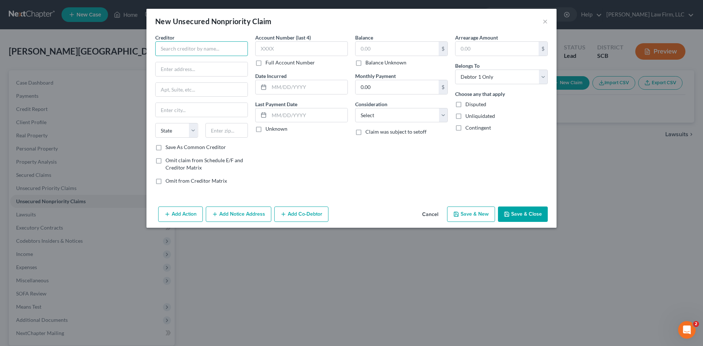
click at [214, 44] on input "text" at bounding box center [201, 48] width 93 height 15
type input "Max Credit Union"
click at [237, 127] on input "text" at bounding box center [226, 130] width 43 height 15
drag, startPoint x: 231, startPoint y: 52, endPoint x: 96, endPoint y: 56, distance: 135.2
click at [96, 56] on div "New Unsecured Nonpriority Claim × Creditor * Max Credit Union State [US_STATE] …" at bounding box center [351, 173] width 703 height 346
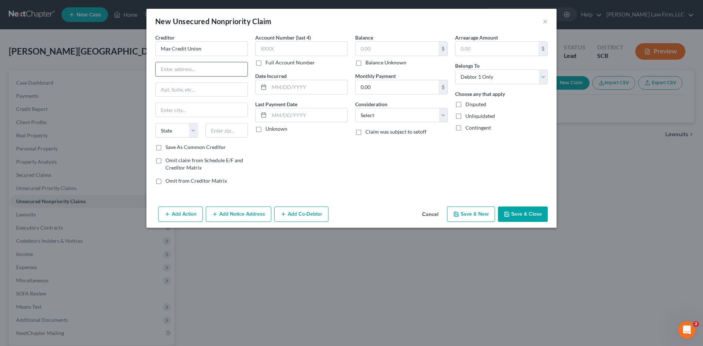
click at [175, 73] on input "text" at bounding box center [202, 69] width 92 height 14
click at [175, 74] on input "text" at bounding box center [202, 69] width 92 height 14
drag, startPoint x: 345, startPoint y: 179, endPoint x: 297, endPoint y: 151, distance: 55.1
click at [344, 179] on div "Account Number (last 4) Full Account Number Date Incurred Last Payment Date Unk…" at bounding box center [302, 112] width 100 height 157
click at [241, 128] on input "text" at bounding box center [226, 130] width 43 height 15
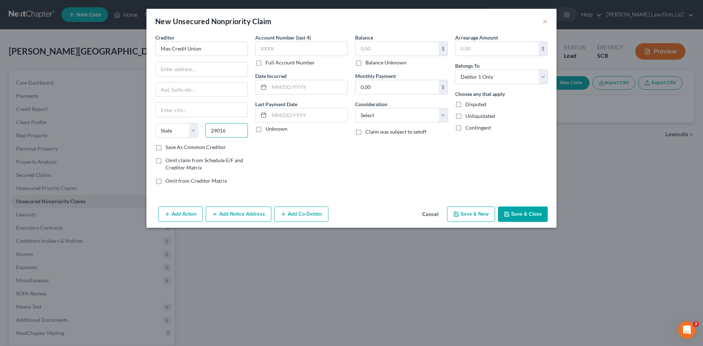
type input "29016"
click at [300, 172] on div "Account Number (last 4) Full Account Number Date Incurred Last Payment Date Unk…" at bounding box center [302, 112] width 100 height 157
type input "Blythewood"
select select "42"
click at [283, 53] on input "text" at bounding box center [301, 48] width 93 height 15
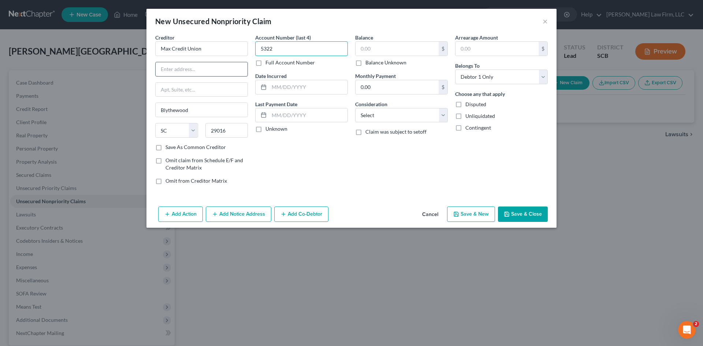
type input "5322"
click at [207, 74] on input "text" at bounding box center [202, 69] width 92 height 14
type input "p"
click at [302, 157] on div "Account Number (last 4) 5322 Full Account Number Date Incurred Last Payment Dat…" at bounding box center [302, 112] width 100 height 157
click at [231, 70] on input "P.O Bo" at bounding box center [202, 69] width 92 height 14
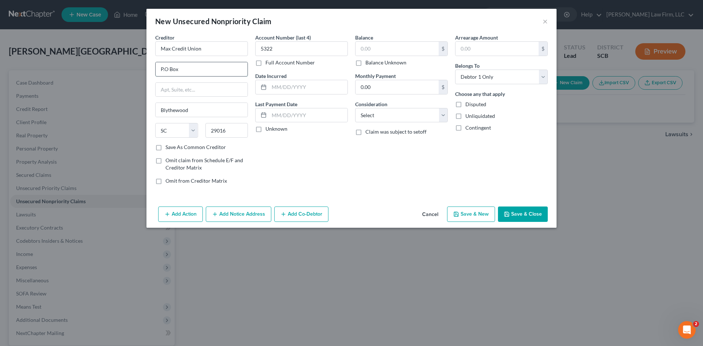
click at [212, 70] on input "P.O Box" at bounding box center [202, 69] width 92 height 14
click at [225, 70] on input "P.O Box" at bounding box center [202, 69] width 92 height 14
type input "P.O Box 244040"
click at [315, 168] on div "Account Number (last 4) 5322 Full Account Number Date Incurred Last Payment Dat…" at bounding box center [302, 112] width 100 height 157
click at [539, 215] on button "Save & Close" at bounding box center [523, 214] width 50 height 15
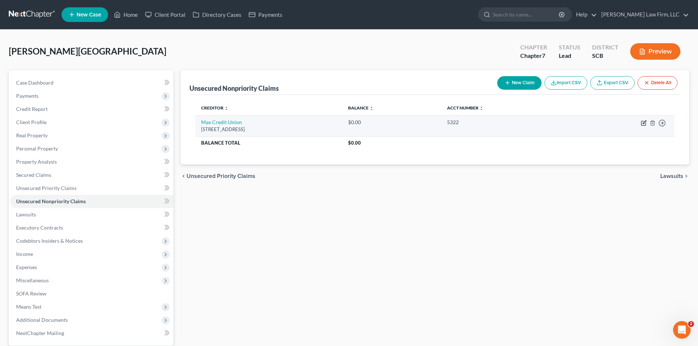
click at [641, 122] on icon "button" at bounding box center [644, 123] width 6 height 6
select select "42"
select select "0"
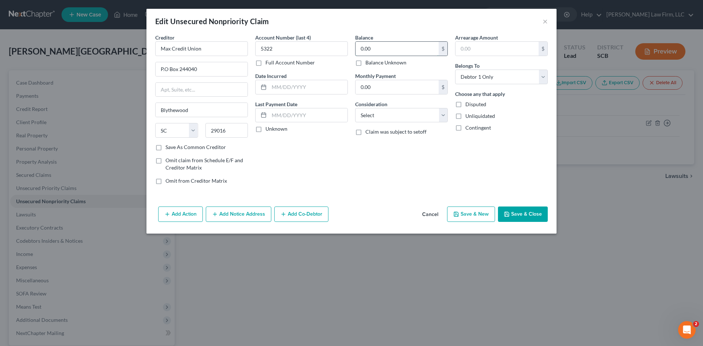
click at [385, 49] on input "0.00" at bounding box center [397, 49] width 83 height 14
type input "293.05"
click at [510, 209] on button "Save & Close" at bounding box center [523, 214] width 50 height 15
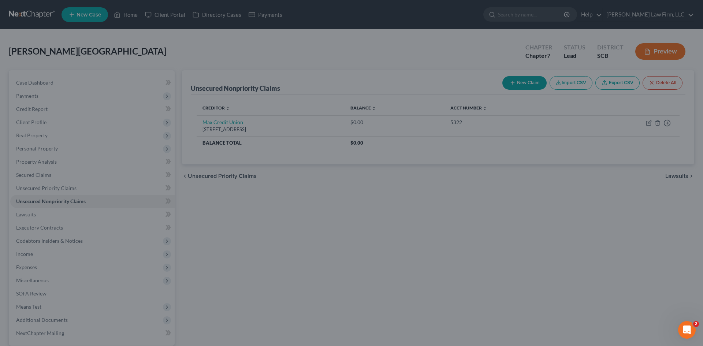
type input "0"
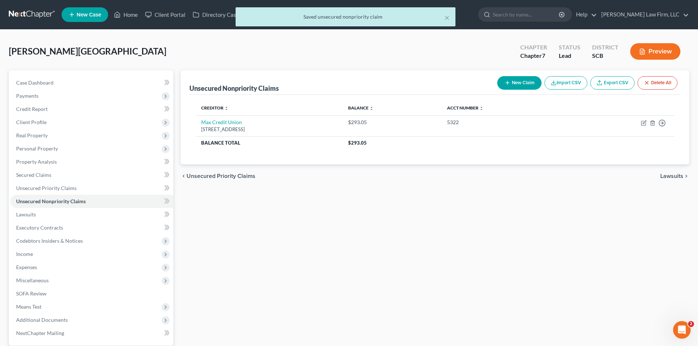
click at [512, 82] on button "New Claim" at bounding box center [519, 83] width 44 height 14
select select "0"
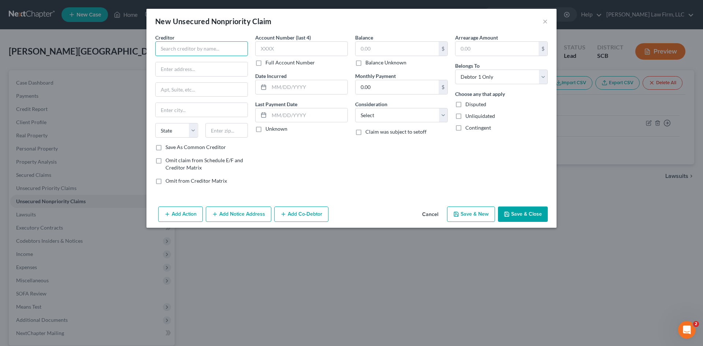
click at [171, 53] on input "text" at bounding box center [201, 48] width 93 height 15
click at [190, 71] on input "text" at bounding box center [202, 69] width 92 height 14
click at [343, 182] on div "Account Number (last 4) Full Account Number Date Incurred Last Payment Date Unk…" at bounding box center [302, 112] width 100 height 157
click at [189, 48] on input "Firtsource Advantage LLC" at bounding box center [201, 48] width 93 height 15
click at [179, 48] on input "Firtsource Advantage LLC" at bounding box center [201, 48] width 93 height 15
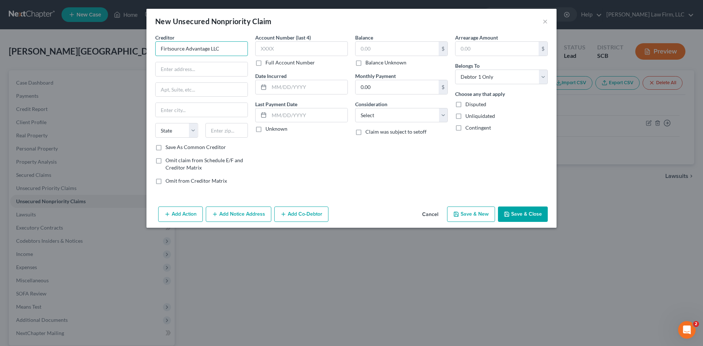
click at [176, 49] on input "Firtsource Advantage LLC" at bounding box center [201, 48] width 93 height 15
click at [168, 46] on input "Firtsource Advantage LLC" at bounding box center [201, 48] width 93 height 15
click at [167, 45] on input "Firtsource Advantage LLC" at bounding box center [201, 48] width 93 height 15
click at [169, 47] on input "Firtsource Advantage LLC" at bounding box center [201, 48] width 93 height 15
click at [176, 48] on input "Firstsource Advantage LLC" at bounding box center [201, 48] width 93 height 15
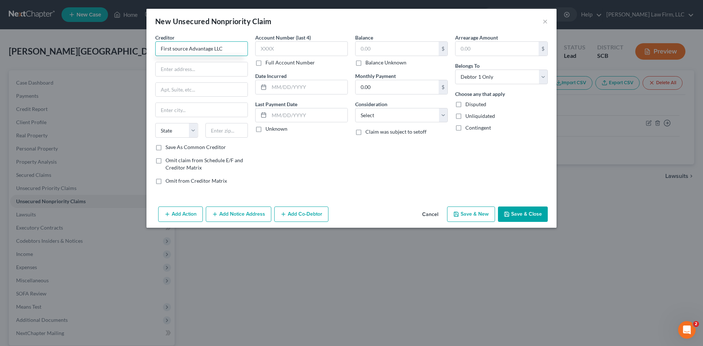
type input "First source Advantage LLC"
click at [237, 140] on div "State [US_STATE] AK AR AZ CA CO CT DE DC [GEOGRAPHIC_DATA] [GEOGRAPHIC_DATA] GU…" at bounding box center [202, 133] width 100 height 21
click at [236, 133] on input "text" at bounding box center [226, 130] width 43 height 15
type input "29016"
click at [338, 160] on div "Account Number (last 4) Full Account Number Date Incurred Last Payment Date Unk…" at bounding box center [302, 112] width 100 height 157
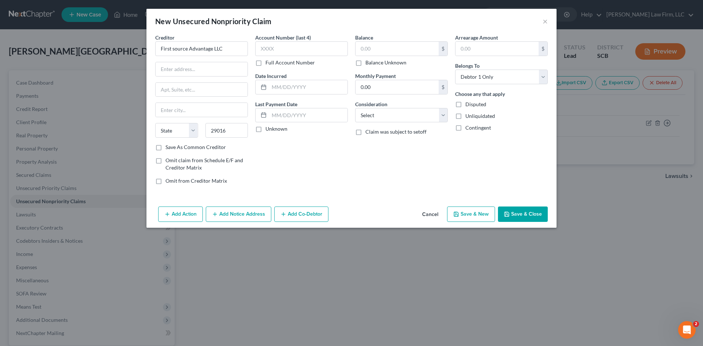
type input "Blythewood"
select select "42"
drag, startPoint x: 189, startPoint y: 46, endPoint x: 173, endPoint y: 47, distance: 15.8
click at [173, 47] on input "First source Advantage LLC" at bounding box center [201, 48] width 93 height 15
type input "FirstsAdvantage LLC"
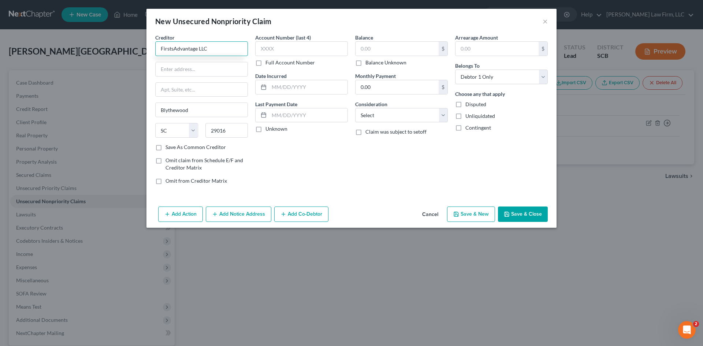
drag, startPoint x: 232, startPoint y: 48, endPoint x: 36, endPoint y: 60, distance: 197.0
click at [36, 59] on div "New Unsecured Nonpriority Claim × Creditor * FirstsAdvantage LLC [GEOGRAPHIC_DA…" at bounding box center [351, 173] width 703 height 346
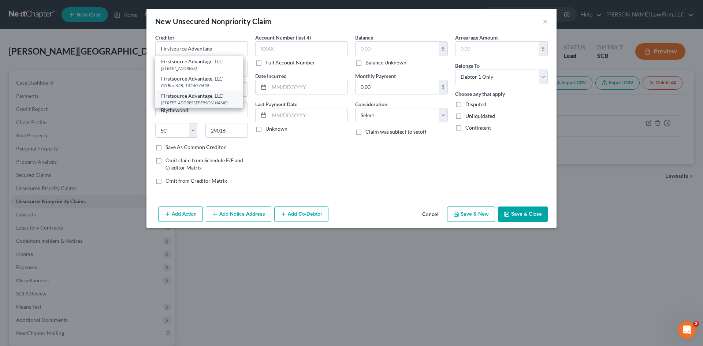
click at [198, 106] on div "[STREET_ADDRESS][PERSON_NAME]" at bounding box center [199, 103] width 76 height 6
type input "Firstsource Advantage, LLC"
type input "[STREET_ADDRESS][PERSON_NAME]"
type input "Buffalo"
select select "35"
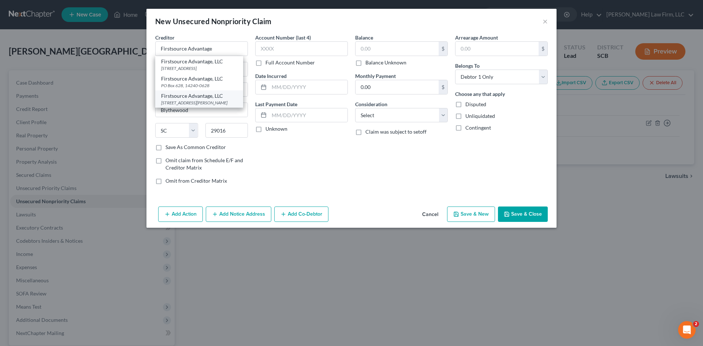
type input "14228"
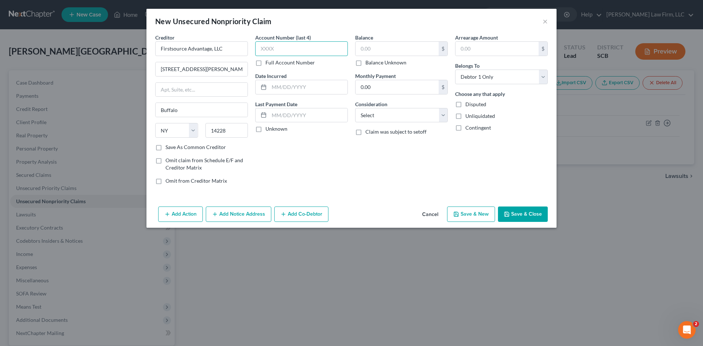
click at [282, 48] on input "text" at bounding box center [301, 48] width 93 height 15
type input "2124"
click at [375, 179] on div "Balance $ Balance Unknown Balance Undetermined $ Balance Unknown Monthly Paymen…" at bounding box center [402, 112] width 100 height 157
click at [528, 212] on button "Save & Close" at bounding box center [523, 214] width 50 height 15
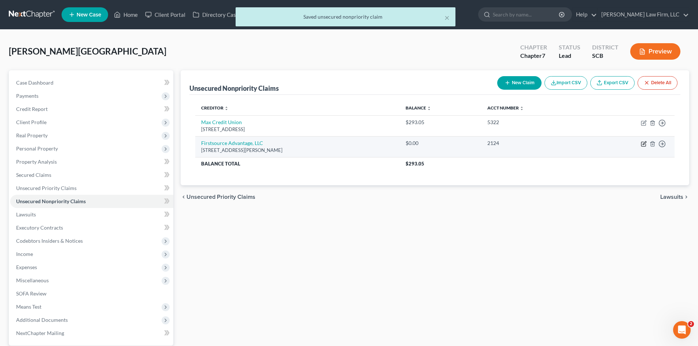
click at [644, 144] on icon "button" at bounding box center [643, 142] width 3 height 3
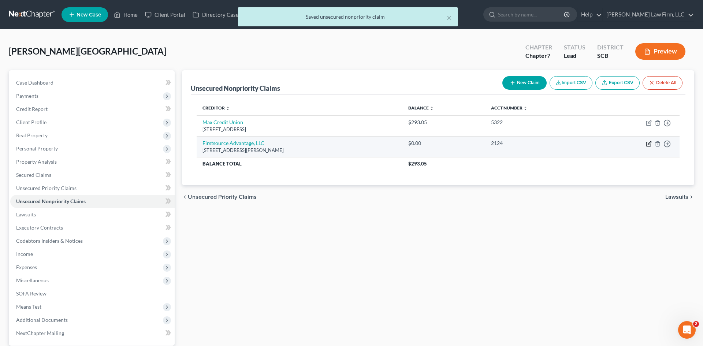
select select "35"
select select "0"
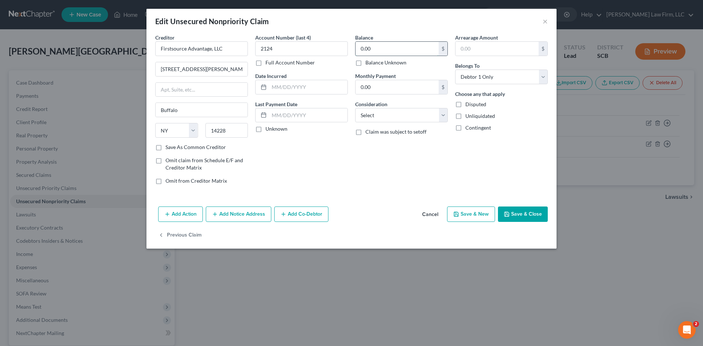
click at [388, 49] on input "0.00" at bounding box center [397, 49] width 83 height 14
type input "4,448.15"
click at [429, 114] on select "Select Cable / Satellite Services Collection Agency Credit Card Debt Debt Couns…" at bounding box center [401, 115] width 93 height 15
select select "2"
click at [355, 108] on select "Select Cable / Satellite Services Collection Agency Credit Card Debt Debt Couns…" at bounding box center [401, 115] width 93 height 15
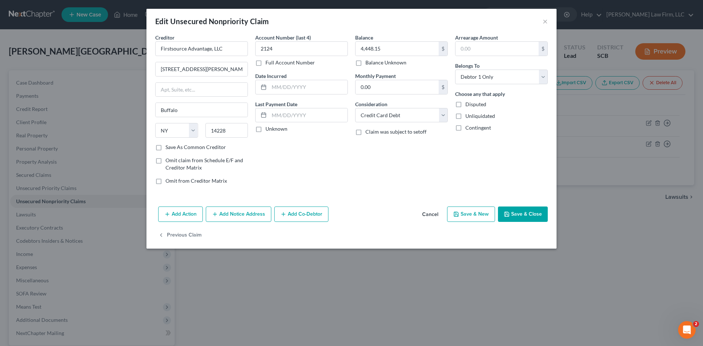
click at [537, 211] on button "Save & Close" at bounding box center [523, 214] width 50 height 15
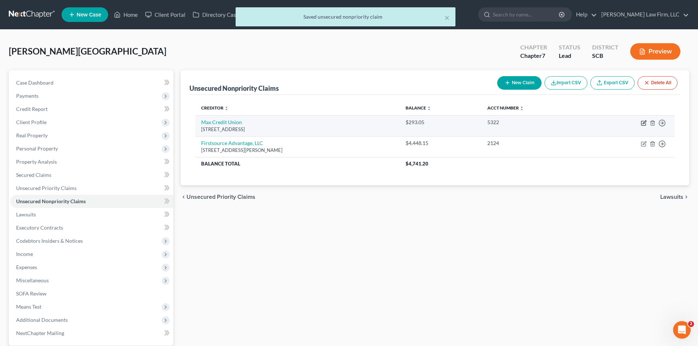
click at [644, 125] on icon "button" at bounding box center [643, 123] width 4 height 4
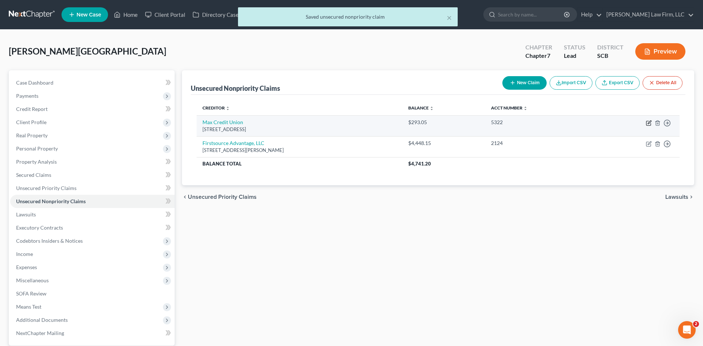
select select "42"
select select "0"
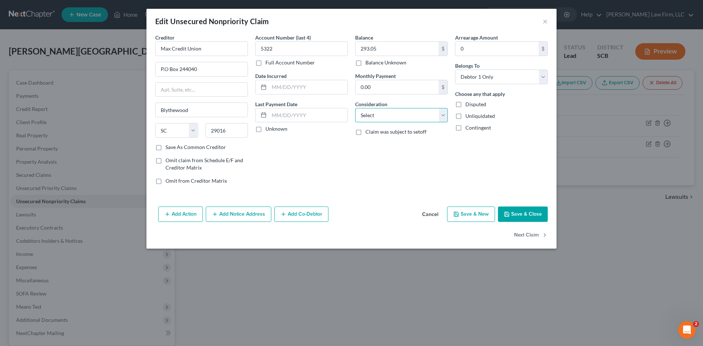
click at [389, 116] on select "Select Cable / Satellite Services Collection Agency Credit Card Debt Debt Couns…" at bounding box center [401, 115] width 93 height 15
select select "2"
click at [355, 108] on select "Select Cable / Satellite Services Collection Agency Credit Card Debt Debt Couns…" at bounding box center [401, 115] width 93 height 15
click at [528, 212] on button "Save & Close" at bounding box center [523, 214] width 50 height 15
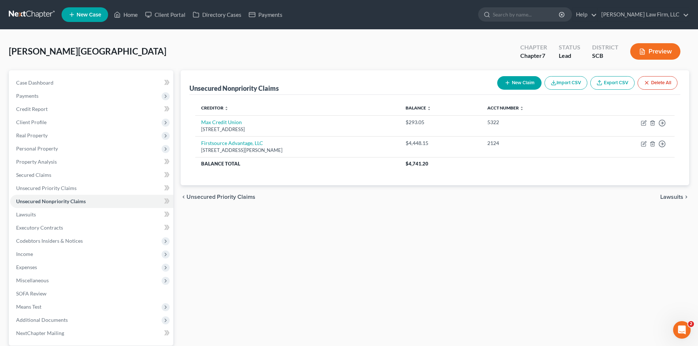
click at [519, 85] on button "New Claim" at bounding box center [519, 83] width 44 height 14
select select "0"
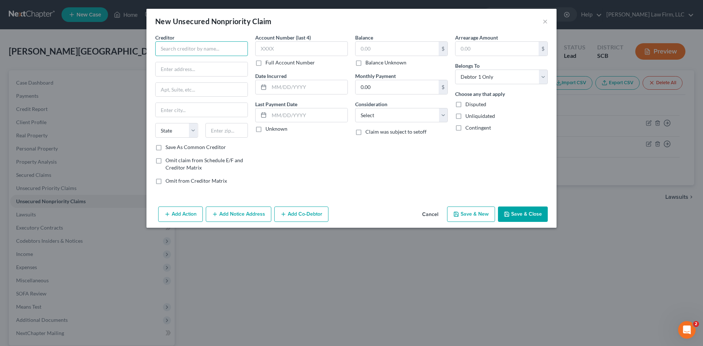
click at [221, 50] on input "text" at bounding box center [201, 48] width 93 height 15
type input "A"
type input "American Airline AAdvantage"
click at [223, 66] on input "text" at bounding box center [202, 69] width 92 height 14
click at [233, 48] on input "American Airline AAdvantage" at bounding box center [201, 48] width 93 height 15
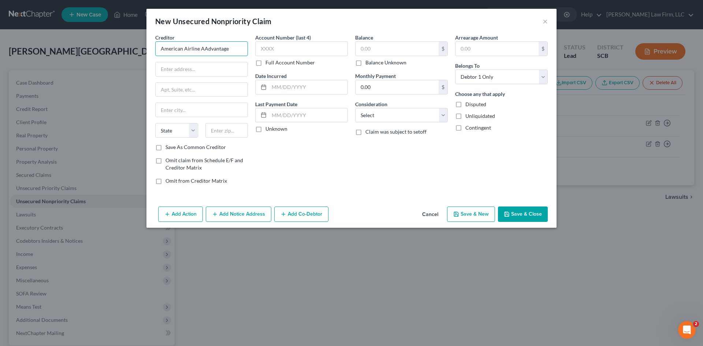
drag, startPoint x: 216, startPoint y: 52, endPoint x: 144, endPoint y: 51, distance: 72.2
click at [144, 51] on div "New Unsecured Nonpriority Claim × Creditor * American Airline AAdvantage State …" at bounding box center [351, 173] width 703 height 346
click at [198, 67] on div "[STREET_ADDRESS]" at bounding box center [199, 68] width 76 height 6
type input "Barclays Bank AAdvantage"
type input "PO Box 8801"
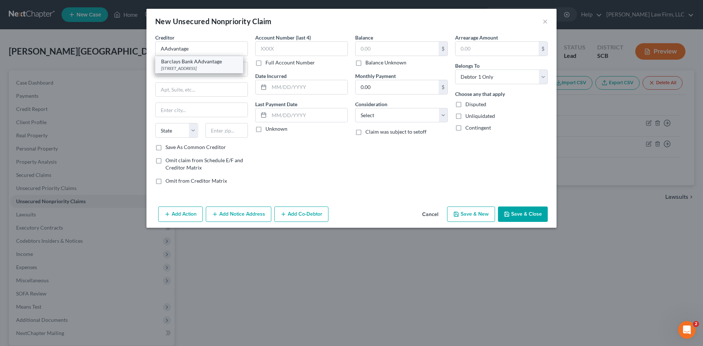
type input "Wilmington"
select select "7"
type input "19899"
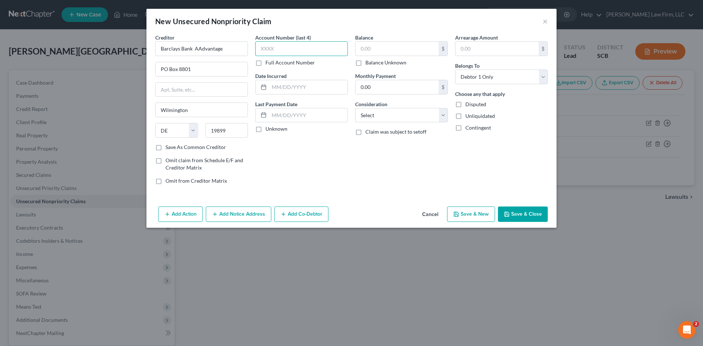
click at [316, 49] on input "text" at bounding box center [301, 48] width 93 height 15
click at [299, 48] on input "text" at bounding box center [301, 48] width 93 height 15
type input "4200"
click at [412, 49] on input "text" at bounding box center [397, 49] width 83 height 14
click at [468, 178] on div "Arrearage Amount $ Belongs To * Select Debtor 1 Only Debtor 2 Only Debtor 1 And…" at bounding box center [502, 112] width 100 height 157
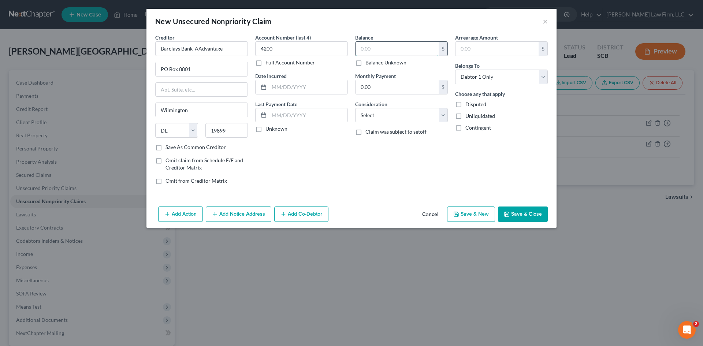
click at [393, 48] on input "text" at bounding box center [397, 49] width 83 height 14
type input "3"
click at [393, 47] on input "text" at bounding box center [397, 49] width 83 height 14
type input "3,082.89"
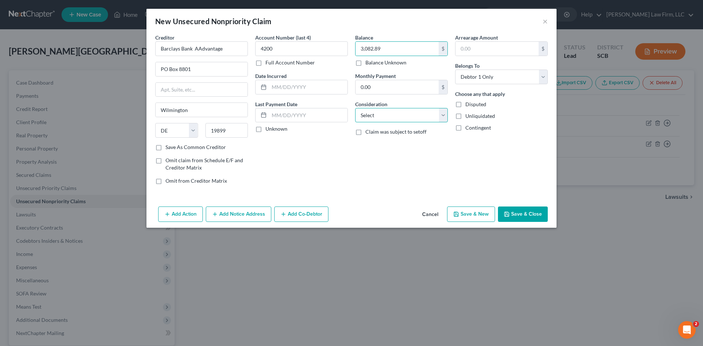
click at [410, 115] on select "Select Cable / Satellite Services Collection Agency Credit Card Debt Debt Couns…" at bounding box center [401, 115] width 93 height 15
select select "2"
click at [355, 108] on select "Select Cable / Satellite Services Collection Agency Credit Card Debt Debt Couns…" at bounding box center [401, 115] width 93 height 15
click at [523, 213] on button "Save & Close" at bounding box center [523, 214] width 50 height 15
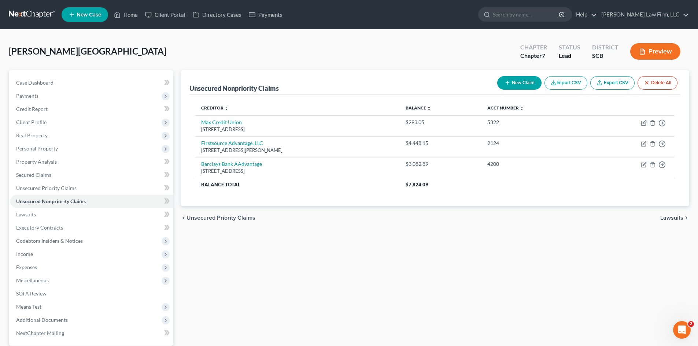
click at [398, 312] on div "Unsecured Nonpriority Claims New Claim Import CSV Export CSV Delete All Credito…" at bounding box center [435, 229] width 516 height 318
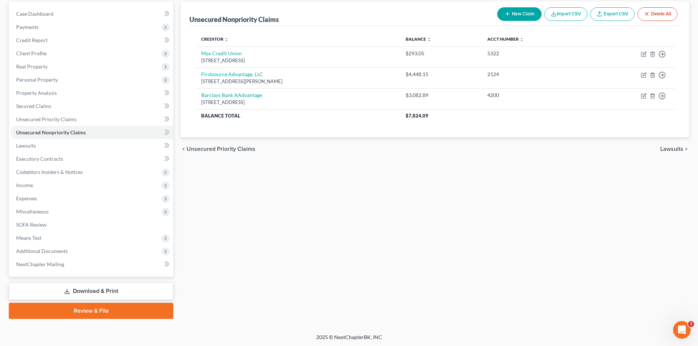
scroll to position [70, 0]
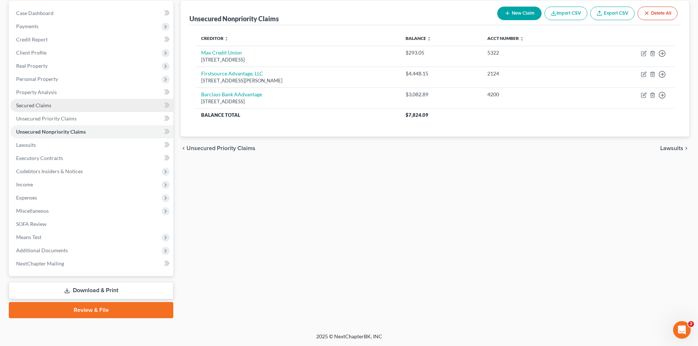
click at [48, 107] on span "Secured Claims" at bounding box center [33, 105] width 35 height 6
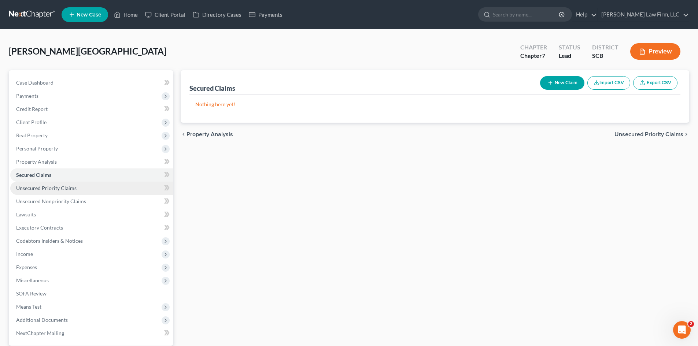
click at [58, 188] on span "Unsecured Priority Claims" at bounding box center [46, 188] width 60 height 6
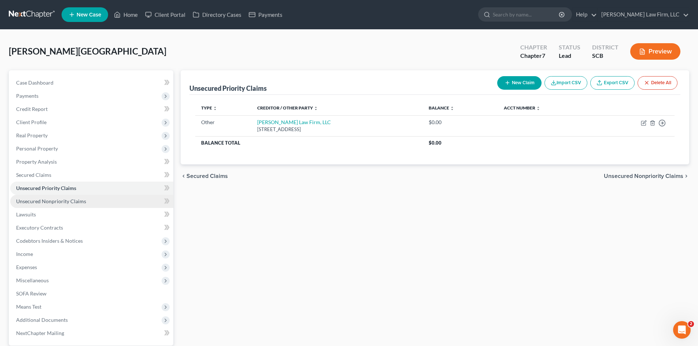
click at [76, 200] on span "Unsecured Nonpriority Claims" at bounding box center [51, 201] width 70 height 6
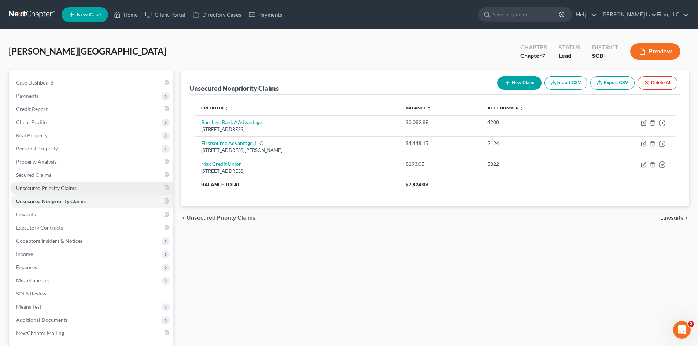
click at [68, 189] on span "Unsecured Priority Claims" at bounding box center [46, 188] width 60 height 6
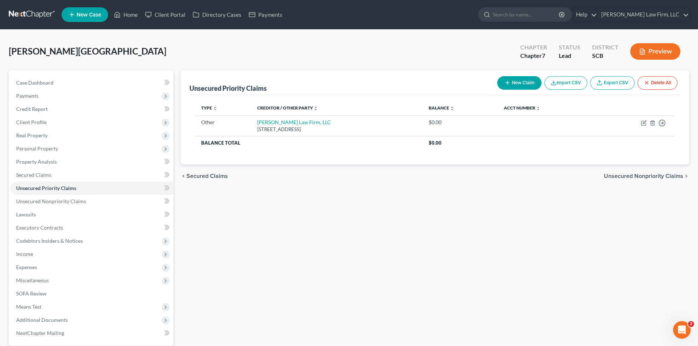
click at [520, 82] on button "New Claim" at bounding box center [519, 83] width 44 height 14
select select "0"
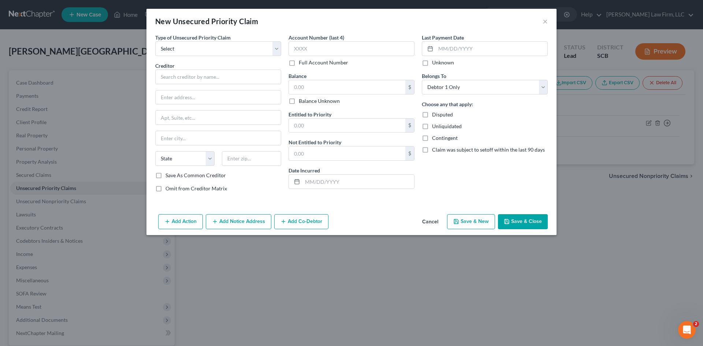
click at [233, 58] on div "Type of Unsecured Priority Claim * Select Taxes & Other Government Units Domest…" at bounding box center [218, 116] width 133 height 164
click at [232, 54] on select "Select Taxes & Other Government Units Domestic Support Obligations Extensions o…" at bounding box center [218, 48] width 126 height 15
select select "0"
click at [155, 41] on select "Select Taxes & Other Government Units Domestic Support Obligations Extensions o…" at bounding box center [218, 48] width 126 height 15
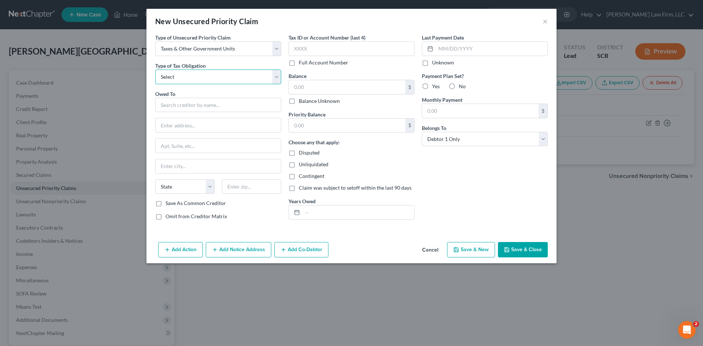
drag, startPoint x: 230, startPoint y: 56, endPoint x: 207, endPoint y: 75, distance: 30.5
click at [207, 75] on select "Select Federal City State Franchise Tax Board Other" at bounding box center [218, 77] width 126 height 15
select select "0"
click at [155, 70] on select "Select Federal City State Franchise Tax Board Other" at bounding box center [218, 77] width 126 height 15
click at [207, 109] on input "text" at bounding box center [218, 105] width 126 height 15
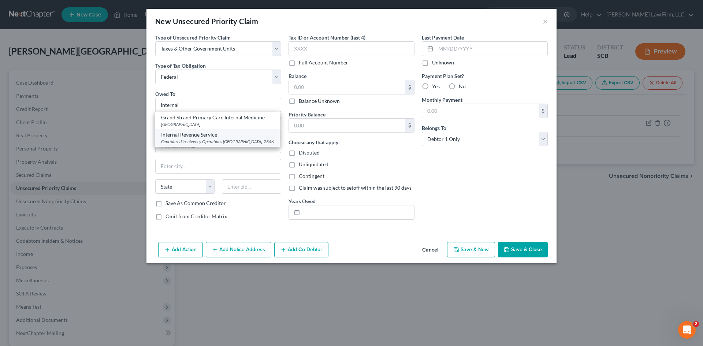
click at [203, 135] on div "Internal Revenue Service" at bounding box center [217, 134] width 113 height 7
type input "Internal Revenue Service"
type input "Centralized Insolvency Operations"
type input "PO Box 7346"
type input "[GEOGRAPHIC_DATA]"
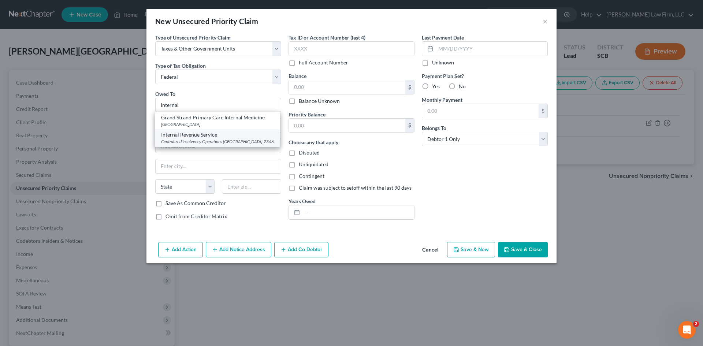
select select "39"
type input "19101-7346"
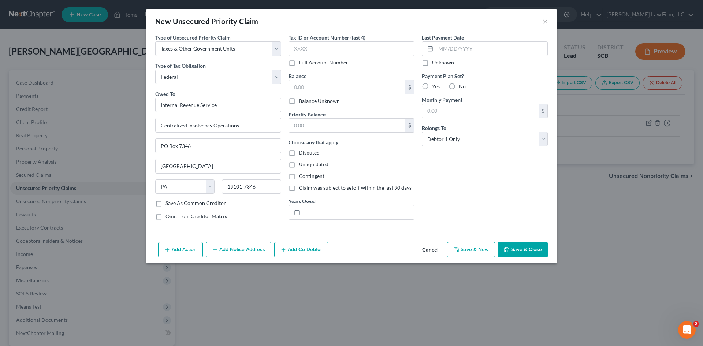
click at [532, 246] on button "Save & Close" at bounding box center [523, 249] width 50 height 15
type input "0.00"
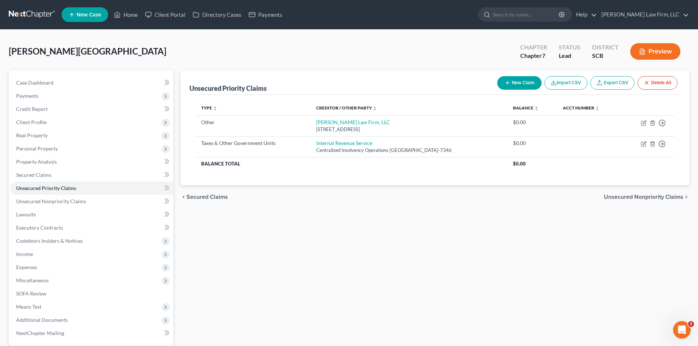
click at [512, 85] on button "New Claim" at bounding box center [519, 83] width 44 height 14
select select "0"
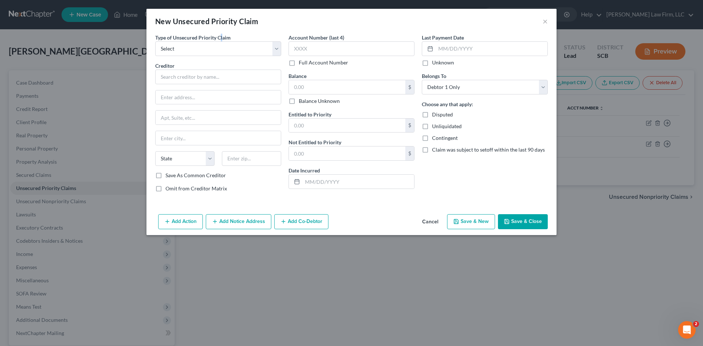
click at [221, 35] on span "Type of Unsecured Priority Claim" at bounding box center [192, 37] width 75 height 6
click at [217, 49] on select "Select Taxes & Other Government Units Domestic Support Obligations Extensions o…" at bounding box center [218, 48] width 126 height 15
click at [291, 30] on div "New Unsecured Priority Claim ×" at bounding box center [351, 21] width 410 height 25
click at [272, 46] on select "Select Taxes & Other Government Units Domestic Support Obligations Extensions o…" at bounding box center [218, 48] width 126 height 15
select select "0"
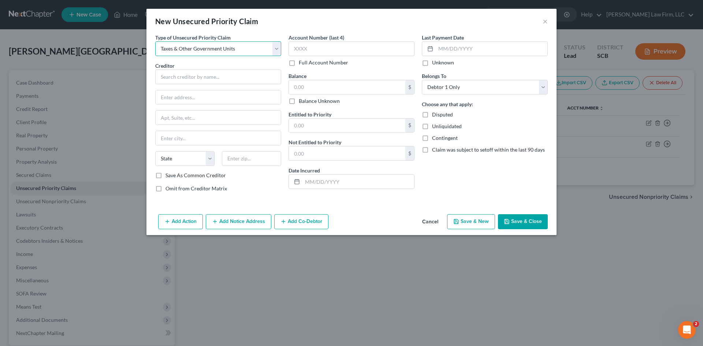
click at [155, 41] on select "Select Taxes & Other Government Units Domestic Support Obligations Extensions o…" at bounding box center [218, 48] width 126 height 15
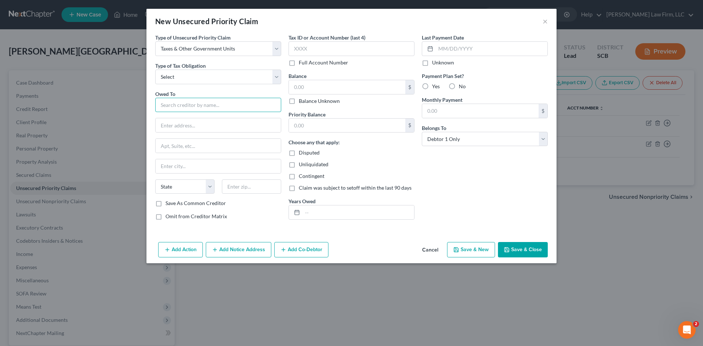
click at [254, 107] on input "text" at bounding box center [218, 105] width 126 height 15
drag, startPoint x: 457, startPoint y: 180, endPoint x: 435, endPoint y: 175, distance: 22.9
click at [457, 179] on div "Last Payment Date Unknown Payment Plan Set? Yes No Monthly Payment $ Belongs To…" at bounding box center [484, 130] width 133 height 192
click at [250, 81] on select "Select Federal City State Franchise Tax Board Other" at bounding box center [218, 77] width 126 height 15
select select "2"
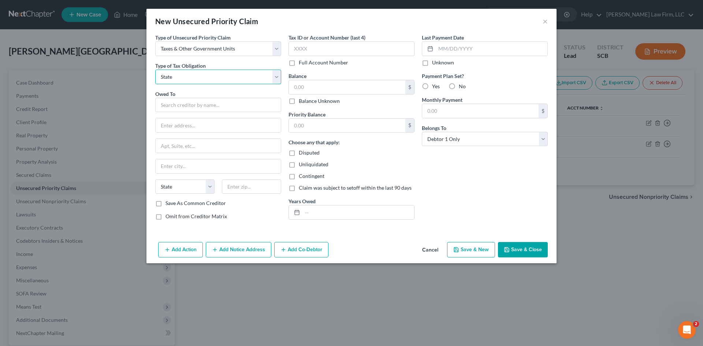
click at [155, 70] on select "Select Federal City State Franchise Tax Board Other" at bounding box center [218, 77] width 126 height 15
click at [204, 109] on input "text" at bounding box center [218, 105] width 126 height 15
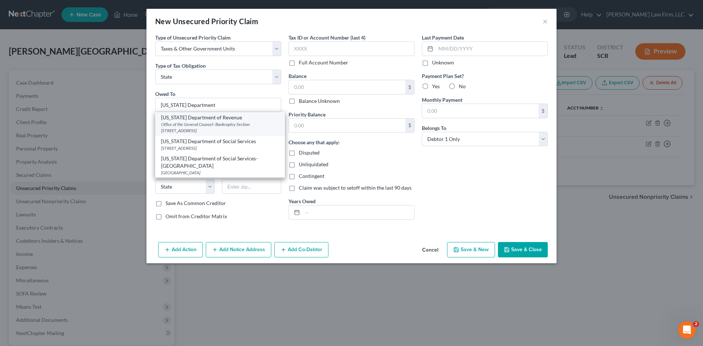
click at [213, 123] on div "Office of the General Counsel- Bankruptcy Section [STREET_ADDRESS]" at bounding box center [220, 127] width 118 height 12
type input "[US_STATE] Department of Revenue"
type input "Office of the General Counsel- Bankruptcy Section"
type input "[STREET_ADDRESS]"
type input "Columbia"
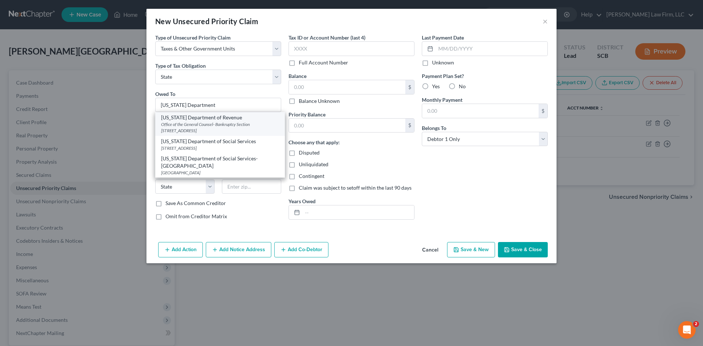
select select "42"
type input "29210-5666"
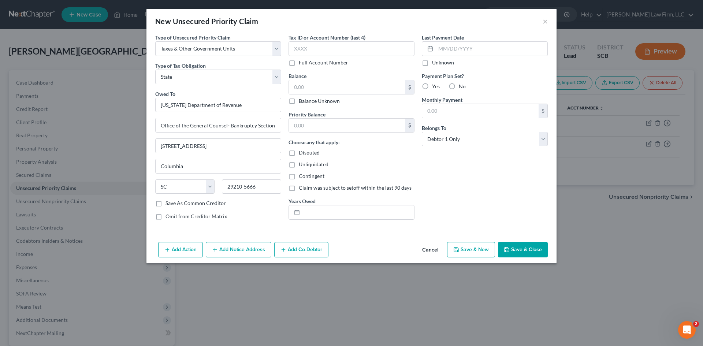
click at [527, 248] on button "Save & Close" at bounding box center [523, 249] width 50 height 15
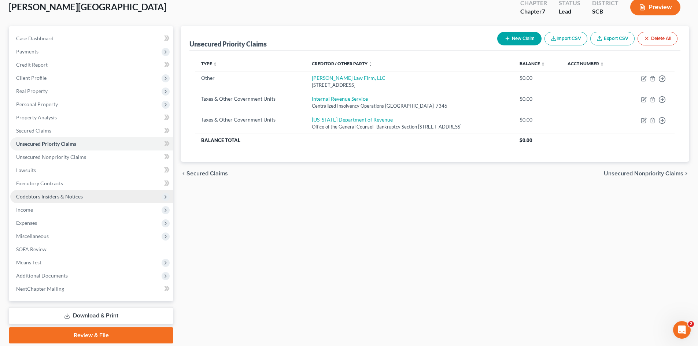
scroll to position [33, 0]
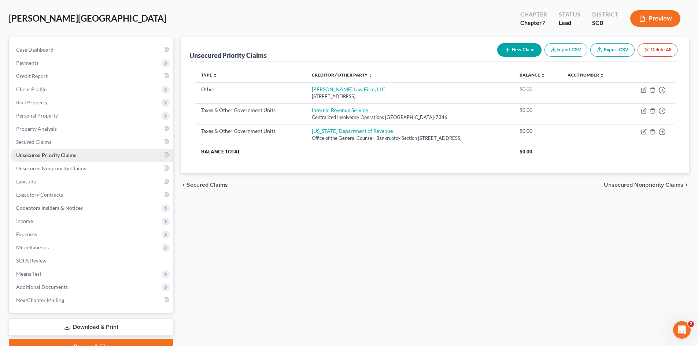
click at [39, 155] on span "Unsecured Priority Claims" at bounding box center [46, 155] width 60 height 6
click at [41, 165] on span "Unsecured Nonpriority Claims" at bounding box center [51, 168] width 70 height 6
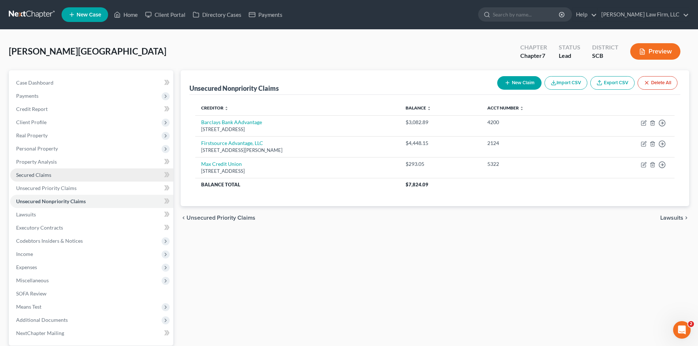
click at [42, 176] on span "Secured Claims" at bounding box center [33, 175] width 35 height 6
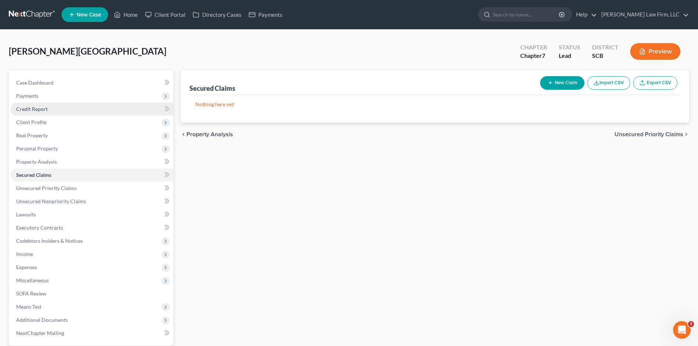
click at [70, 114] on link "Credit Report" at bounding box center [91, 109] width 163 height 13
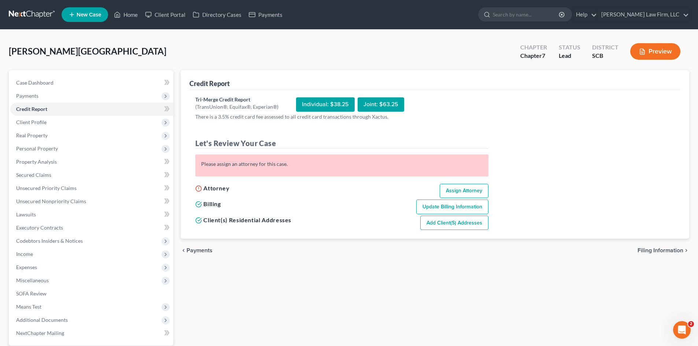
click at [453, 191] on link "Assign Attorney" at bounding box center [463, 191] width 49 height 15
select select "1"
select select "0"
select select "42"
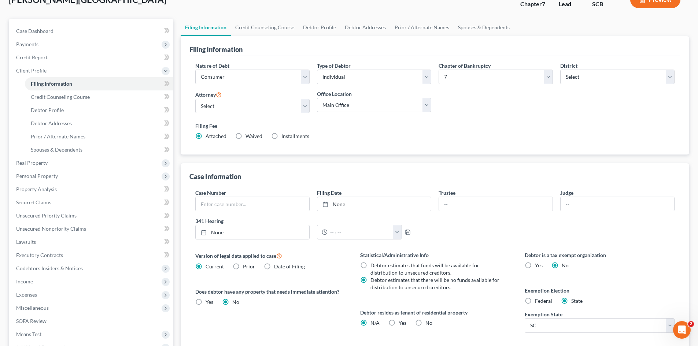
scroll to position [39, 0]
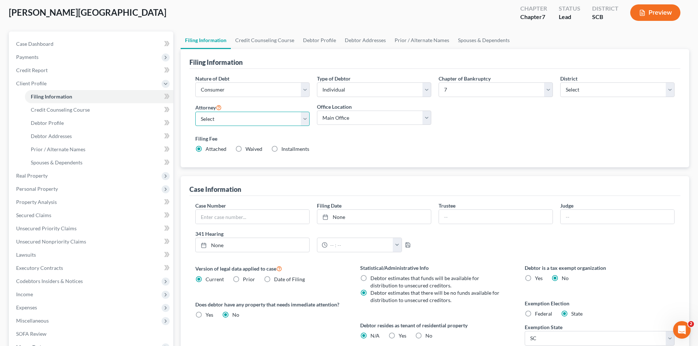
click at [305, 118] on select "Select [PERSON_NAME] - SCB [PERSON_NAME] - SCB" at bounding box center [252, 119] width 114 height 15
select select "0"
click at [195, 112] on select "Select [PERSON_NAME] - SCB [PERSON_NAME] - SCB" at bounding box center [252, 119] width 114 height 15
click at [304, 123] on select "Select [PERSON_NAME] - SCB [PERSON_NAME] - SCB" at bounding box center [252, 119] width 114 height 15
click at [195, 112] on select "Select [PERSON_NAME] - SCB [PERSON_NAME] - SCB" at bounding box center [252, 119] width 114 height 15
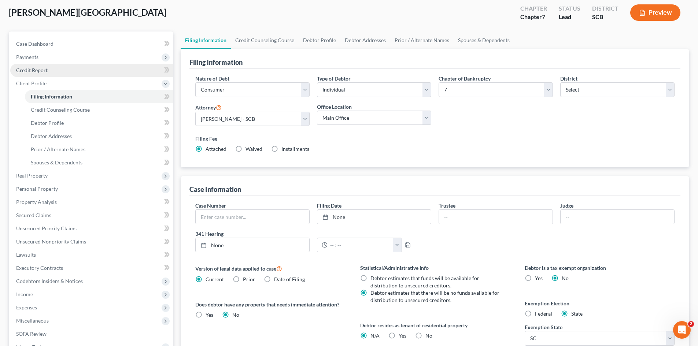
click at [52, 65] on link "Credit Report" at bounding box center [91, 70] width 163 height 13
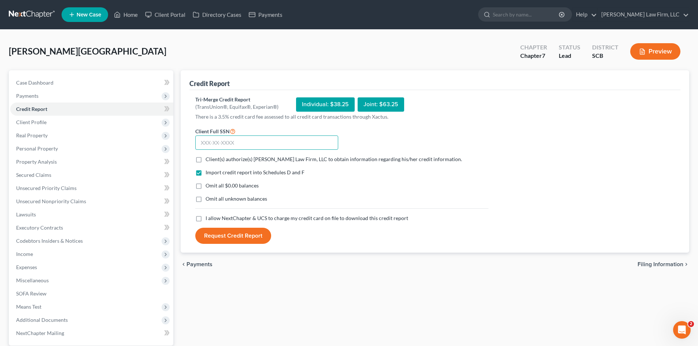
click at [242, 143] on input "text" at bounding box center [266, 142] width 143 height 15
type input "267-53-0399"
click at [316, 104] on div "Individual: $38.25" at bounding box center [325, 104] width 59 height 14
click at [205, 159] on label "Client(s) authorize(s) [PERSON_NAME] Law Firm, LLC to obtain information regard…" at bounding box center [333, 159] width 256 height 7
click at [208, 159] on input "Client(s) authorize(s) [PERSON_NAME] Law Firm, LLC to obtain information regard…" at bounding box center [210, 158] width 5 height 5
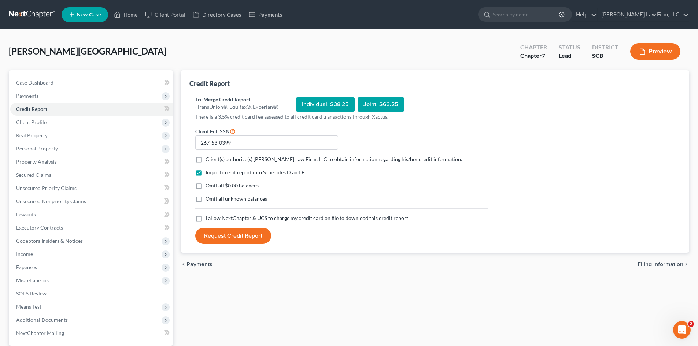
checkbox input "true"
click at [195, 228] on button "Request Credit Report" at bounding box center [233, 236] width 76 height 16
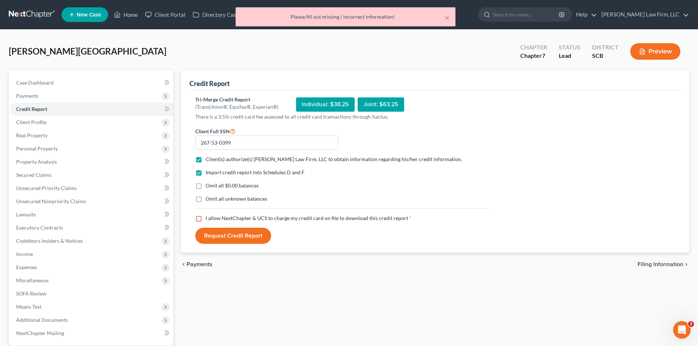
click at [195, 228] on button "Request Credit Report" at bounding box center [233, 236] width 76 height 16
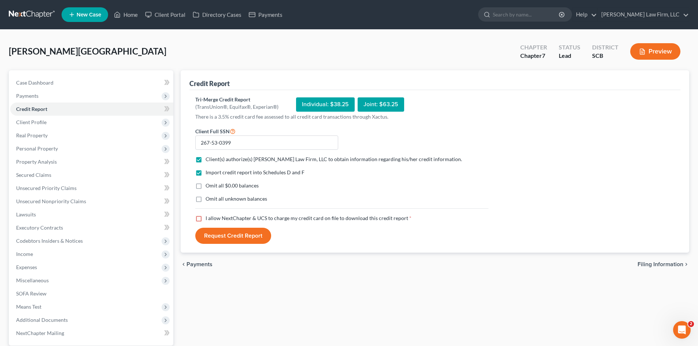
click at [205, 186] on label "Omit all $0.00 balances" at bounding box center [231, 185] width 53 height 7
click at [208, 186] on input "Omit all $0.00 balances" at bounding box center [210, 184] width 5 height 5
checkbox input "true"
click at [205, 218] on label "I allow NextChapter & UCS to charge my credit card on file to download this cre…" at bounding box center [308, 218] width 206 height 7
click at [208, 218] on input "I allow NextChapter & UCS to charge my credit card on file to download this cre…" at bounding box center [210, 217] width 5 height 5
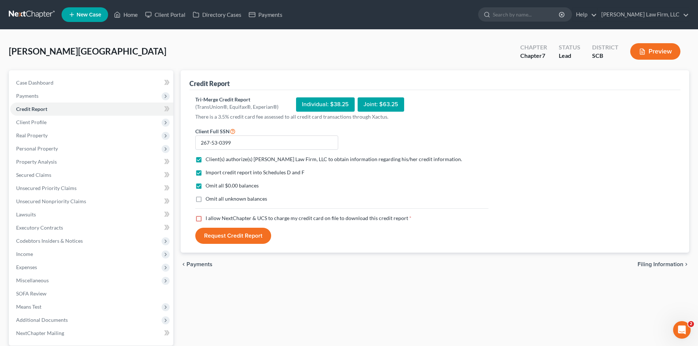
checkbox input "true"
click at [330, 103] on div "Individual: $38.25" at bounding box center [325, 104] width 59 height 14
click at [252, 233] on button "Request Credit Report" at bounding box center [233, 236] width 76 height 16
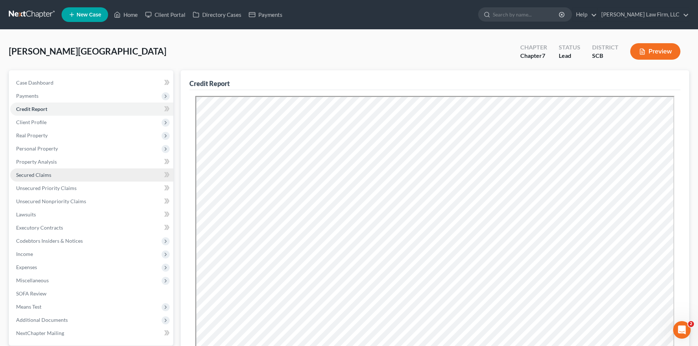
click at [56, 180] on link "Secured Claims" at bounding box center [91, 174] width 163 height 13
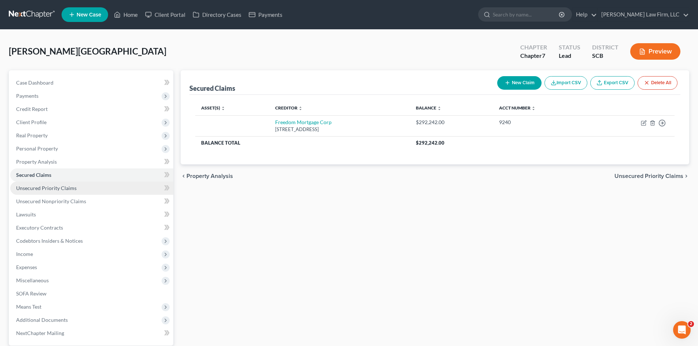
click at [56, 188] on span "Unsecured Priority Claims" at bounding box center [46, 188] width 60 height 6
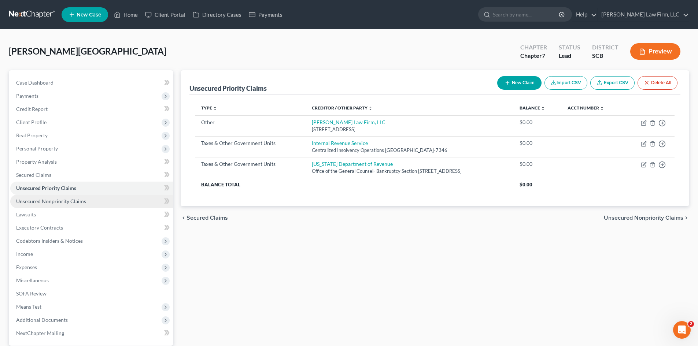
click at [60, 203] on span "Unsecured Nonpriority Claims" at bounding box center [51, 201] width 70 height 6
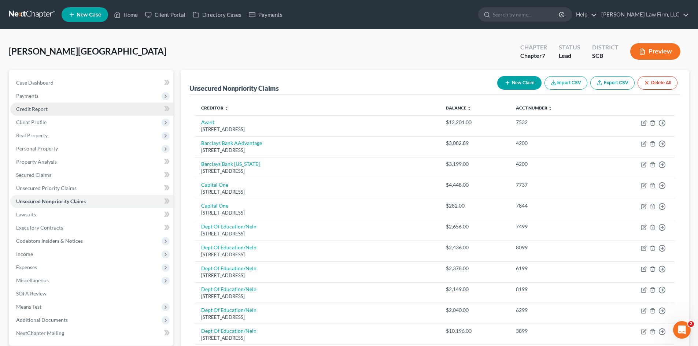
click at [78, 112] on link "Credit Report" at bounding box center [91, 109] width 163 height 13
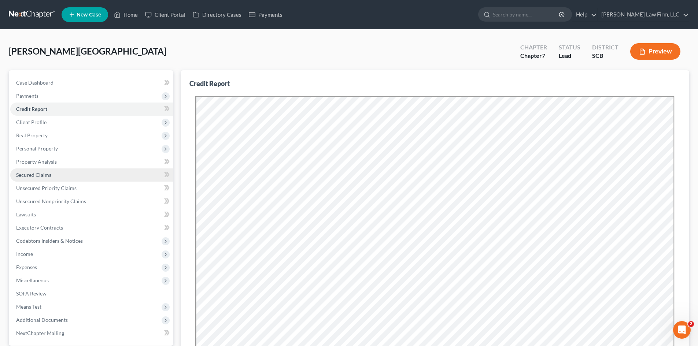
click at [62, 176] on link "Secured Claims" at bounding box center [91, 174] width 163 height 13
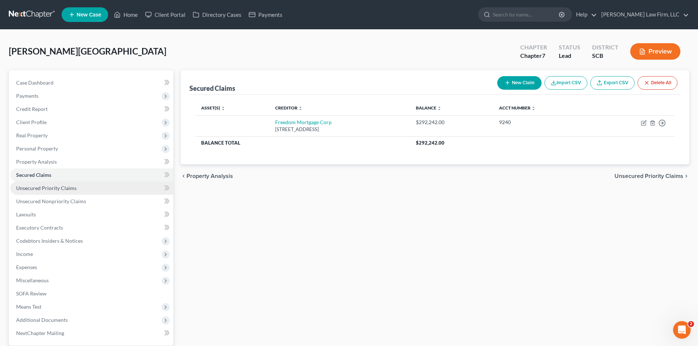
click at [63, 185] on span "Unsecured Priority Claims" at bounding box center [46, 188] width 60 height 6
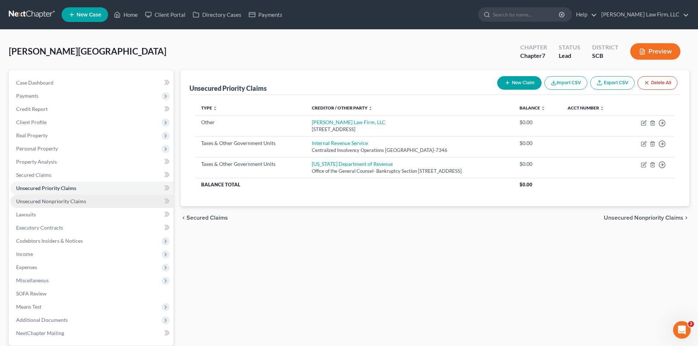
click at [60, 202] on span "Unsecured Nonpriority Claims" at bounding box center [51, 201] width 70 height 6
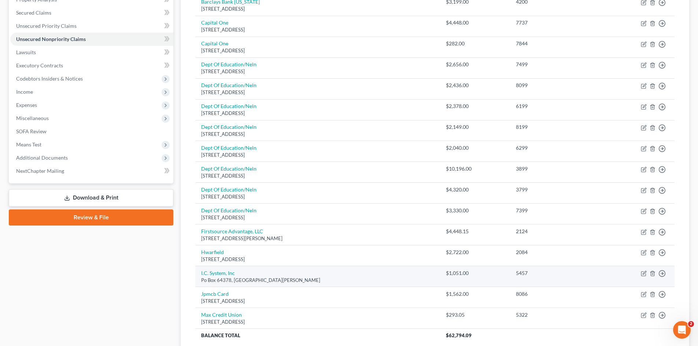
scroll to position [224, 0]
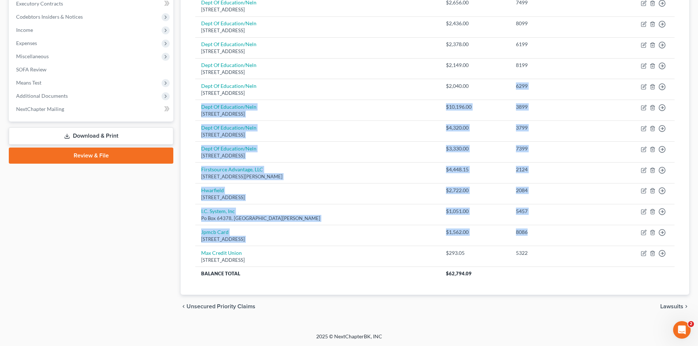
drag, startPoint x: 536, startPoint y: 185, endPoint x: 553, endPoint y: 298, distance: 114.4
click at [572, 251] on tbody "Avant [STREET_ADDRESS] $12,201.00 7532 Move to D Move to E Move to G Move to No…" at bounding box center [434, 85] width 479 height 389
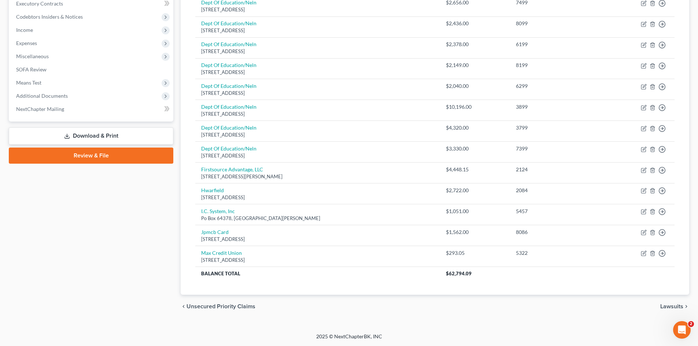
drag, startPoint x: 214, startPoint y: 330, endPoint x: 301, endPoint y: 341, distance: 87.5
click at [215, 329] on div "[PERSON_NAME] Upgraded Chapter Chapter 7 Status Lead District SCB Preview Petit…" at bounding box center [349, 69] width 698 height 527
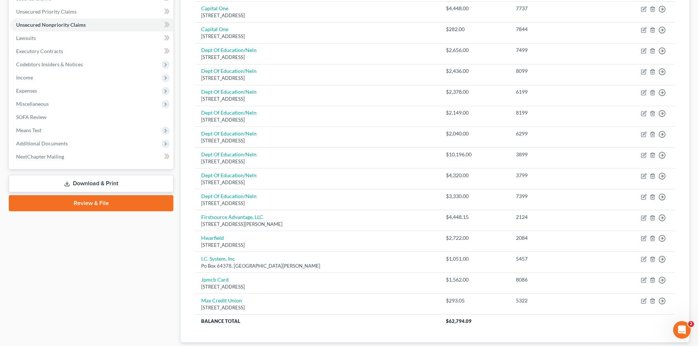
scroll to position [151, 0]
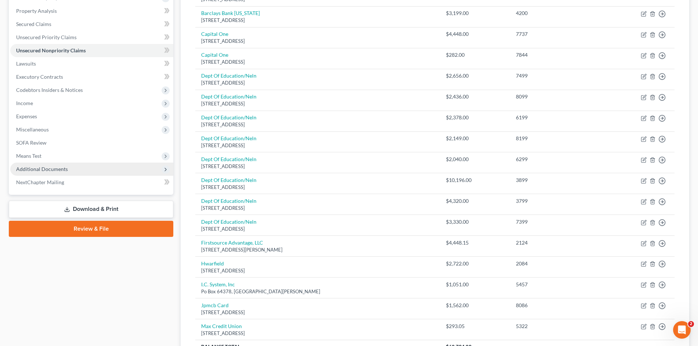
click at [55, 171] on span "Additional Documents" at bounding box center [42, 169] width 52 height 6
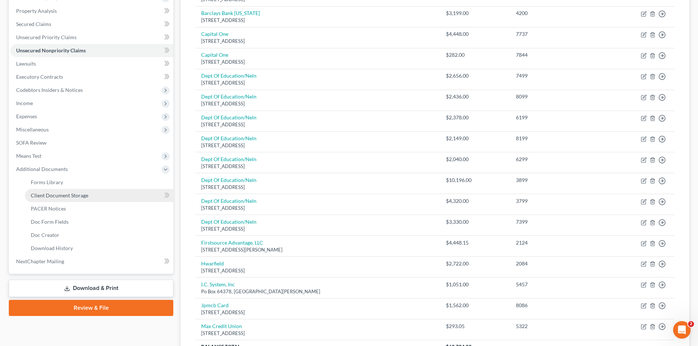
click at [78, 195] on span "Client Document Storage" at bounding box center [59, 195] width 57 height 6
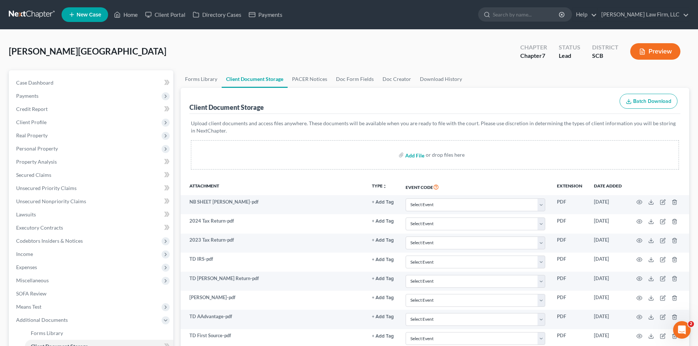
click at [421, 158] on input "file" at bounding box center [414, 154] width 18 height 13
type input "C:\fakepath\TD Registration.pdf"
click at [413, 155] on input "file" at bounding box center [414, 154] width 18 height 13
click at [198, 49] on div "[PERSON_NAME] Upgraded Chapter Chapter 7 Status Lead District SCB Preview" at bounding box center [349, 54] width 680 height 32
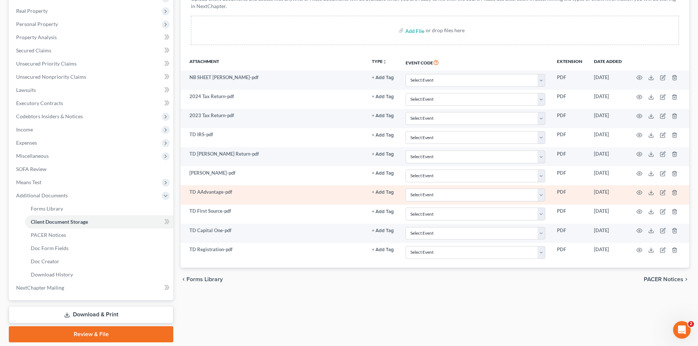
scroll to position [75, 0]
